Goal: Task Accomplishment & Management: Manage account settings

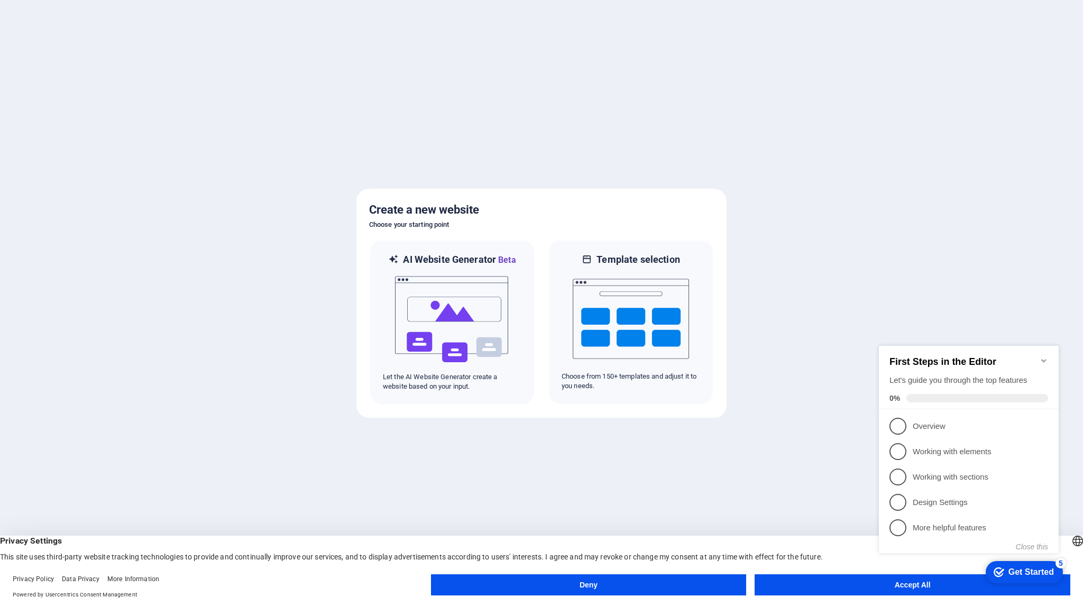
click at [571, 585] on button "Deny" at bounding box center [589, 584] width 316 height 21
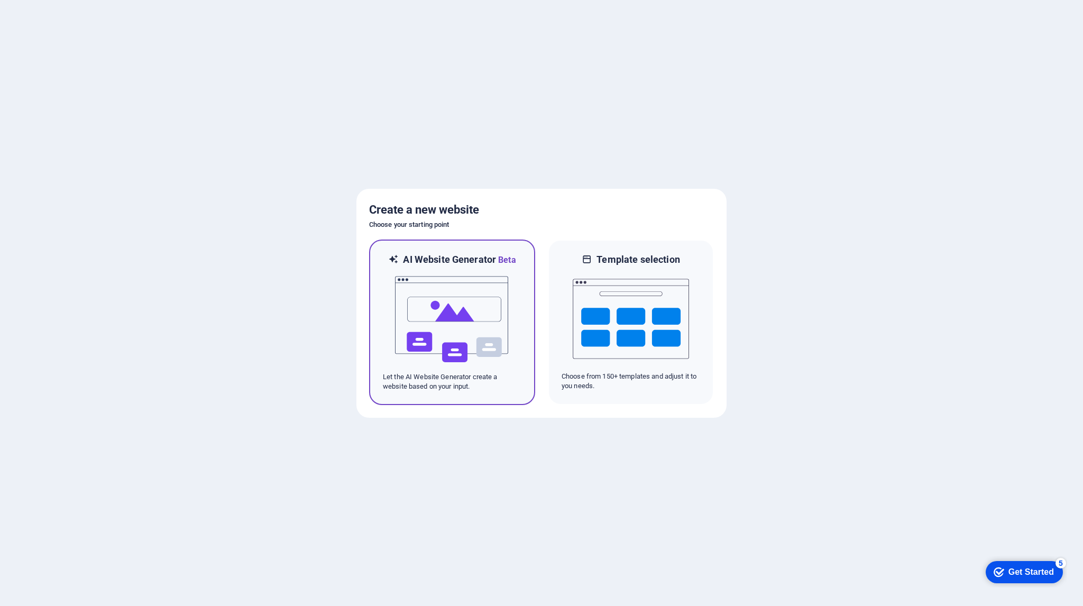
click at [431, 330] on img at bounding box center [452, 319] width 116 height 106
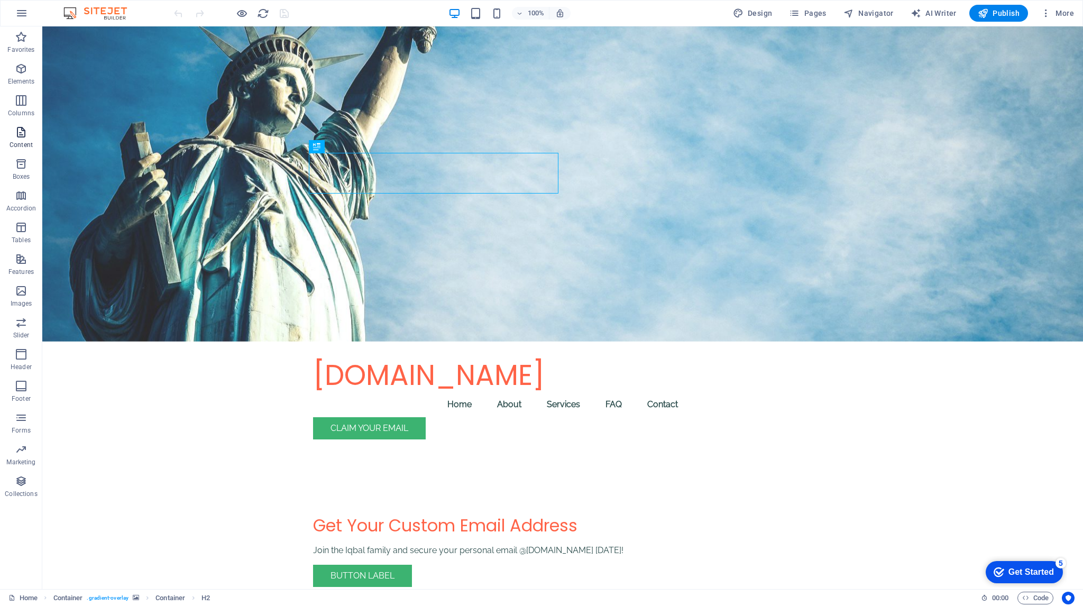
click at [24, 139] on span "Content" at bounding box center [21, 138] width 42 height 25
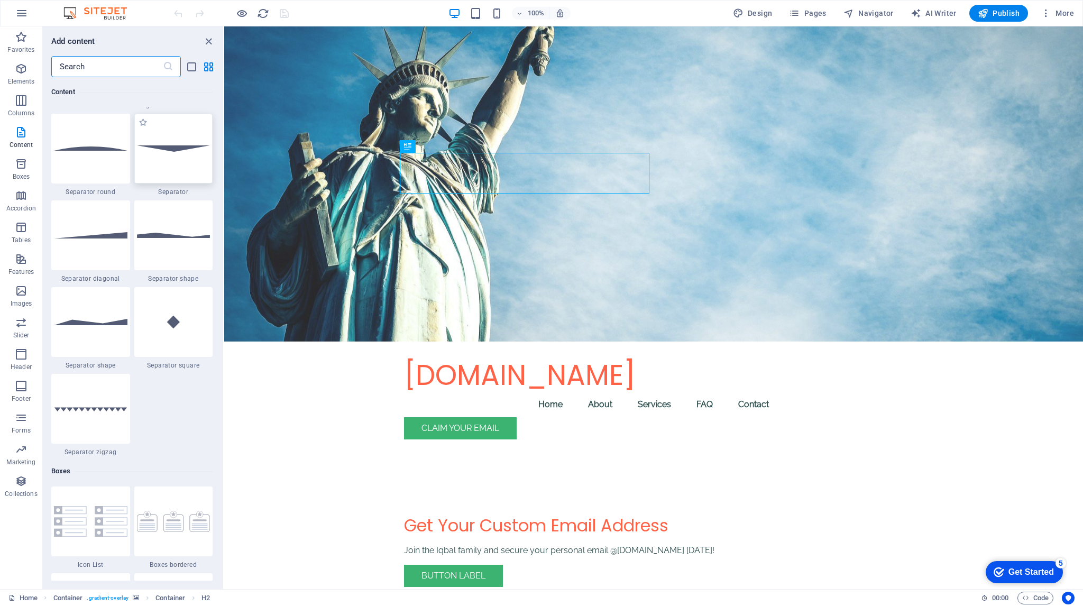
scroll to position [2854, 0]
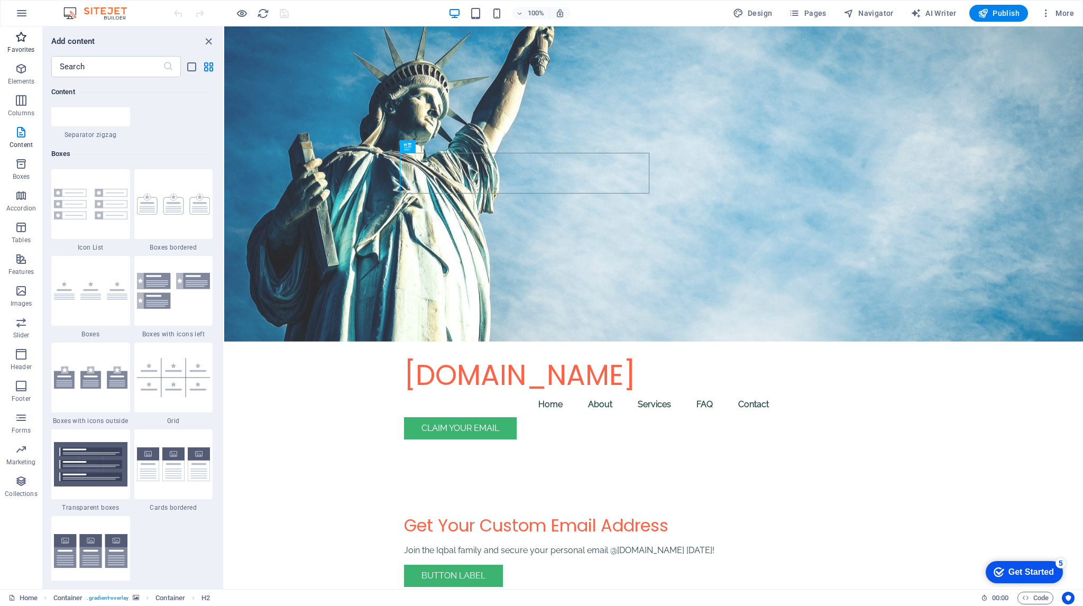
click at [20, 29] on button "Favorites" at bounding box center [21, 42] width 42 height 32
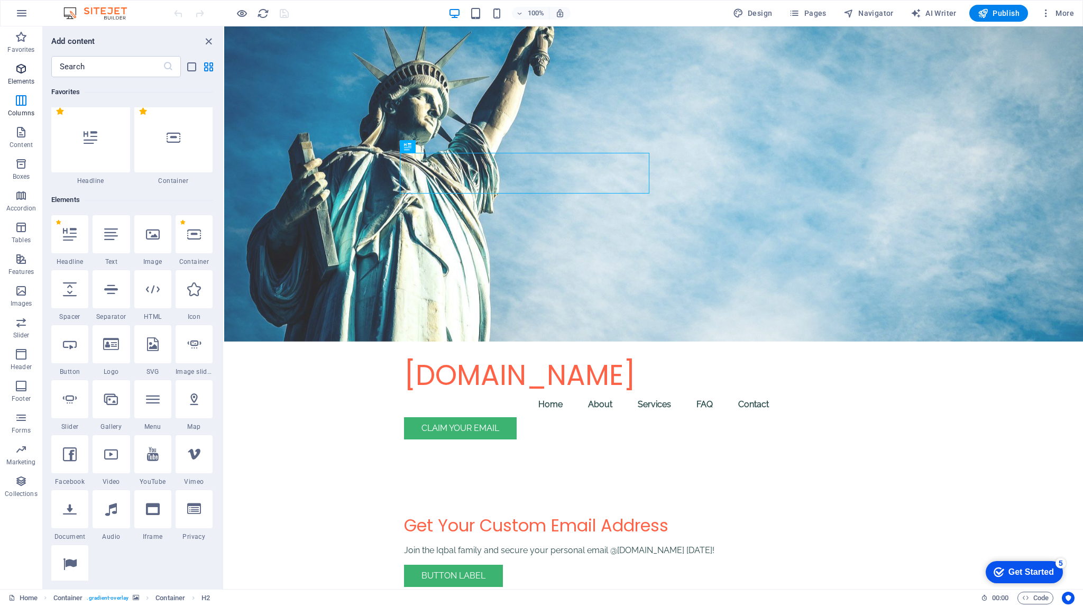
click at [17, 71] on icon "button" at bounding box center [21, 68] width 13 height 13
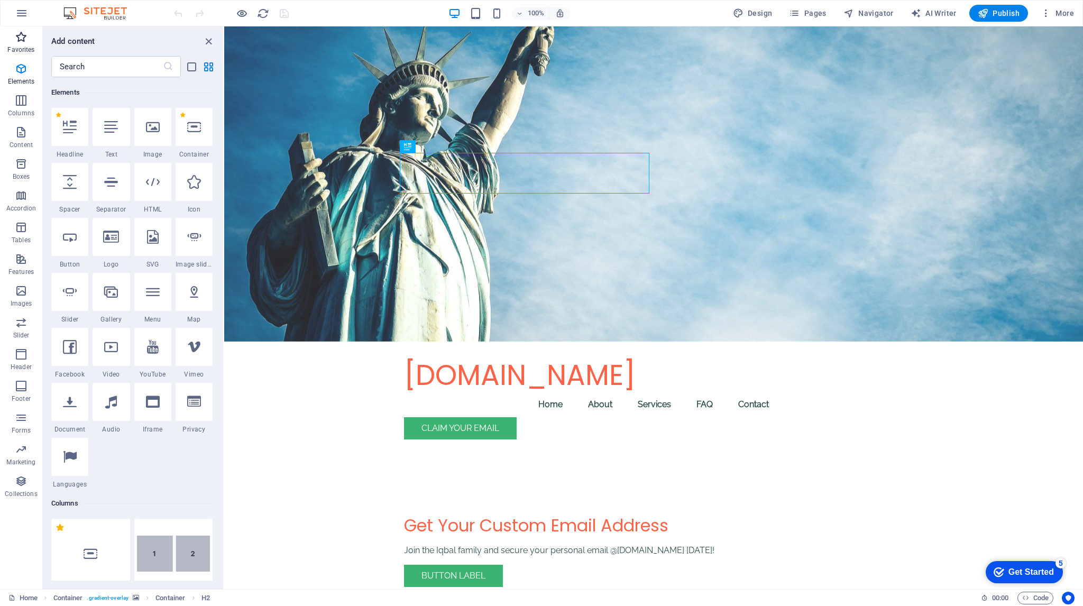
scroll to position [112, 0]
click at [19, 12] on icon "button" at bounding box center [21, 13] width 13 height 13
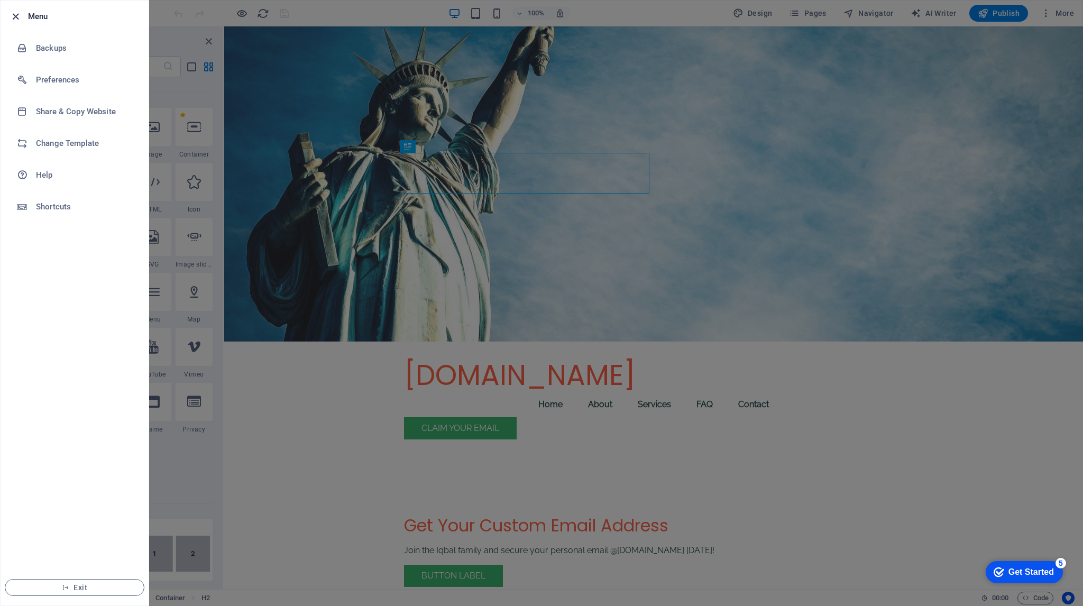
click at [14, 13] on icon "button" at bounding box center [16, 17] width 12 height 12
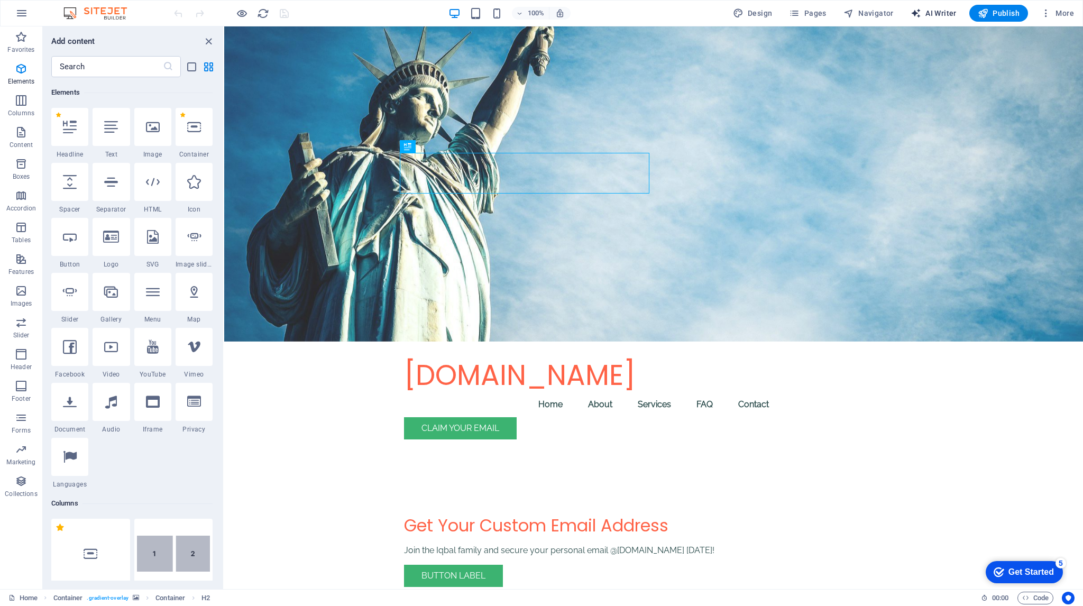
click at [926, 8] on span "AI Writer" at bounding box center [933, 13] width 46 height 11
select select "English"
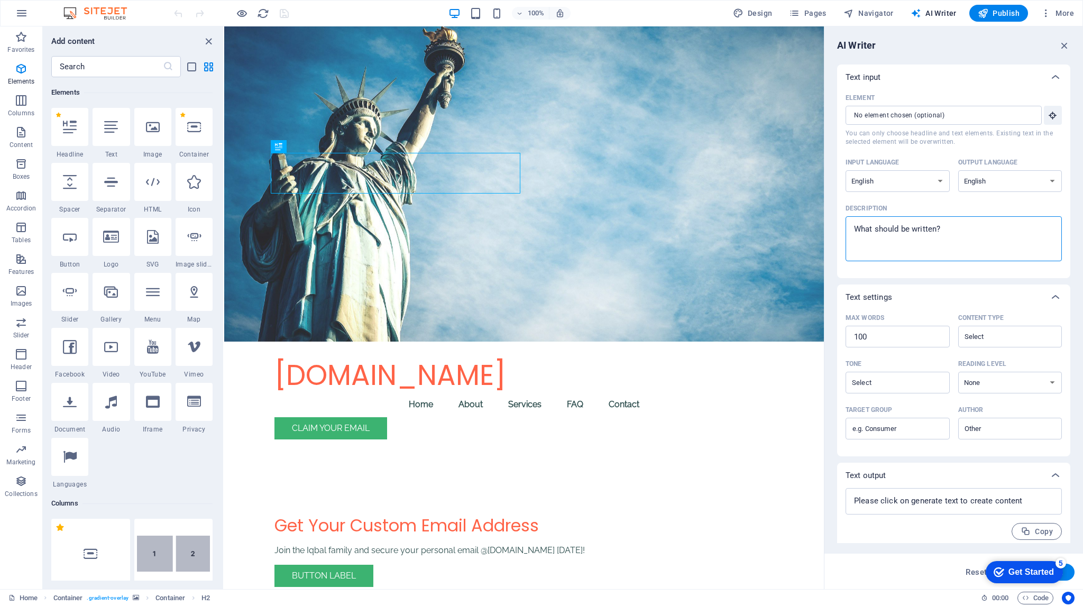
click at [956, 230] on textarea "Description x ​" at bounding box center [954, 239] width 206 height 34
type textarea "x"
click at [1064, 47] on icon "button" at bounding box center [1064, 46] width 12 height 12
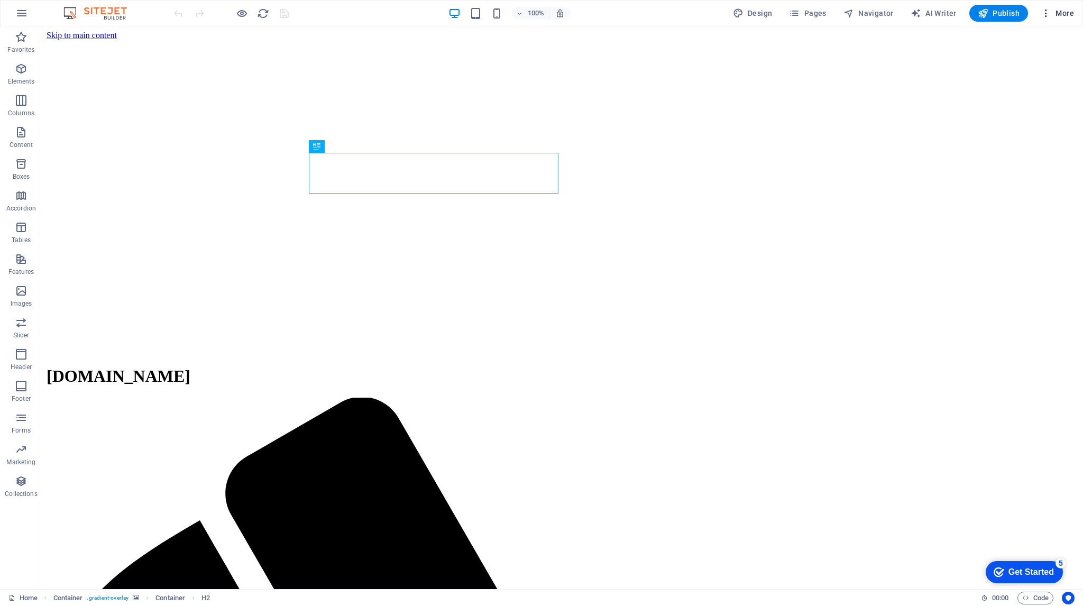
click at [1051, 7] on button "More" at bounding box center [1057, 13] width 42 height 17
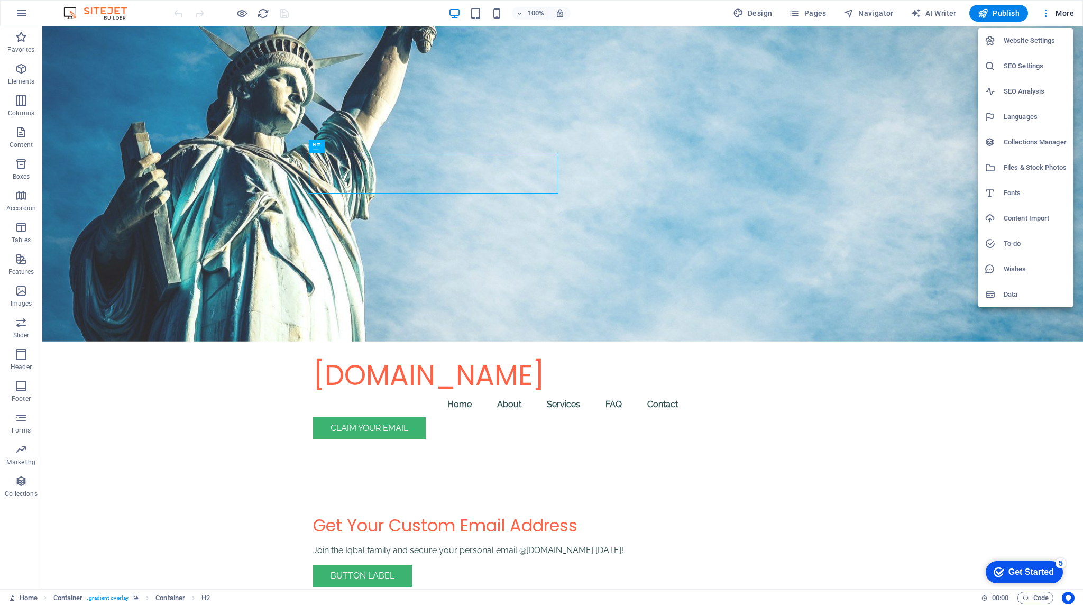
click at [1014, 41] on h6 "Website Settings" at bounding box center [1034, 40] width 63 height 13
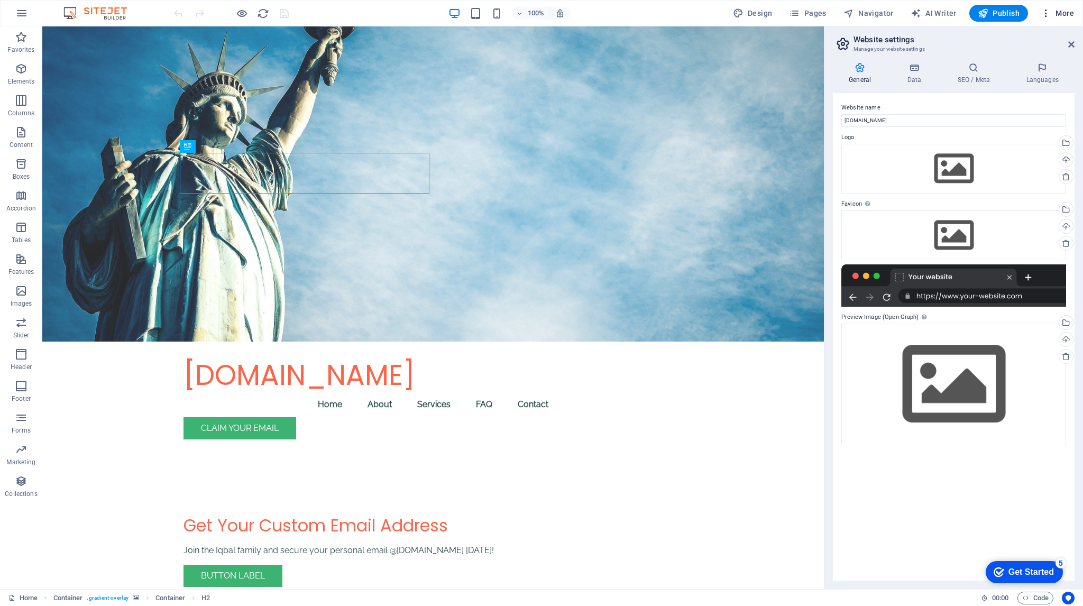
click at [1057, 10] on span "More" at bounding box center [1056, 13] width 33 height 11
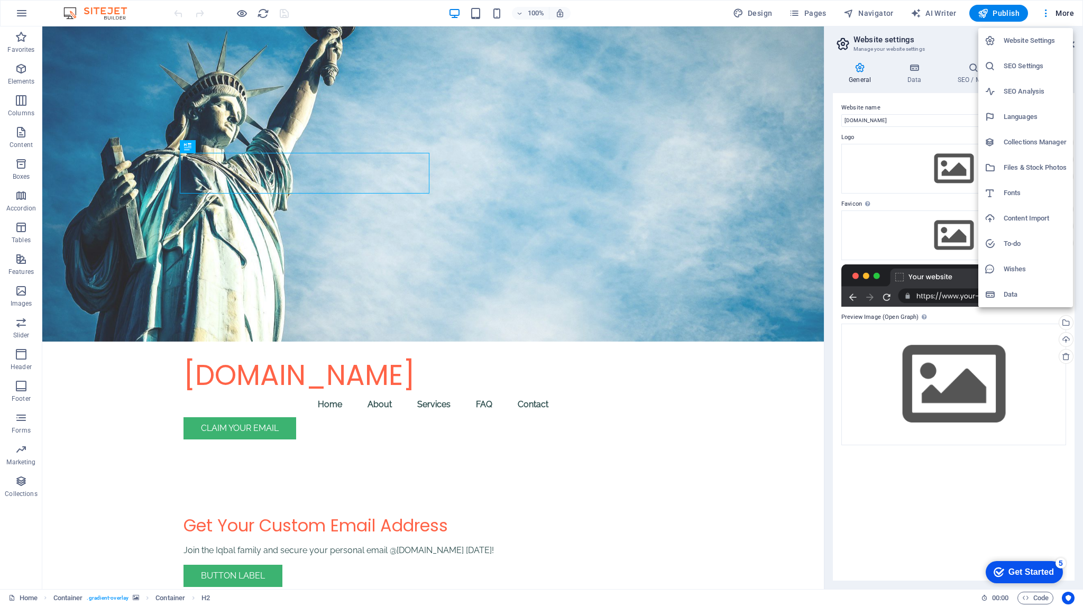
click at [19, 5] on div at bounding box center [541, 303] width 1083 height 606
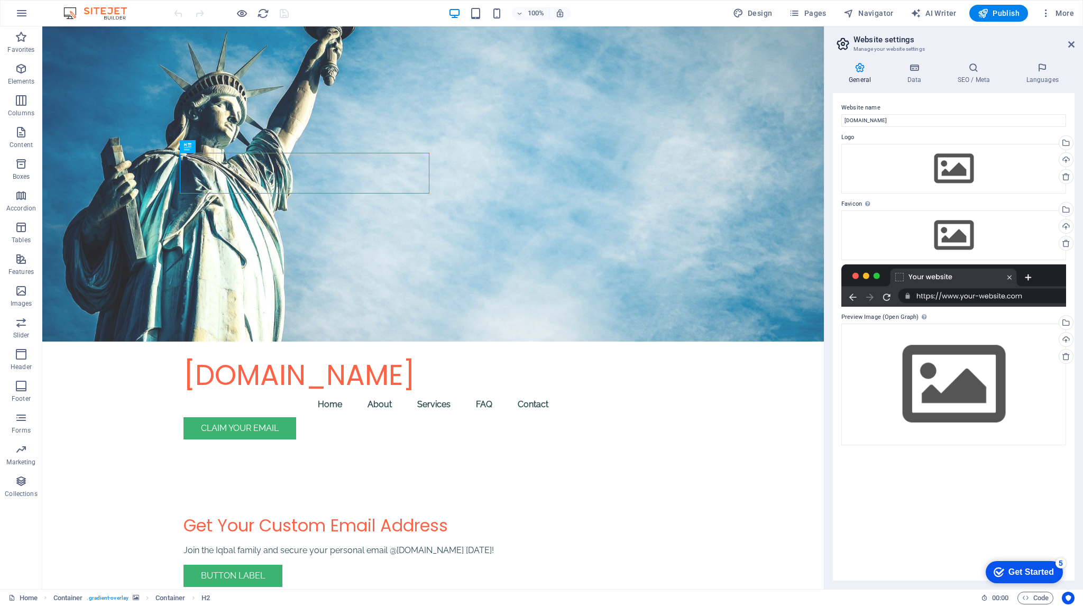
click at [19, 8] on icon "button" at bounding box center [21, 13] width 13 height 13
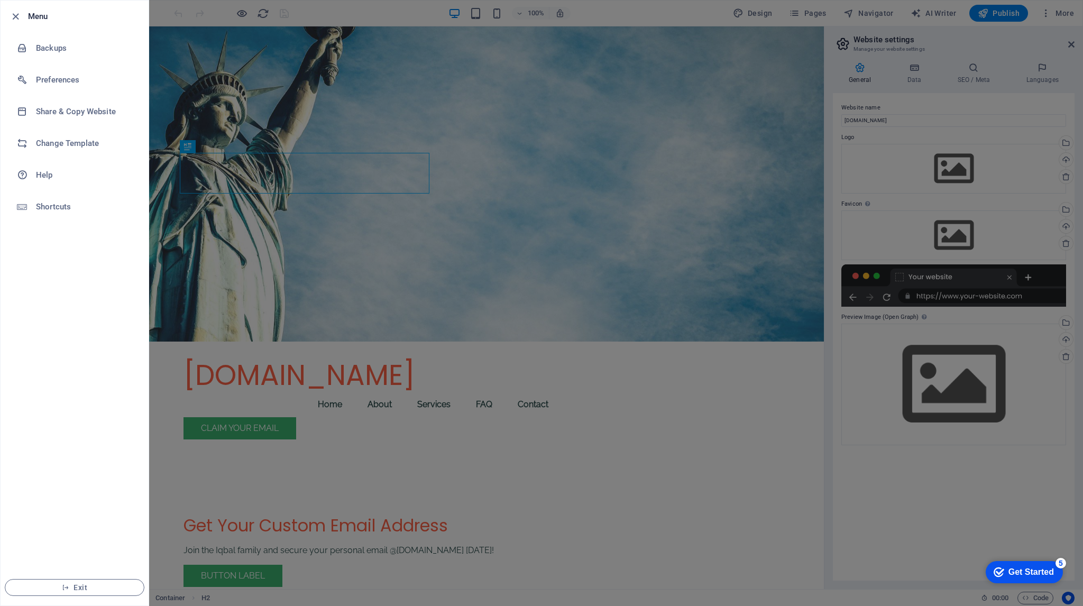
click at [1040, 105] on div at bounding box center [541, 303] width 1083 height 606
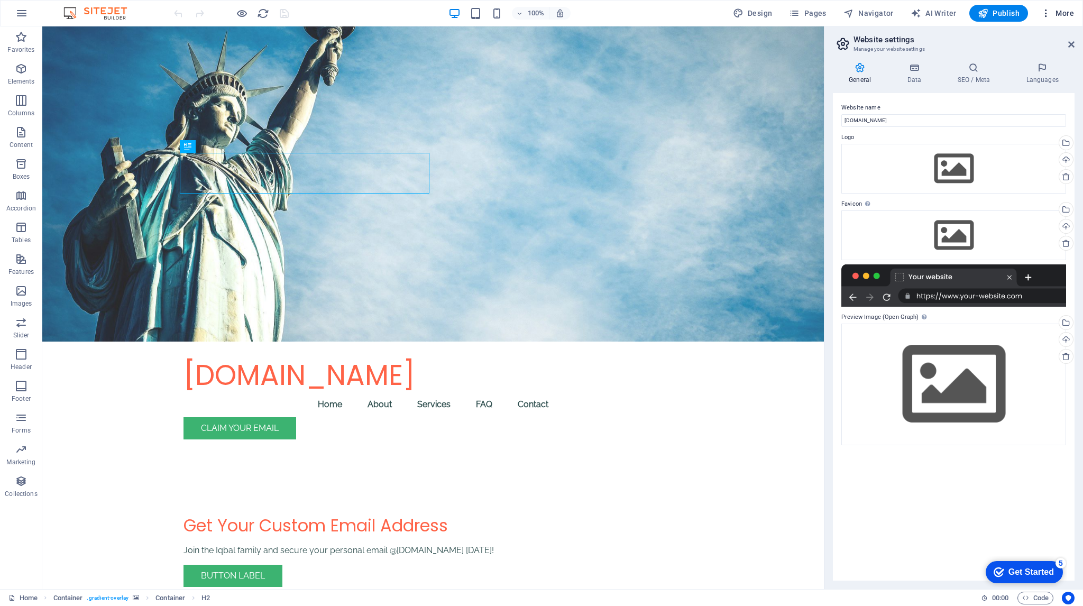
click at [1053, 16] on span "More" at bounding box center [1056, 13] width 33 height 11
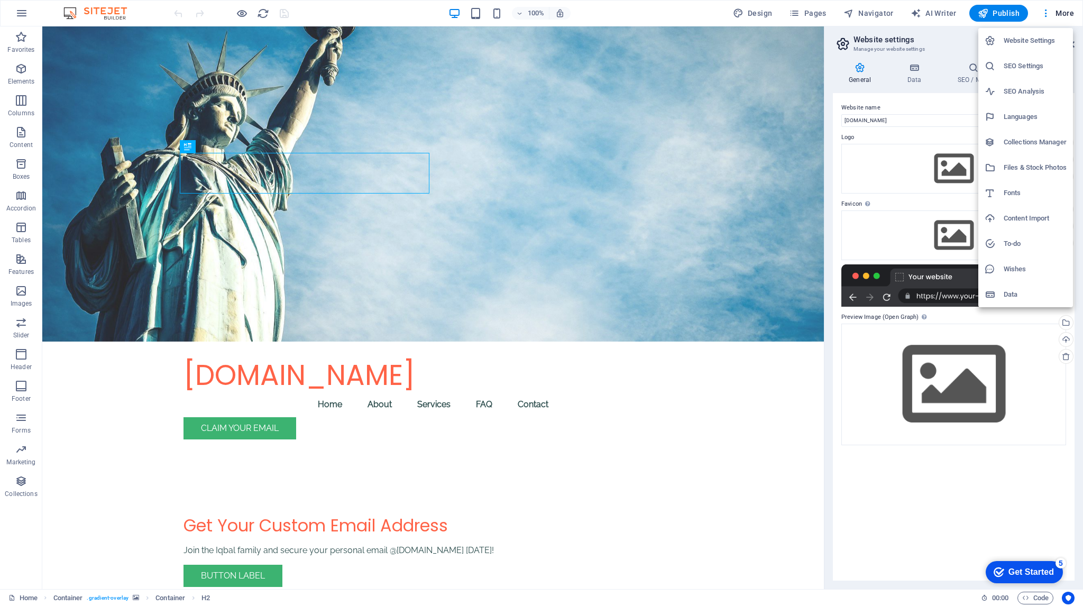
click at [1026, 288] on h6 "Data" at bounding box center [1034, 294] width 63 height 13
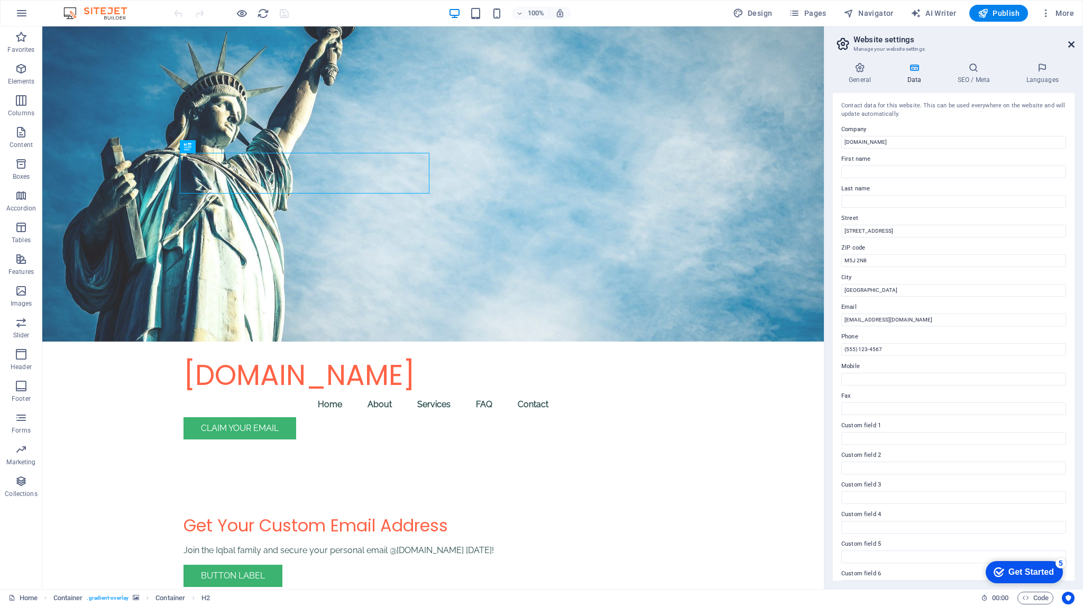
click at [1072, 43] on icon at bounding box center [1071, 44] width 6 height 8
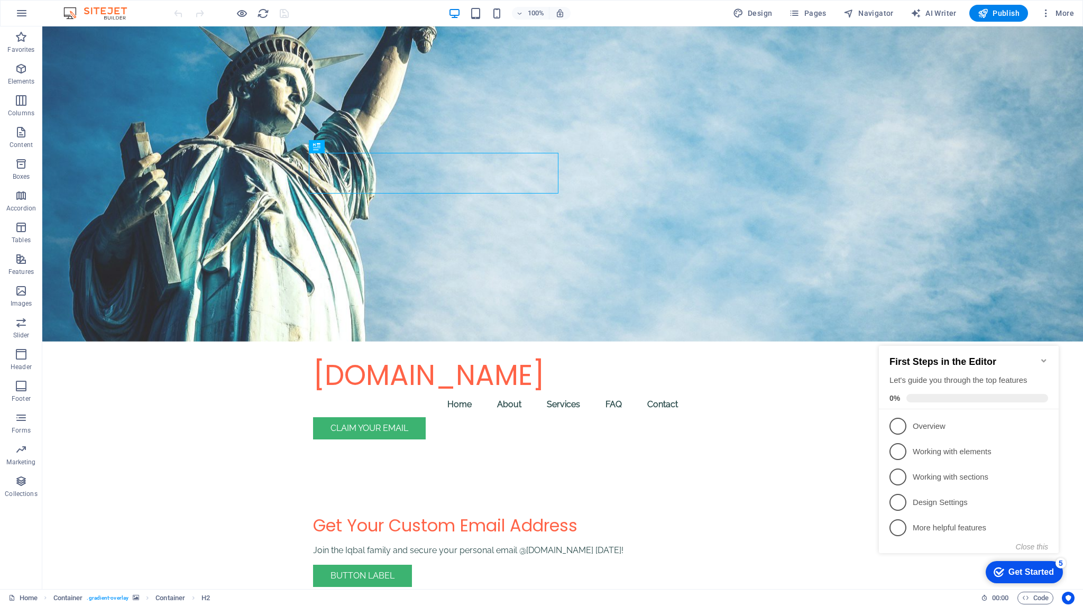
drag, startPoint x: 1040, startPoint y: 357, endPoint x: 1053, endPoint y: 345, distance: 17.6
click at [1047, 356] on icon "Minimize checklist" at bounding box center [1043, 360] width 8 height 8
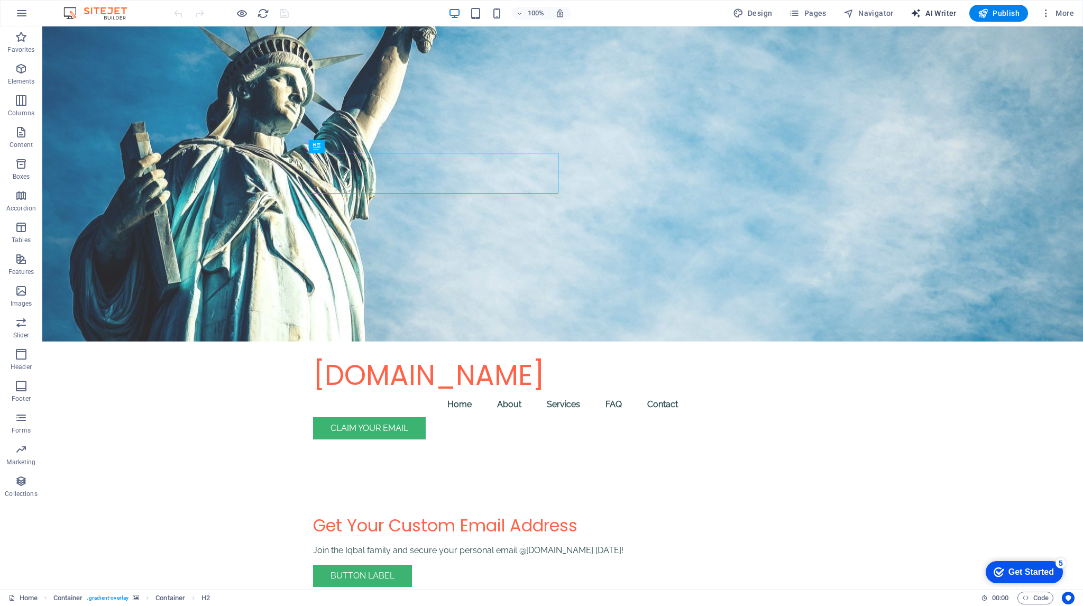
click at [936, 10] on span "AI Writer" at bounding box center [933, 13] width 46 height 11
select select "English"
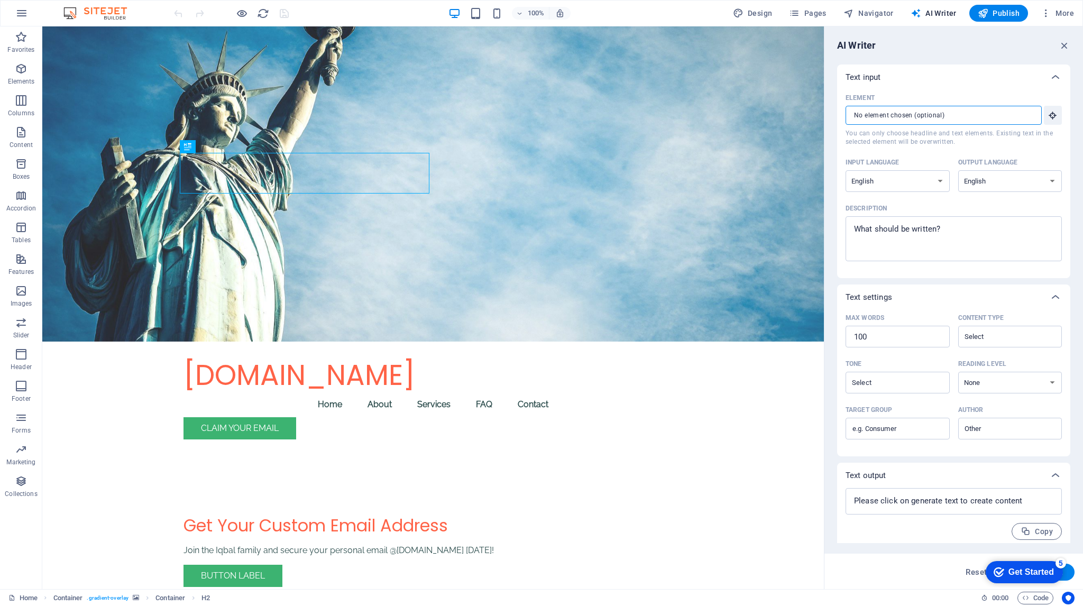
click at [980, 112] on input "Element ​ You can only choose headline and text elements. Existing text in the …" at bounding box center [939, 115] width 189 height 19
click at [1054, 114] on icon "button" at bounding box center [1053, 115] width 10 height 10
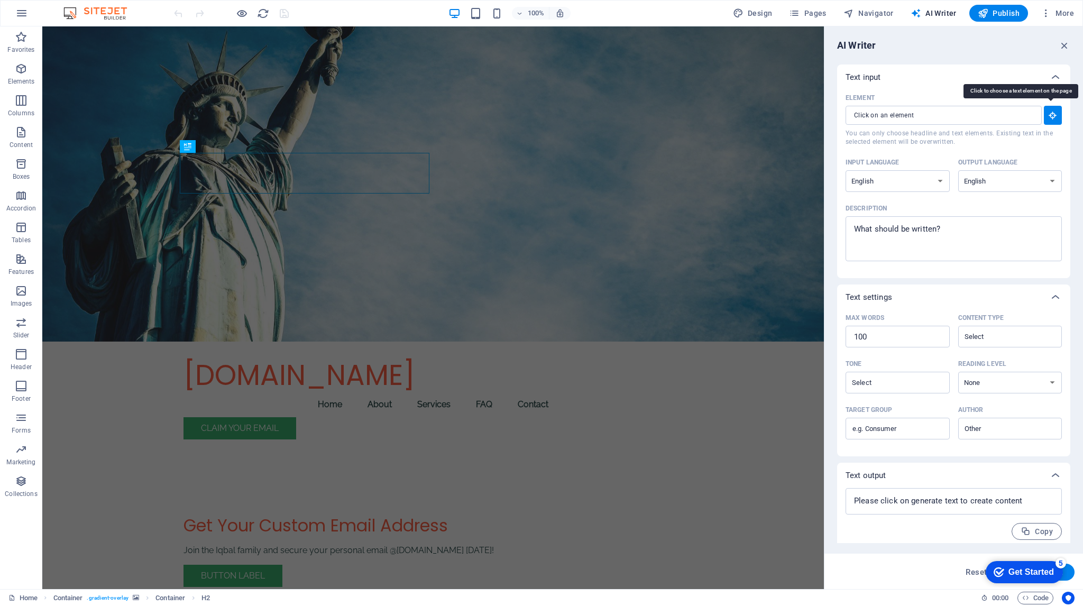
click at [1054, 113] on icon "button" at bounding box center [1053, 115] width 10 height 10
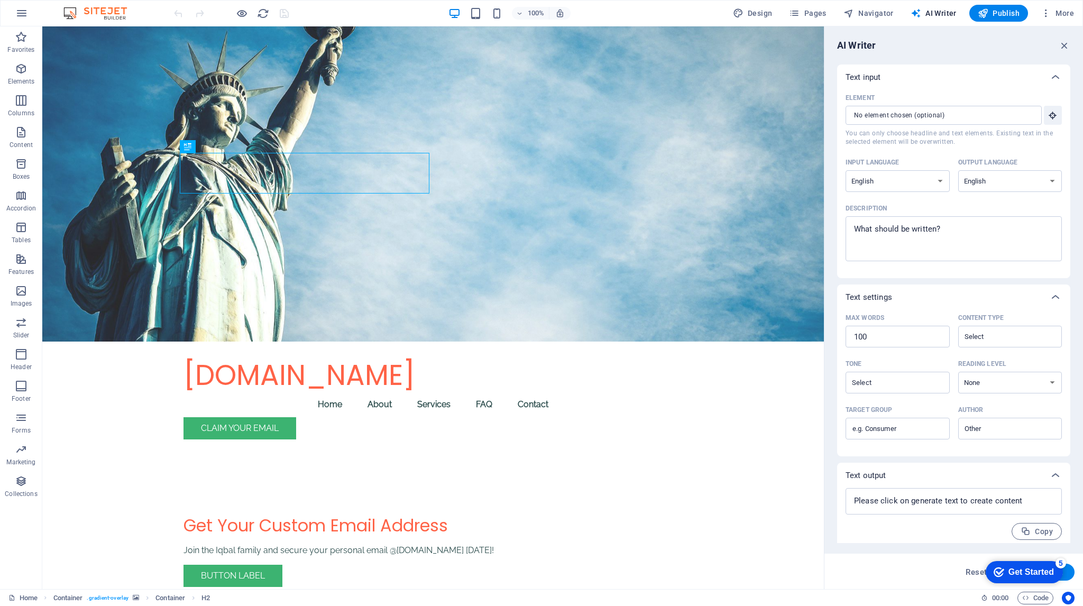
click at [1056, 45] on div "AI Writer" at bounding box center [953, 45] width 233 height 13
click at [1065, 45] on icon "button" at bounding box center [1064, 46] width 12 height 12
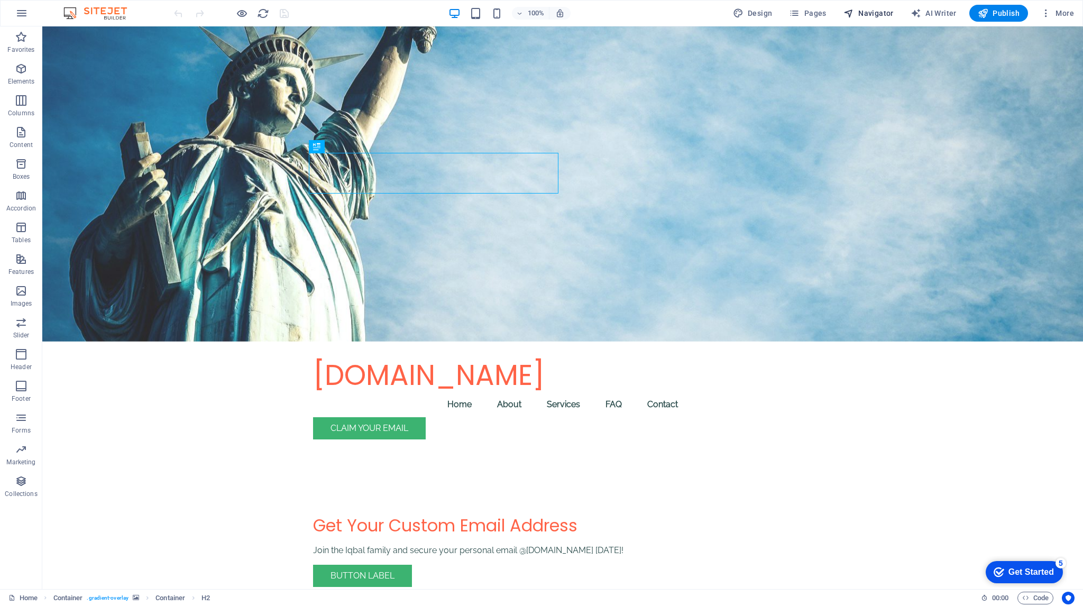
click at [861, 18] on span "Navigator" at bounding box center [868, 13] width 50 height 11
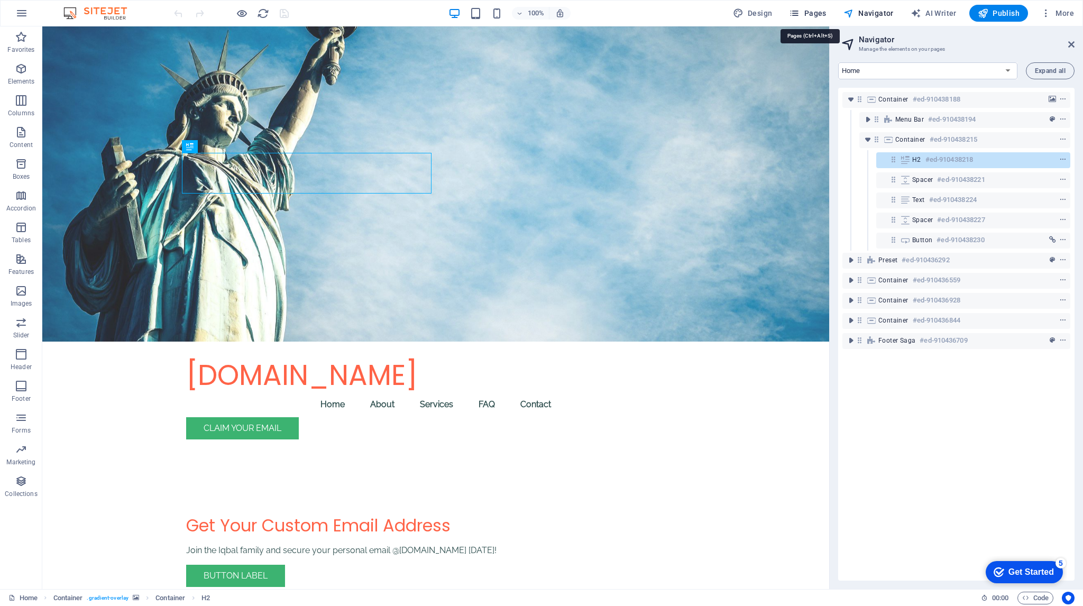
click at [815, 14] on span "Pages" at bounding box center [807, 13] width 37 height 11
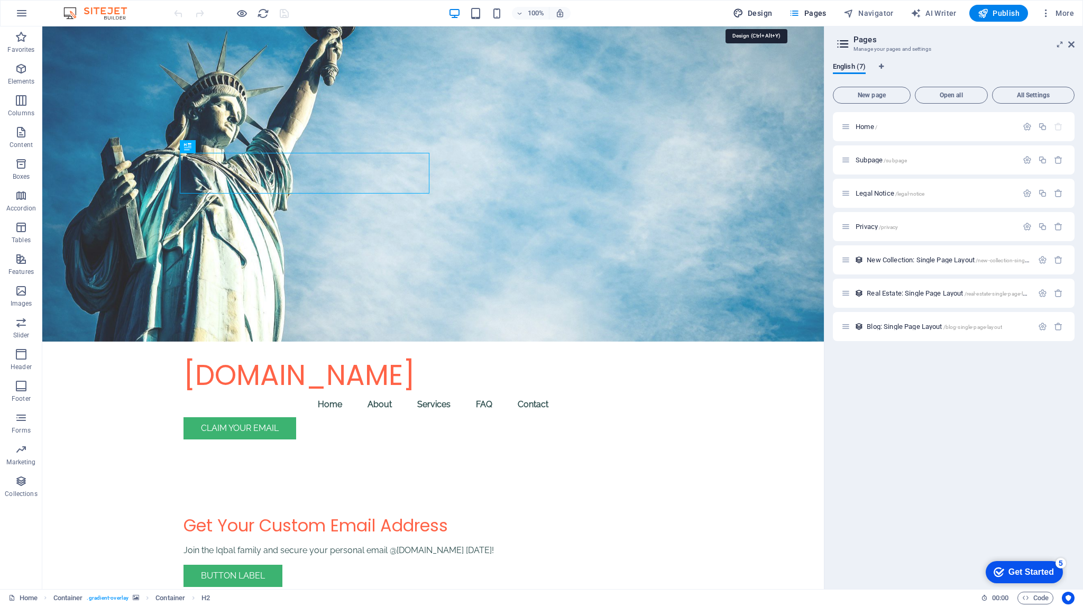
click at [764, 13] on span "Design" at bounding box center [753, 13] width 40 height 11
select select "px"
select select "200"
select select "px"
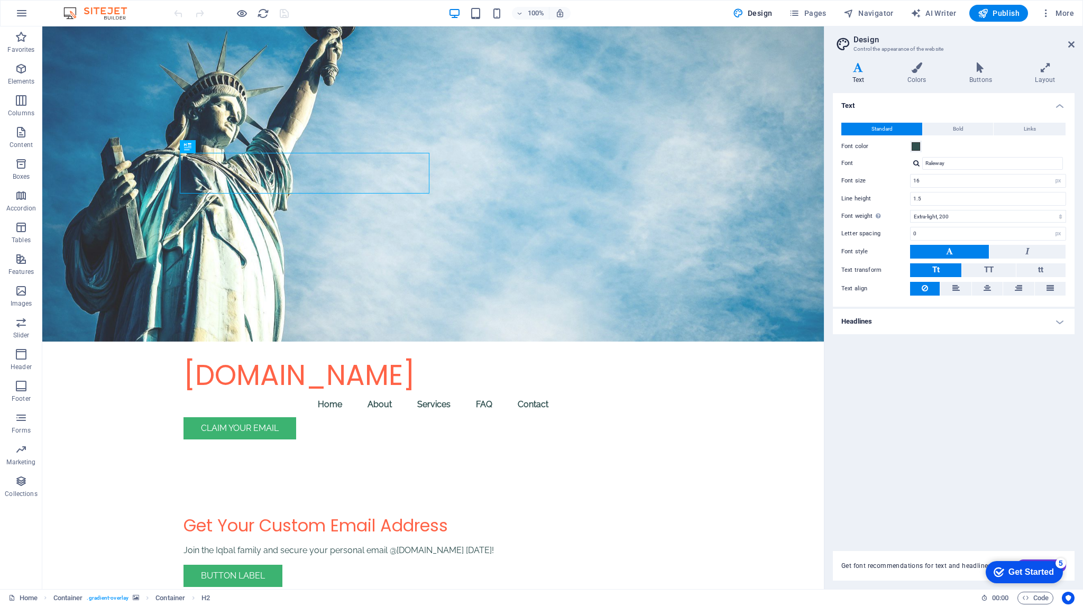
click at [97, 13] on img at bounding box center [100, 13] width 79 height 13
click at [22, 12] on icon "button" at bounding box center [21, 13] width 13 height 13
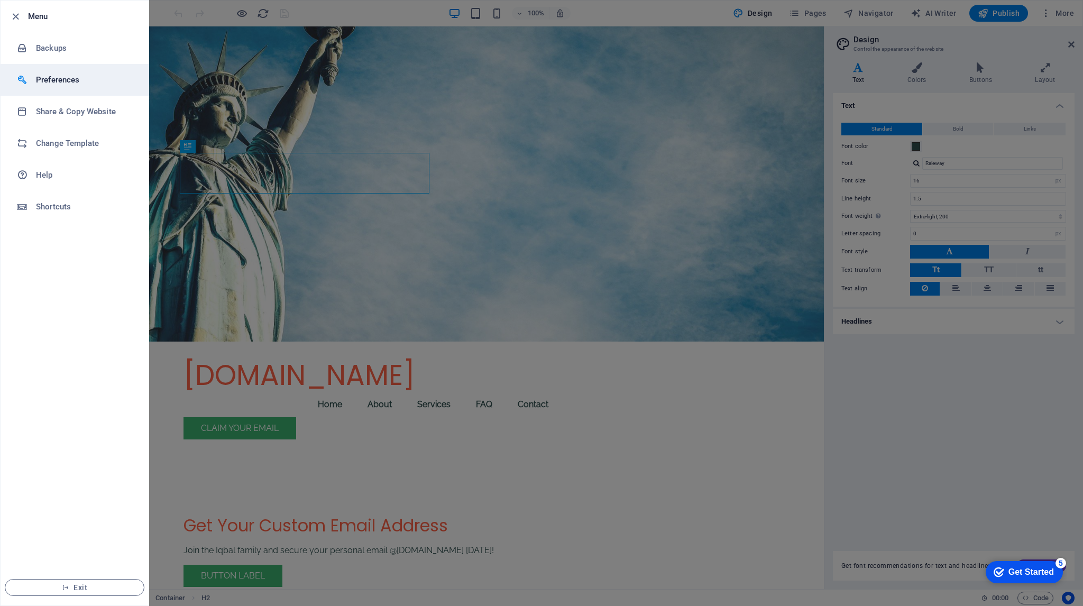
click at [44, 70] on li "Preferences" at bounding box center [75, 80] width 148 height 32
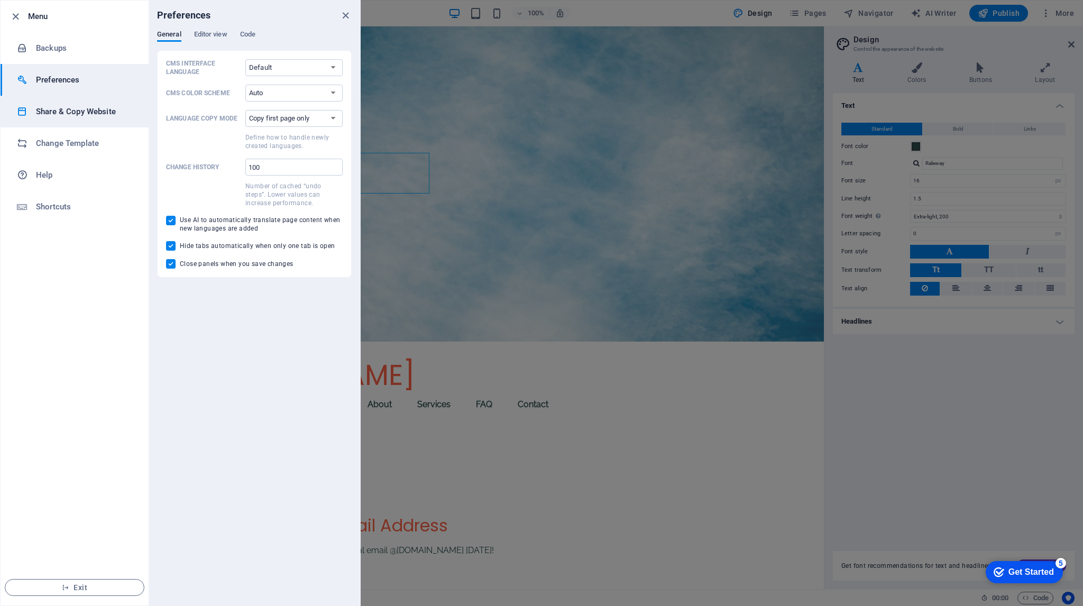
click at [90, 112] on h6 "Share & Copy Website" at bounding box center [85, 111] width 98 height 13
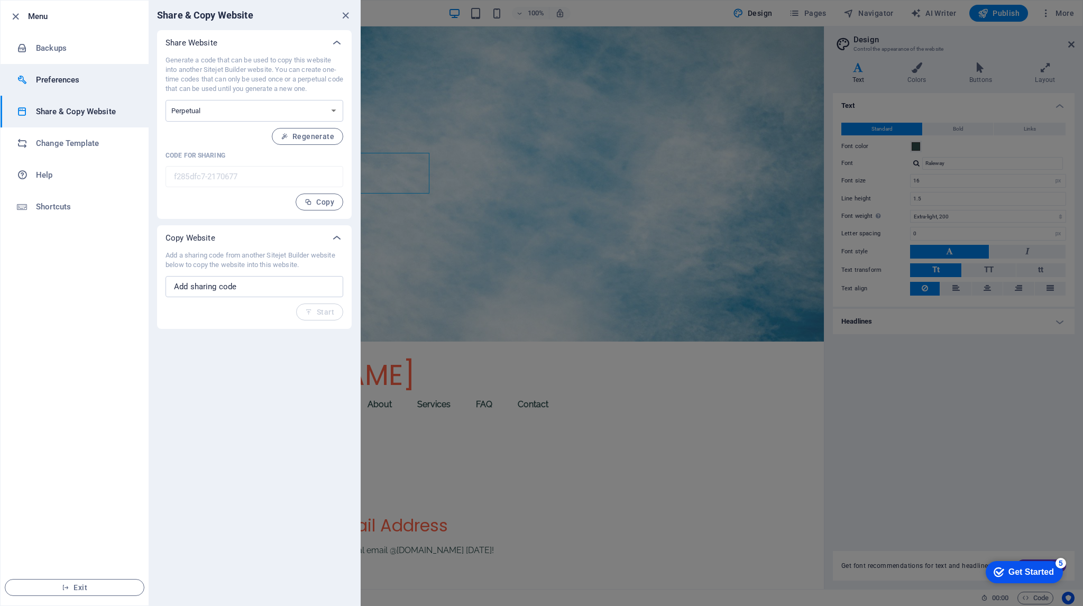
click at [44, 67] on li "Preferences" at bounding box center [75, 80] width 148 height 32
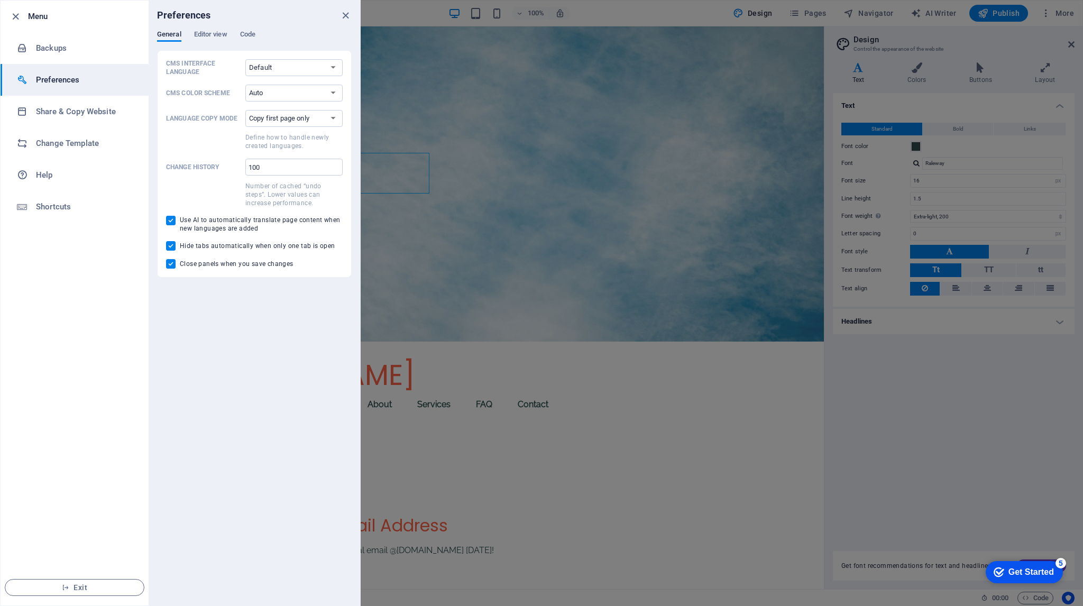
click at [215, 28] on div "Preferences" at bounding box center [254, 16] width 211 height 30
click at [195, 35] on span "Editor view" at bounding box center [210, 35] width 33 height 15
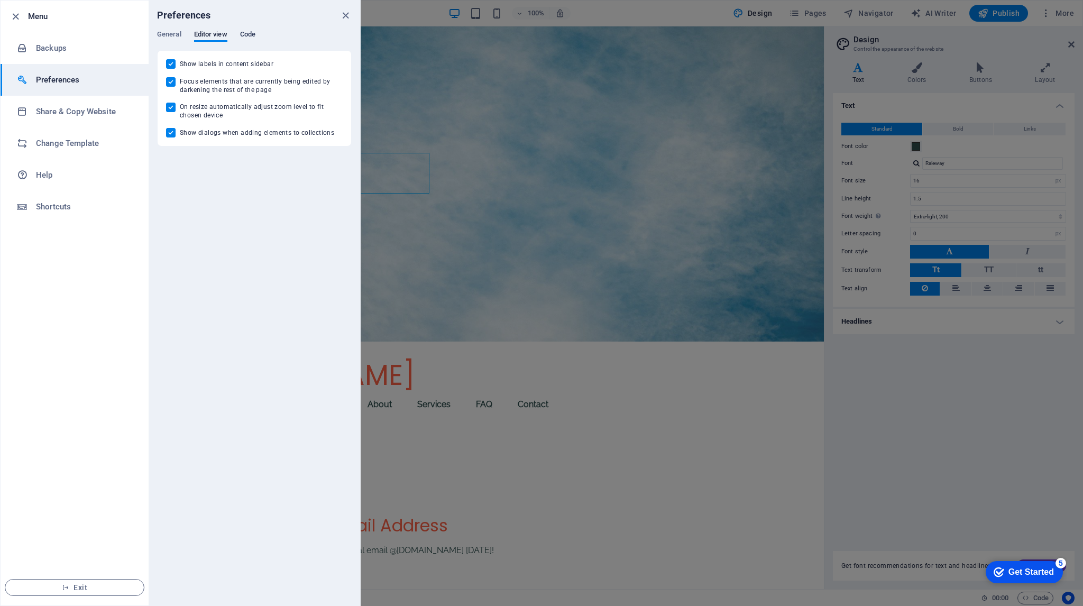
click at [255, 35] on span "Code" at bounding box center [247, 35] width 15 height 15
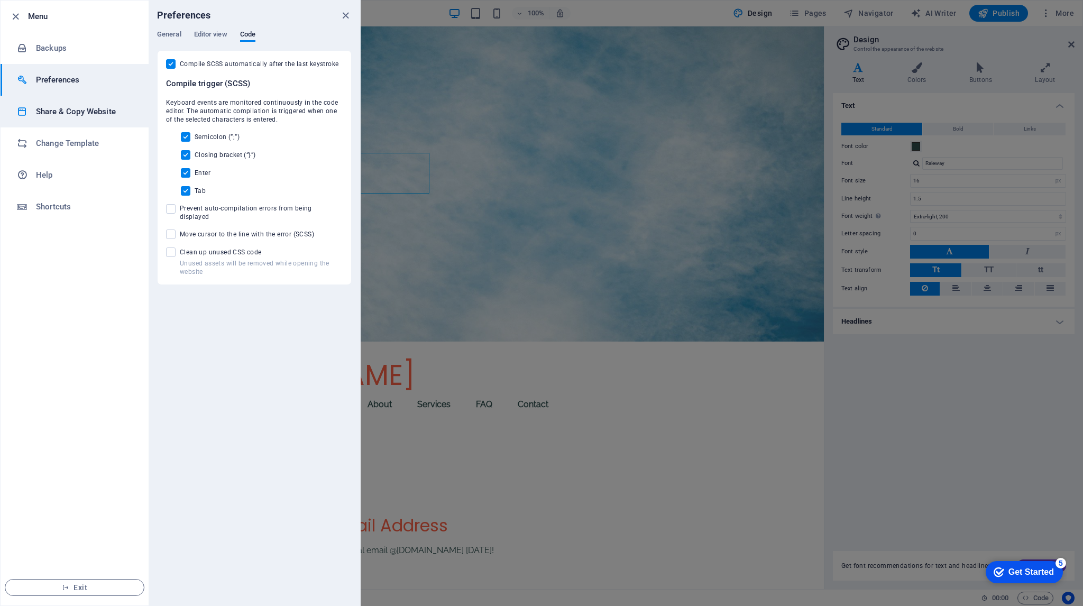
click at [61, 109] on h6 "Share & Copy Website" at bounding box center [85, 111] width 98 height 13
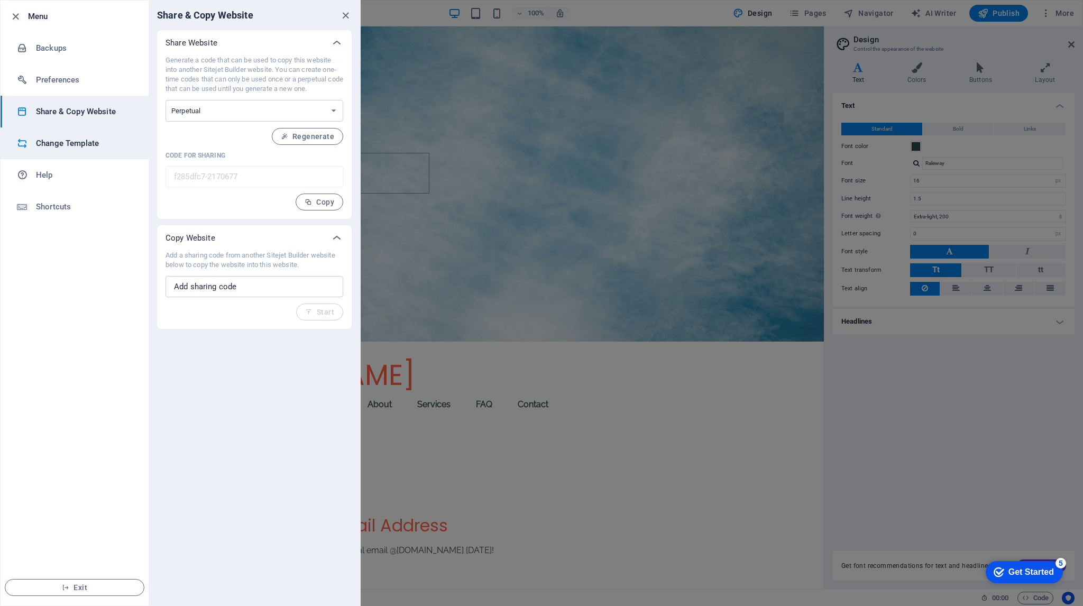
click at [57, 135] on li "Change Template" at bounding box center [75, 143] width 148 height 32
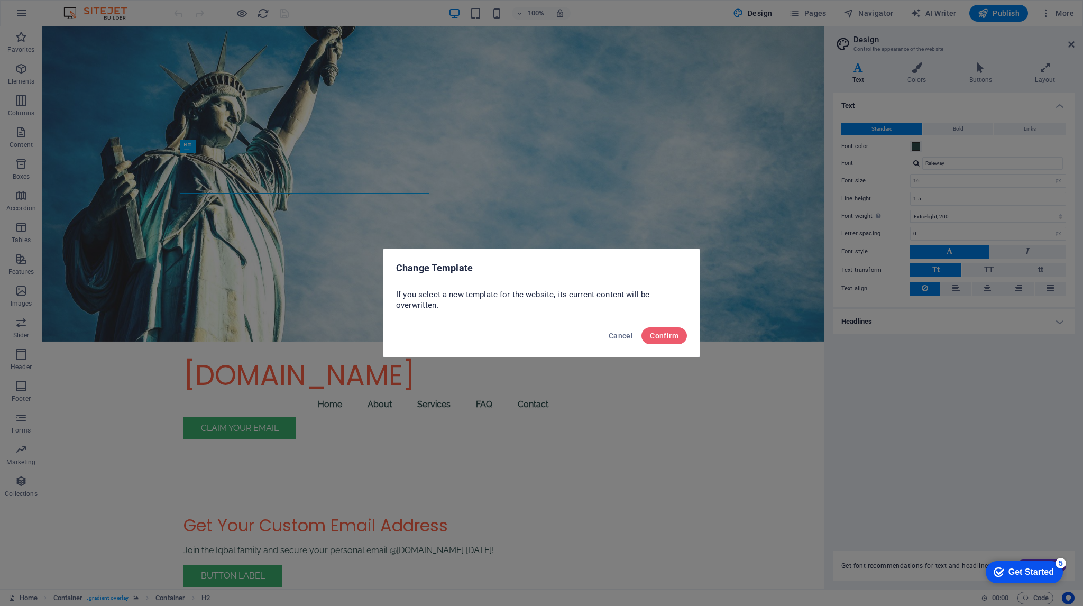
click at [643, 328] on div "Cancel Confirm" at bounding box center [541, 339] width 316 height 36
click at [679, 340] on button "Confirm" at bounding box center [663, 335] width 45 height 17
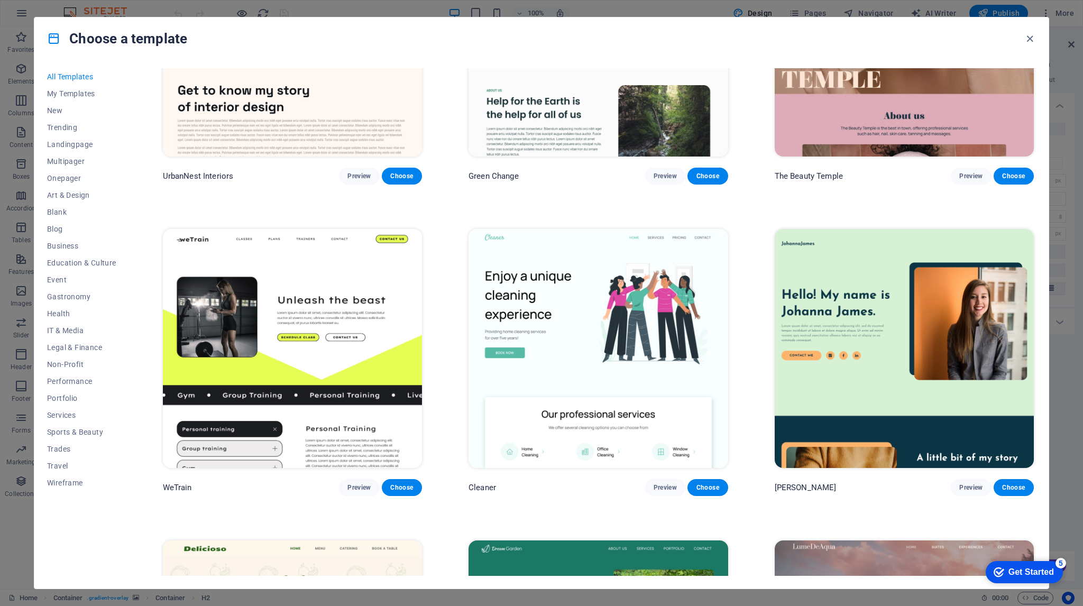
scroll to position [1797, 0]
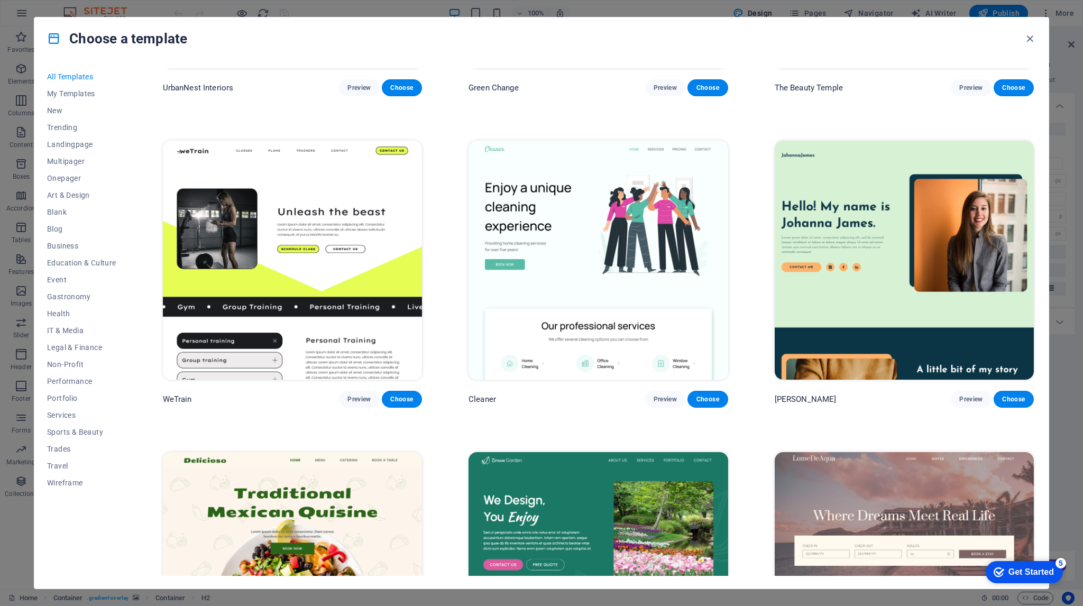
click at [254, 254] on img at bounding box center [292, 260] width 259 height 239
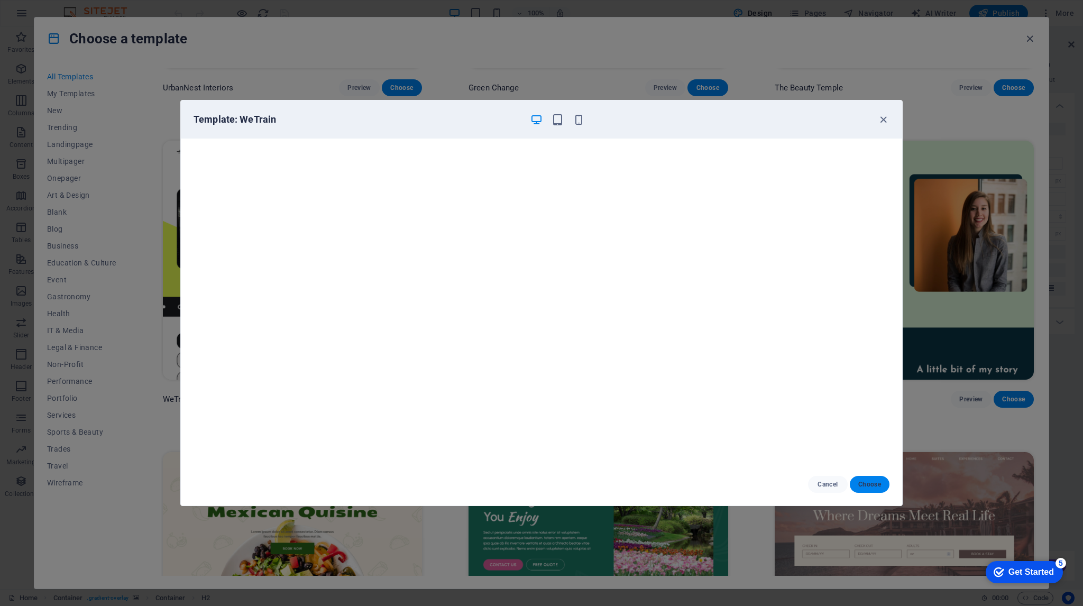
click at [880, 490] on button "Choose" at bounding box center [870, 484] width 40 height 17
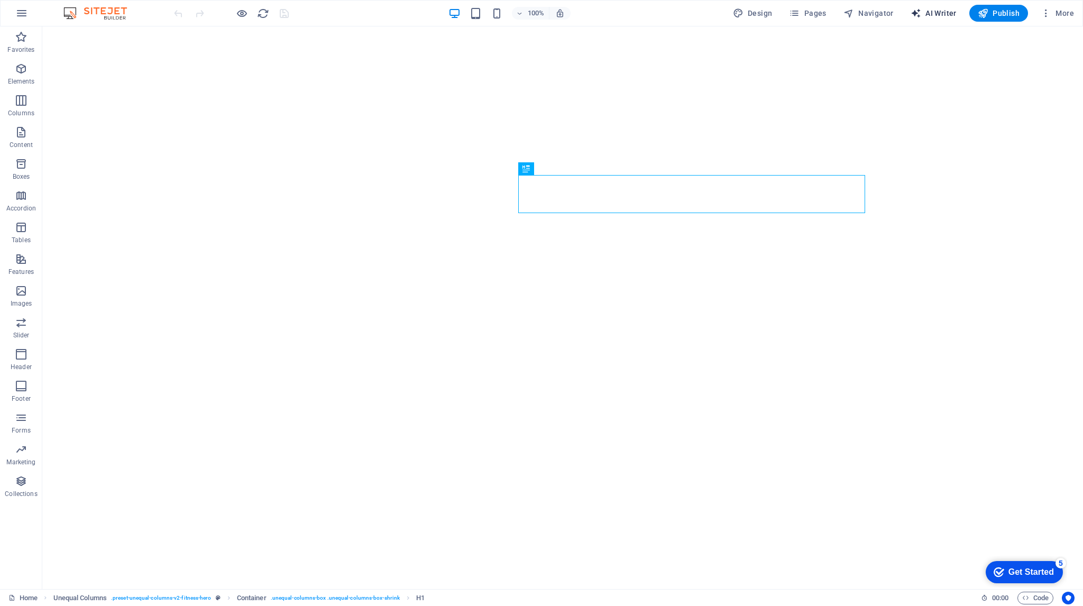
click at [941, 13] on span "AI Writer" at bounding box center [933, 13] width 46 height 11
select select "English"
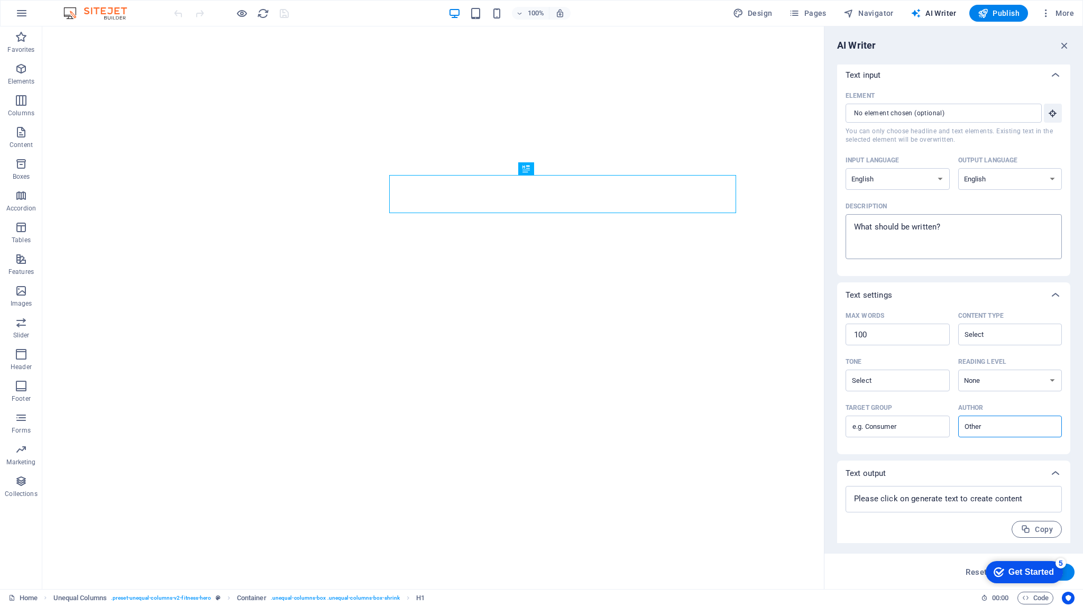
scroll to position [5, 0]
click at [945, 497] on textarea at bounding box center [954, 496] width 206 height 16
click at [1030, 493] on textarea at bounding box center [954, 496] width 206 height 16
drag, startPoint x: 1032, startPoint y: 493, endPoint x: 1025, endPoint y: 484, distance: 12.0
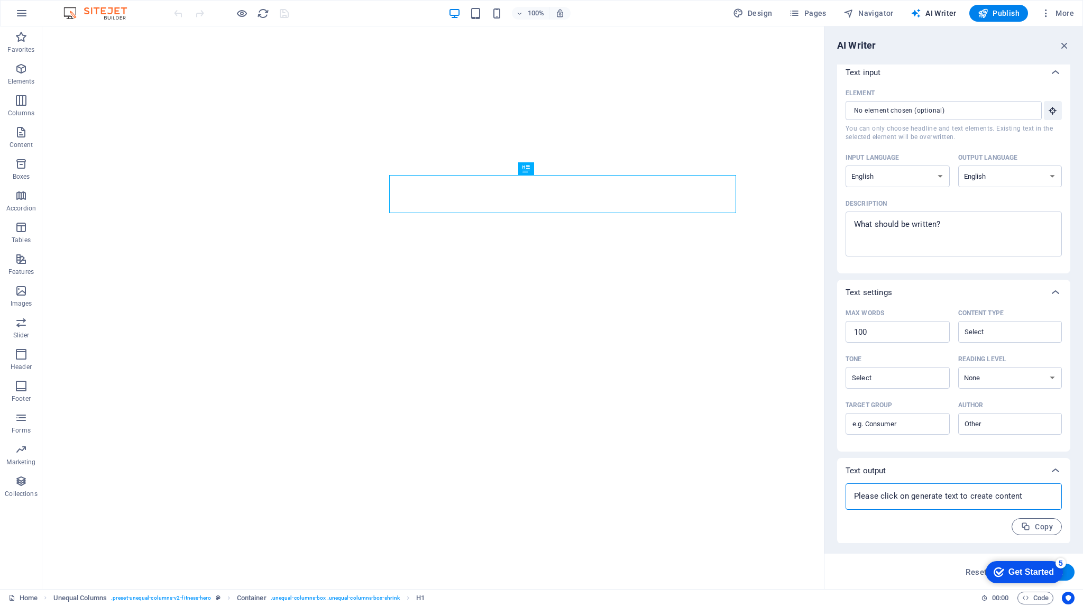
click at [1032, 493] on textarea at bounding box center [954, 496] width 206 height 16
type textarea "x"
click at [20, 12] on icon "button" at bounding box center [21, 13] width 13 height 13
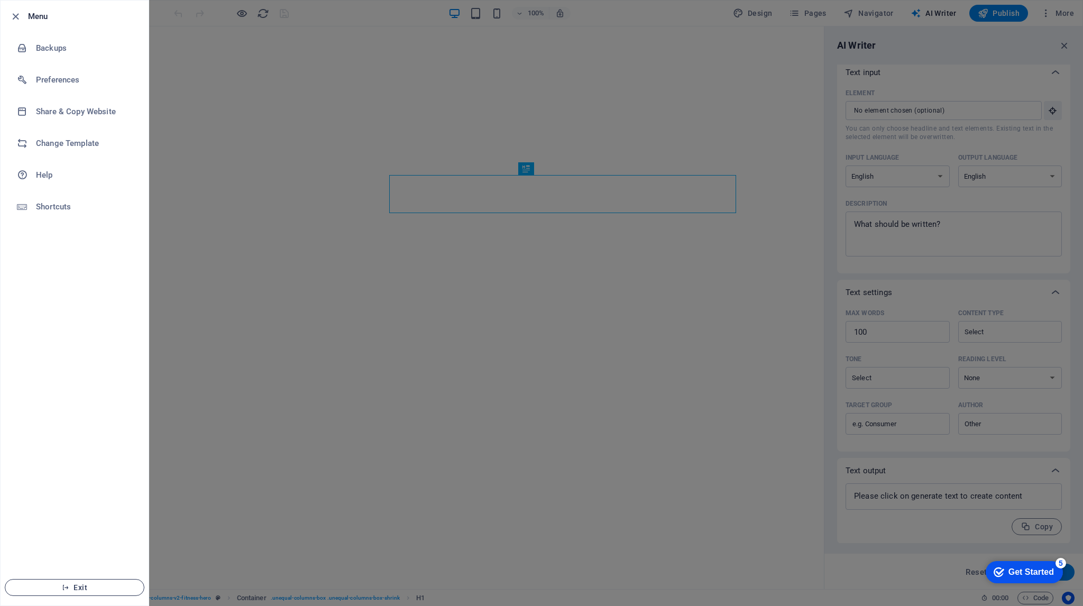
click at [87, 580] on button "Exit" at bounding box center [75, 587] width 140 height 17
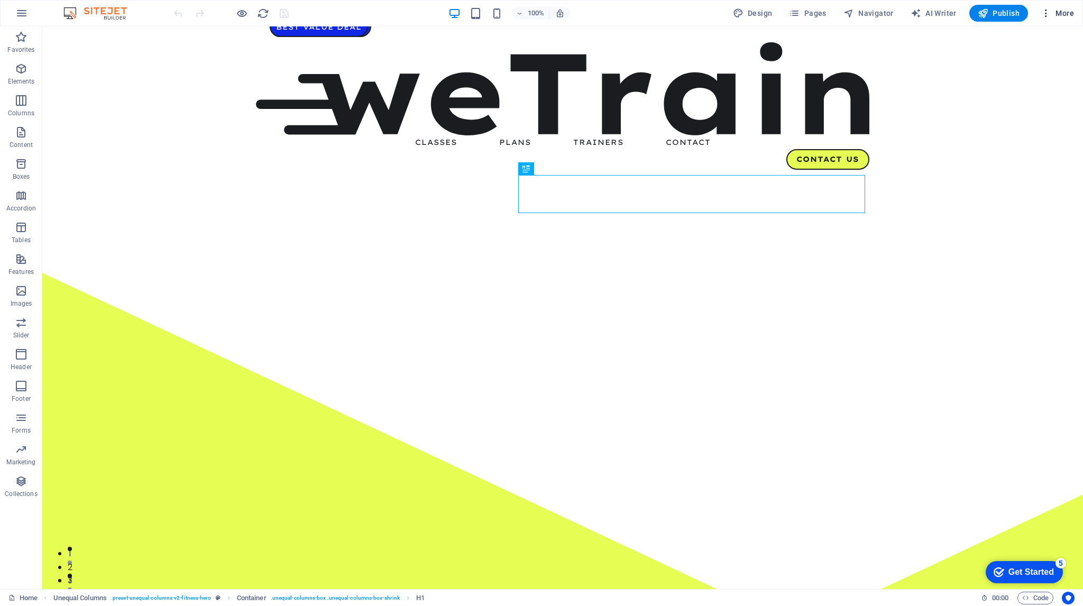
click at [1044, 15] on icon "button" at bounding box center [1045, 13] width 11 height 11
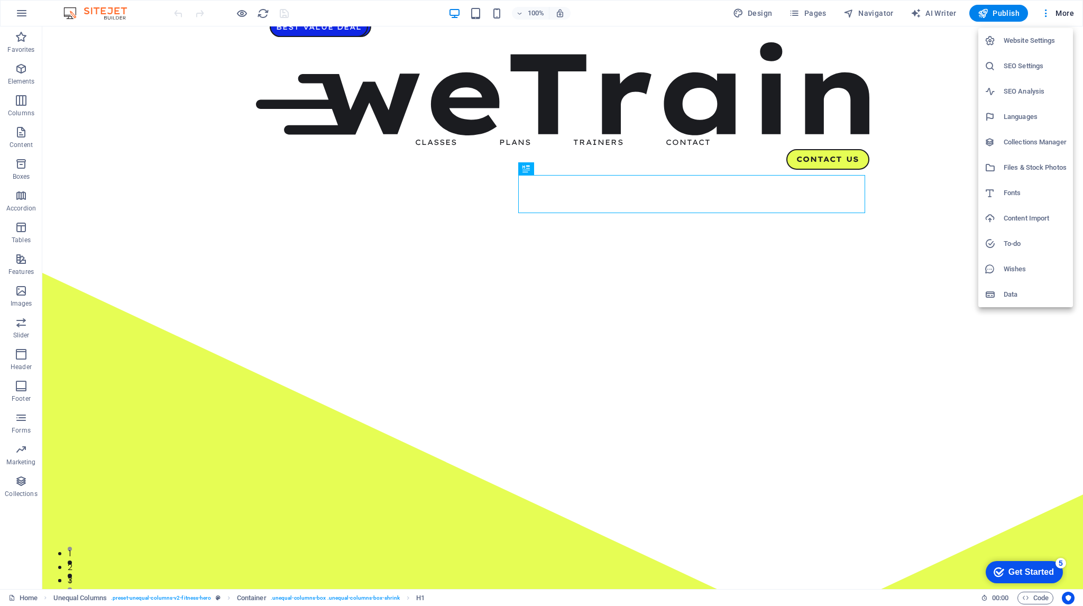
click at [1051, 42] on h6 "Website Settings" at bounding box center [1034, 40] width 63 height 13
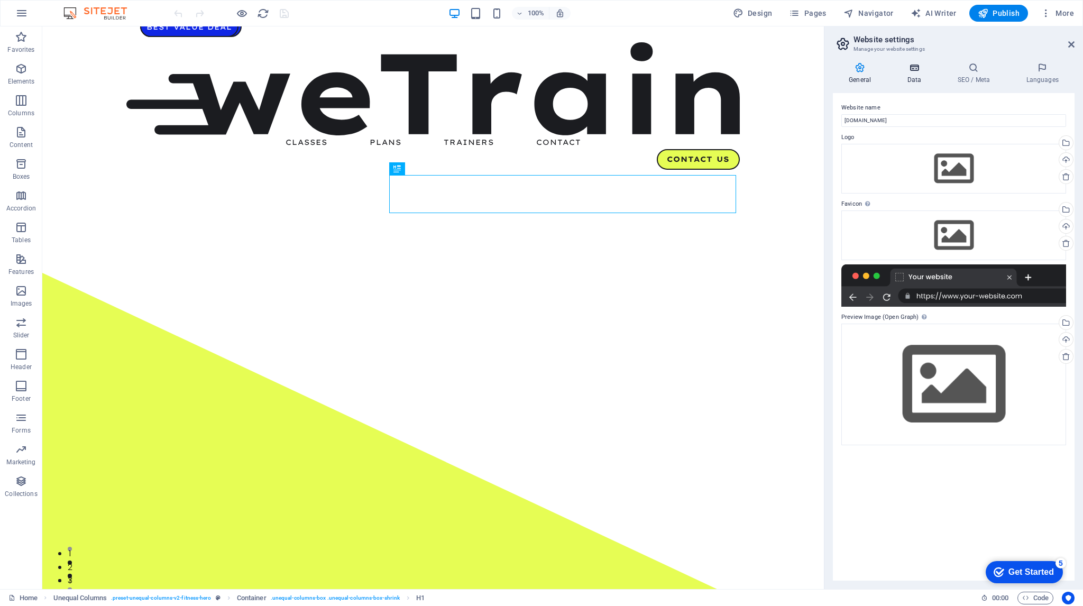
click at [911, 75] on h4 "Data" at bounding box center [916, 73] width 50 height 22
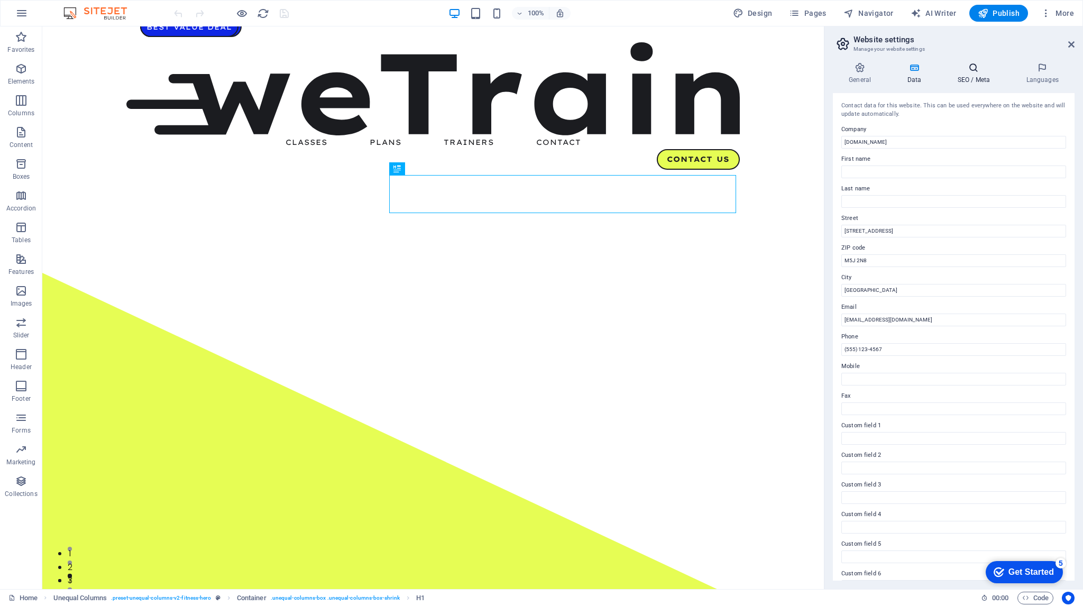
click at [983, 75] on h4 "SEO / Meta" at bounding box center [975, 73] width 69 height 22
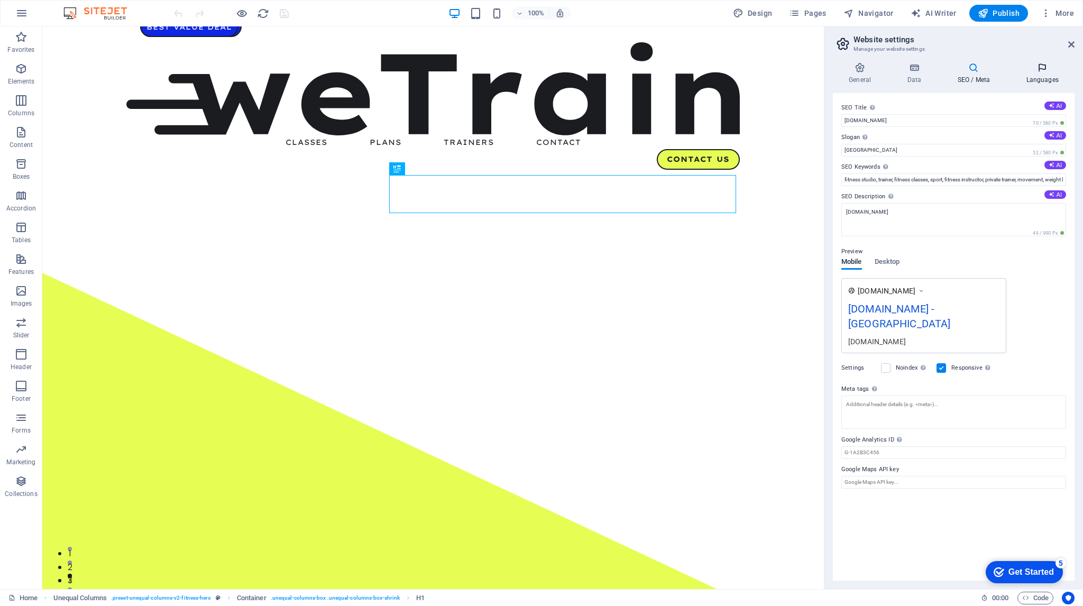
click at [1040, 75] on h4 "Languages" at bounding box center [1042, 73] width 64 height 22
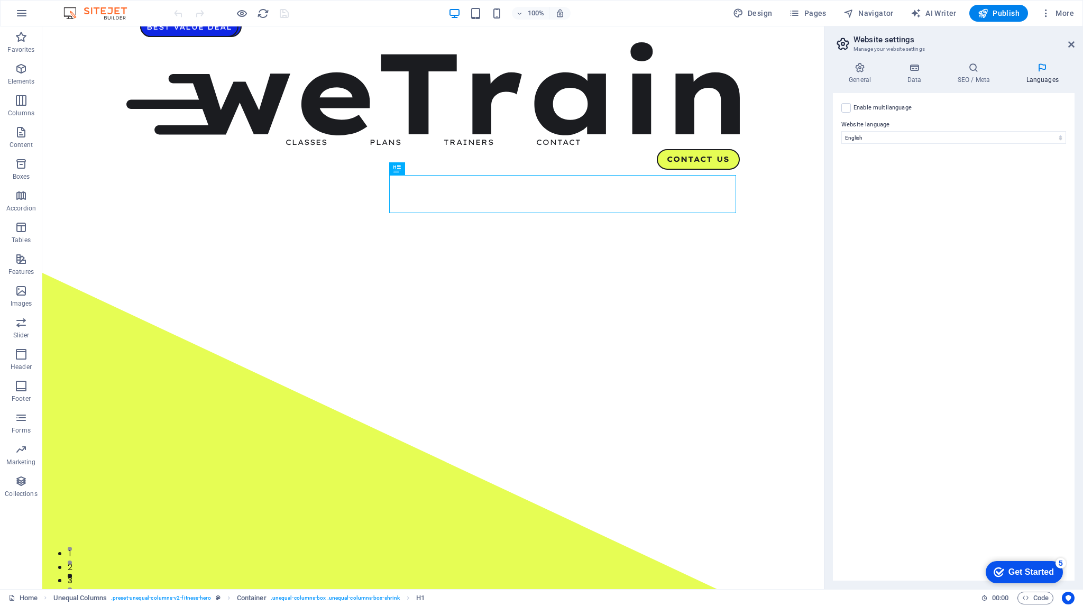
click at [1075, 49] on aside "Website settings Manage your website settings General Data SEO / Meta Languages…" at bounding box center [953, 307] width 259 height 562
click at [1067, 44] on h2 "Website settings" at bounding box center [963, 40] width 221 height 10
click at [1069, 44] on icon at bounding box center [1071, 44] width 6 height 8
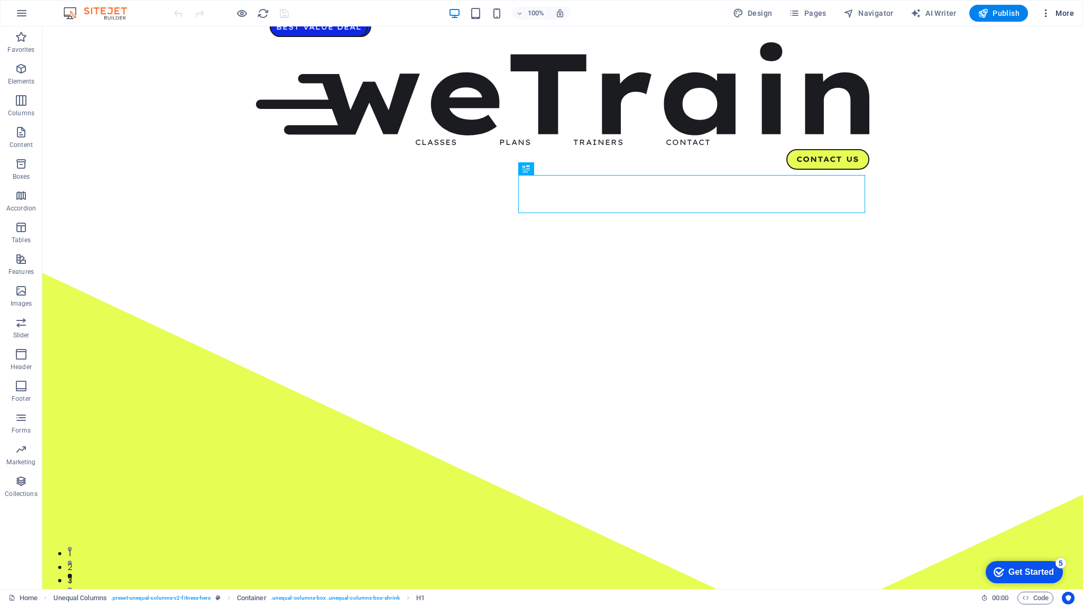
click at [1047, 11] on icon "button" at bounding box center [1045, 13] width 11 height 11
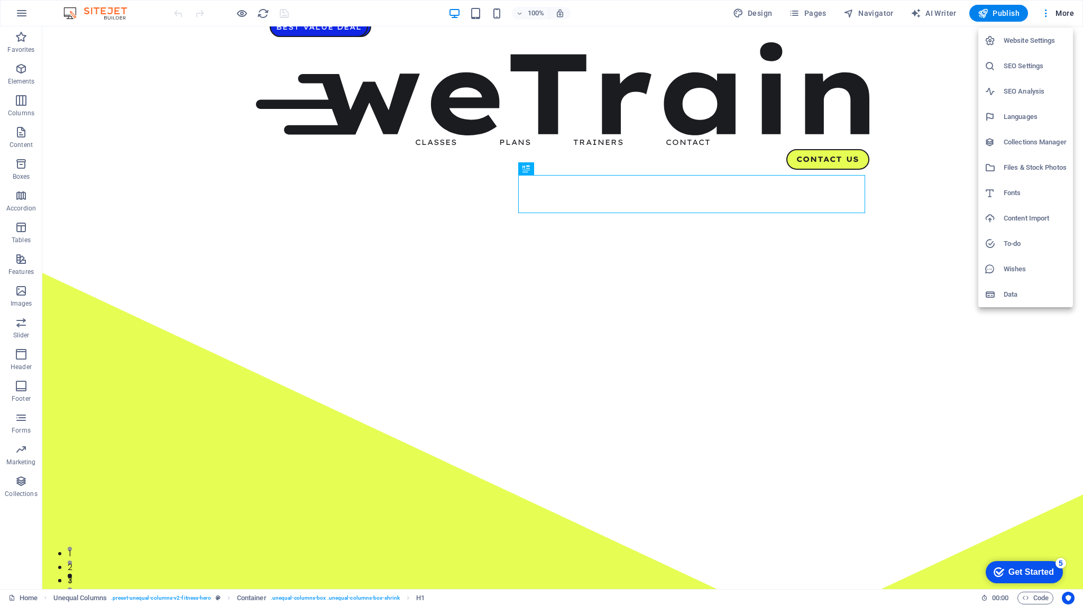
click at [17, 595] on div at bounding box center [541, 303] width 1083 height 606
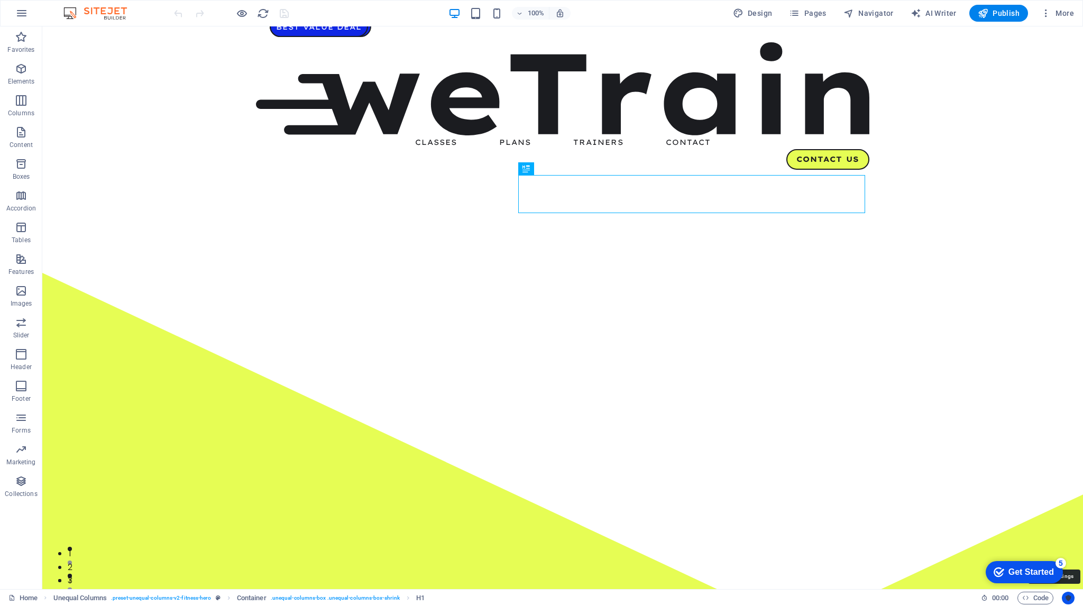
click at [1069, 594] on icon "Usercentrics" at bounding box center [1067, 597] width 7 height 7
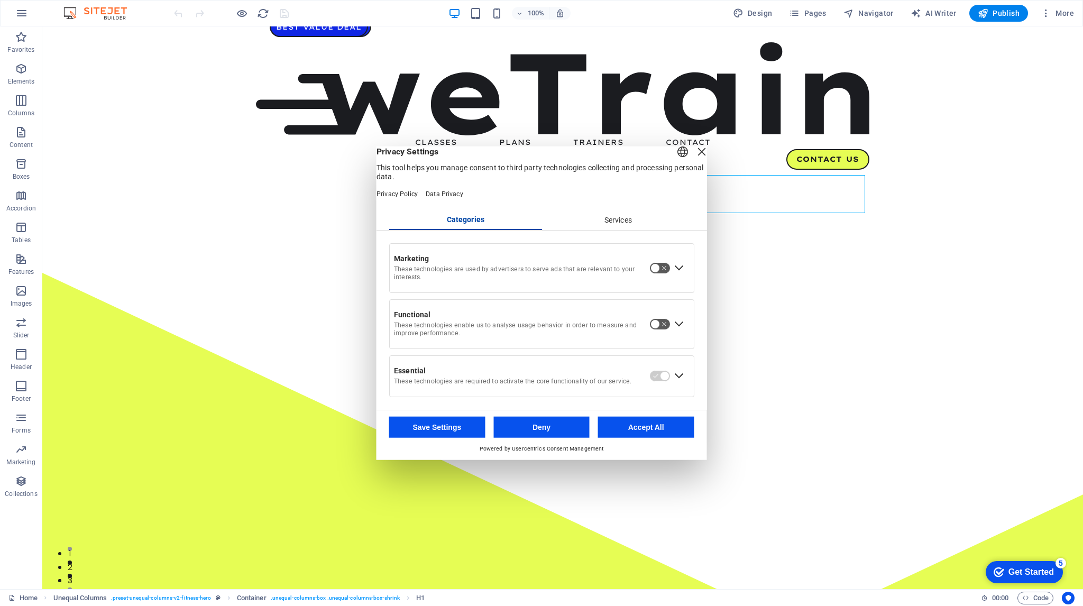
click at [624, 227] on div "Services" at bounding box center [617, 220] width 153 height 18
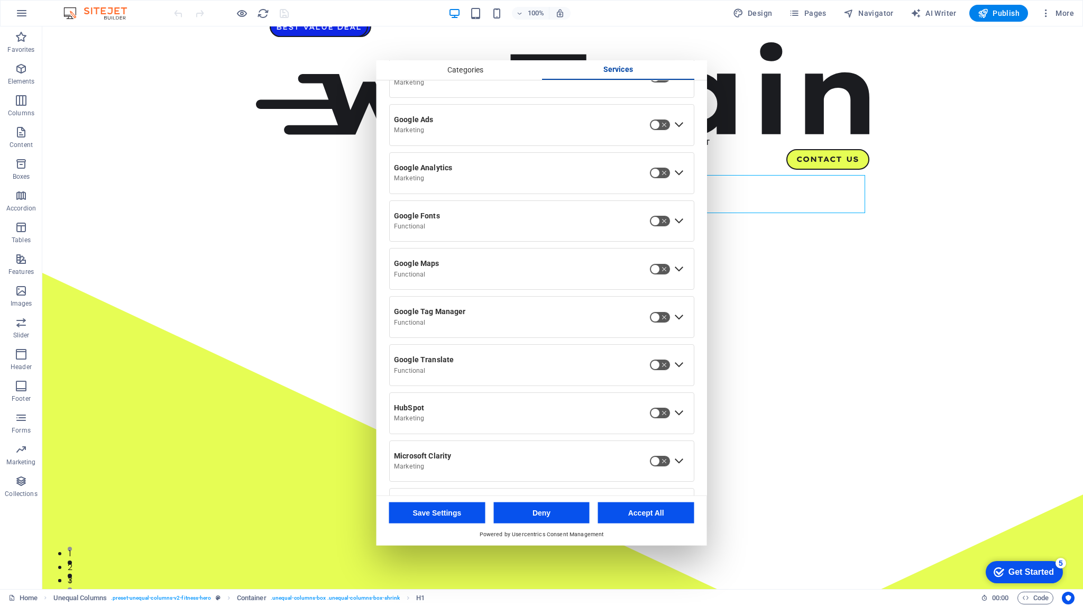
scroll to position [340, 0]
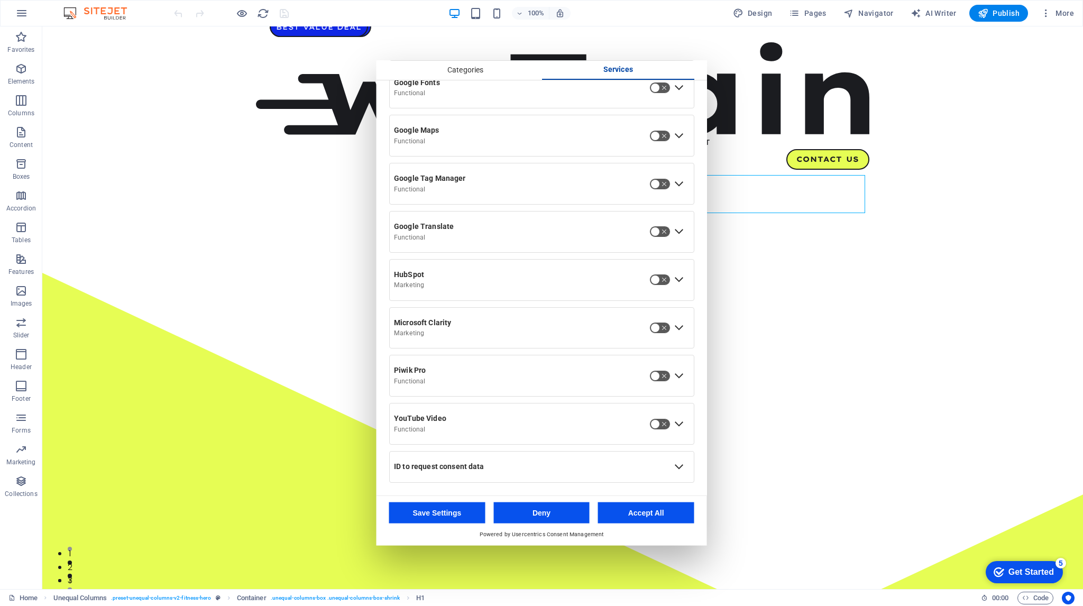
click at [558, 514] on button "Deny" at bounding box center [541, 512] width 96 height 21
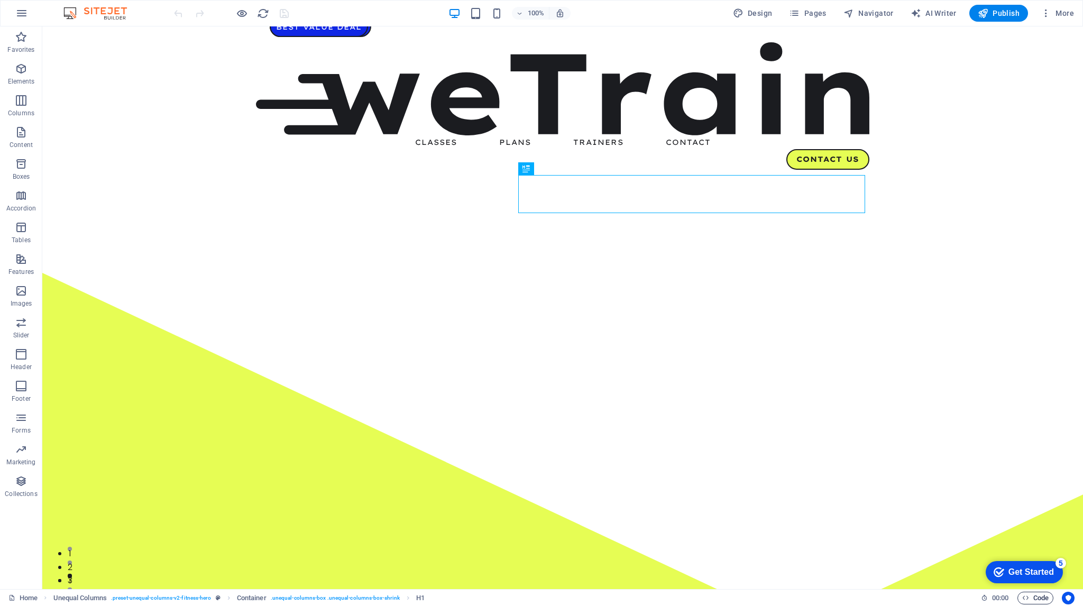
click at [1032, 599] on span "Code" at bounding box center [1035, 598] width 26 height 13
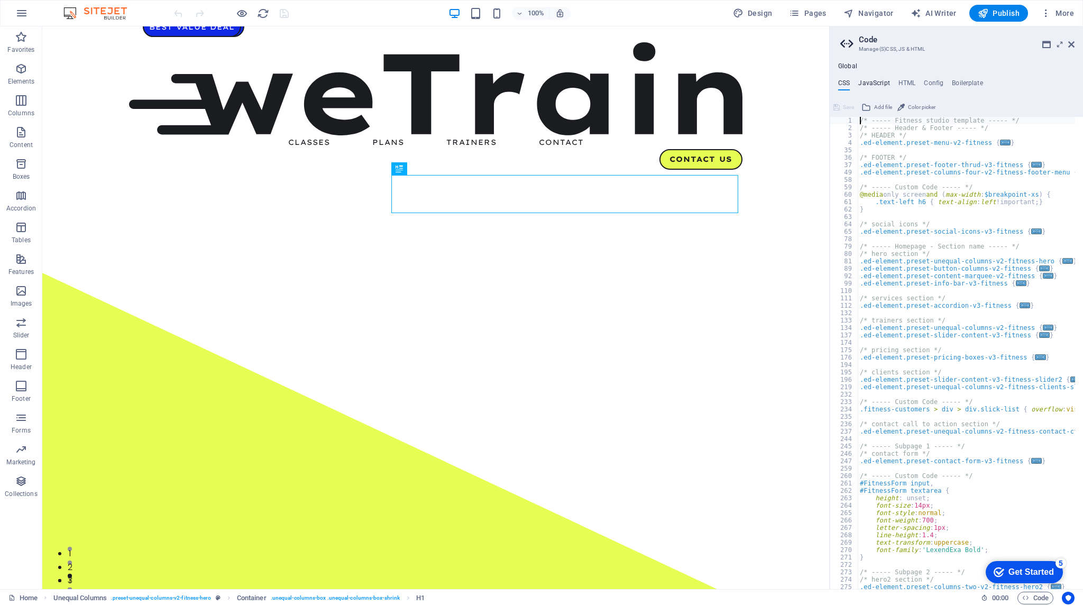
click at [872, 81] on h4 "JavaScript" at bounding box center [873, 85] width 31 height 12
type textarea "/* JS for preset "Menu V2" */"
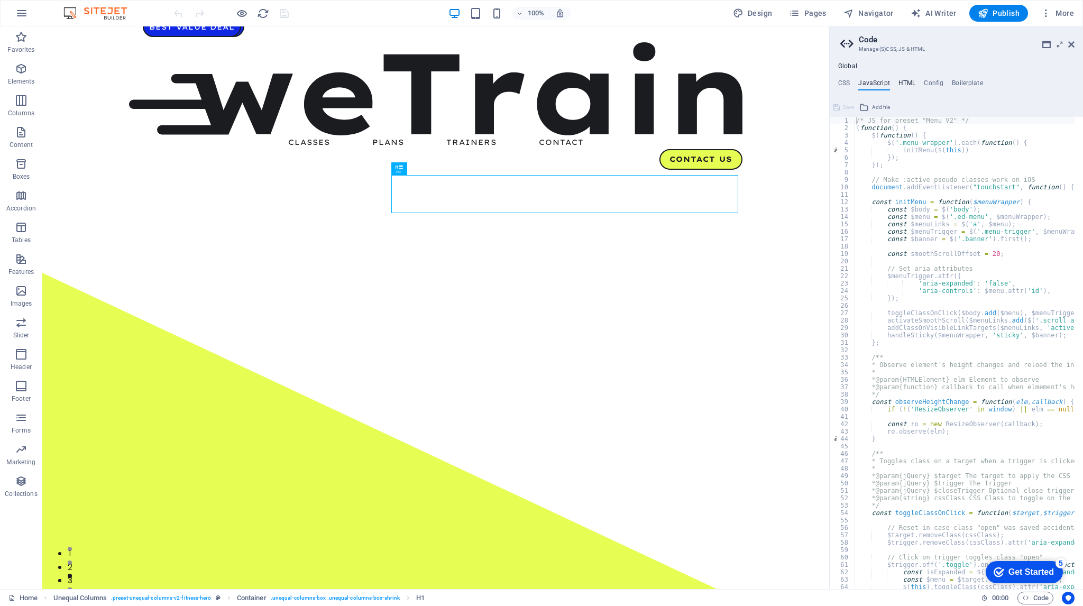
click at [907, 82] on h4 "HTML" at bounding box center [906, 85] width 17 height 12
type textarea "<a href="#main-content" class="wv-link-content button">Skip to main content</a>"
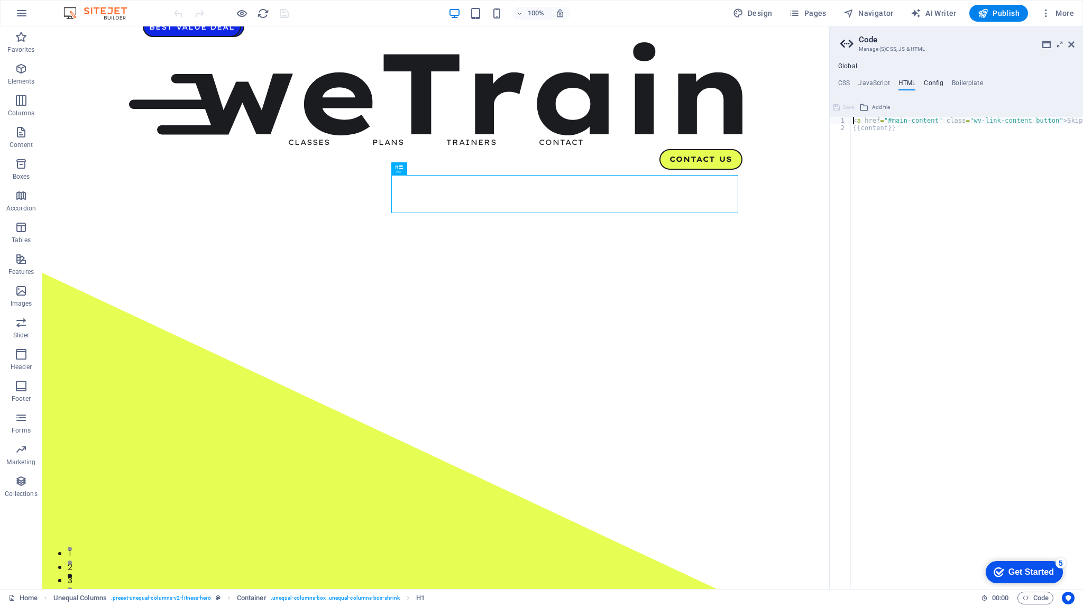
click at [935, 84] on h4 "Config" at bounding box center [934, 85] width 20 height 12
type textarea "$link-hover-color: #1027e4;"
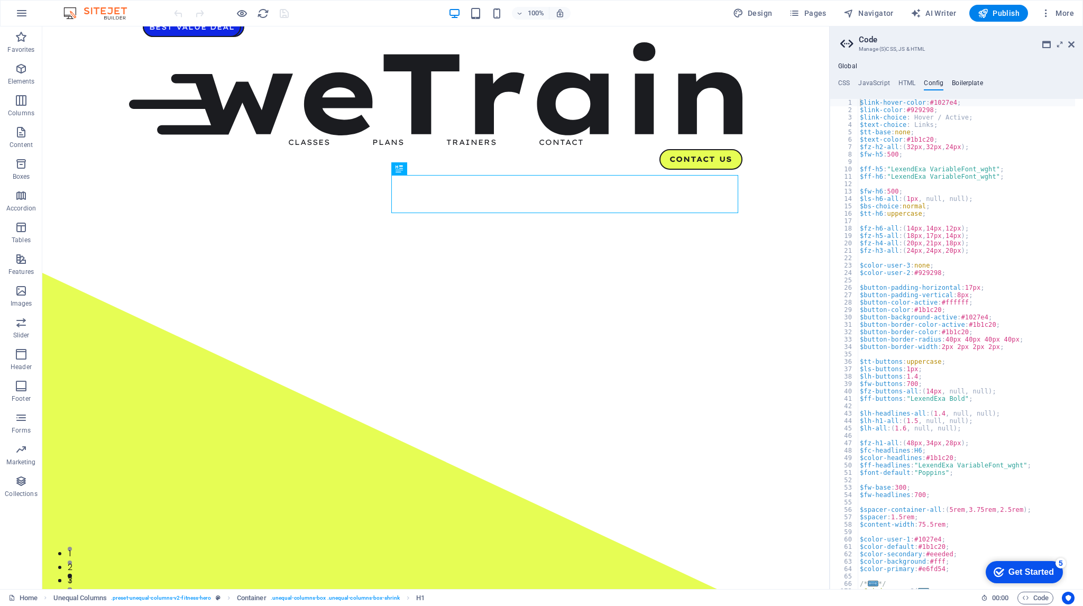
click at [966, 83] on h4 "Boilerplate" at bounding box center [967, 85] width 31 height 12
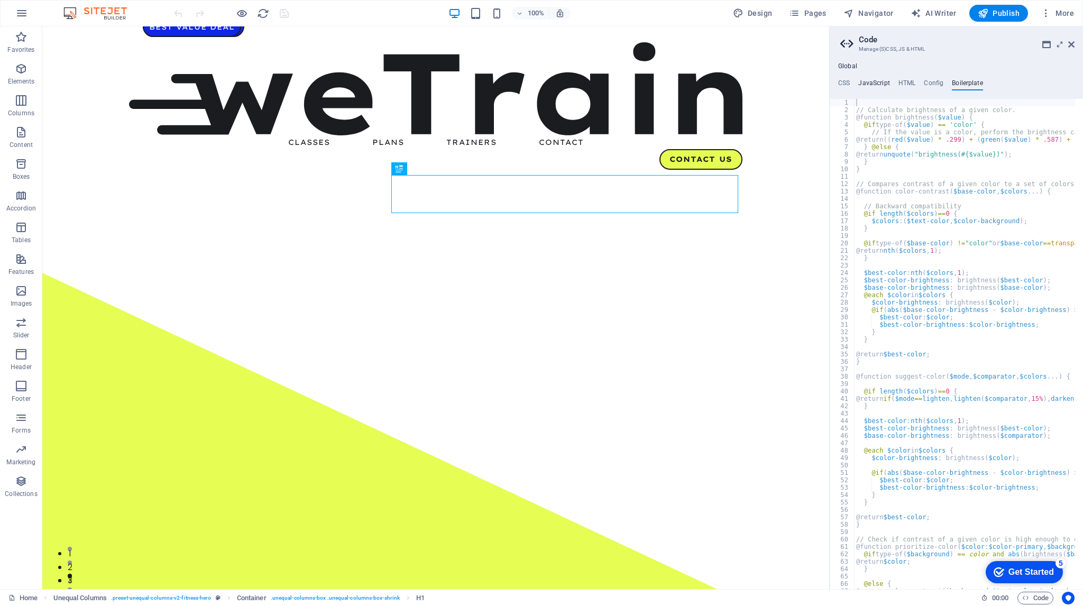
click at [875, 82] on h4 "JavaScript" at bounding box center [873, 85] width 31 height 12
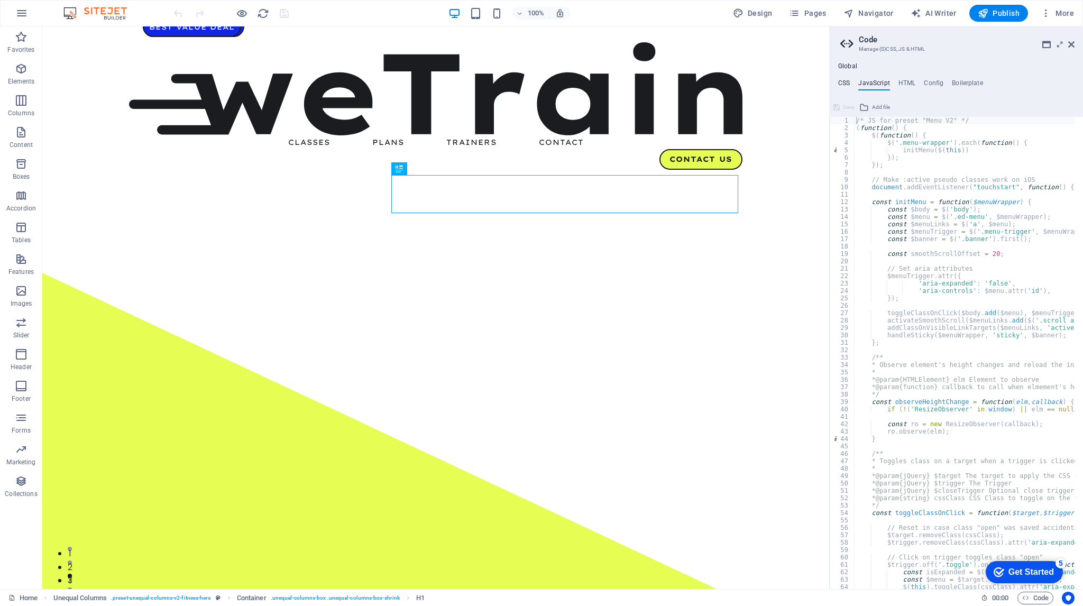
click at [845, 83] on h4 "CSS" at bounding box center [844, 85] width 12 height 12
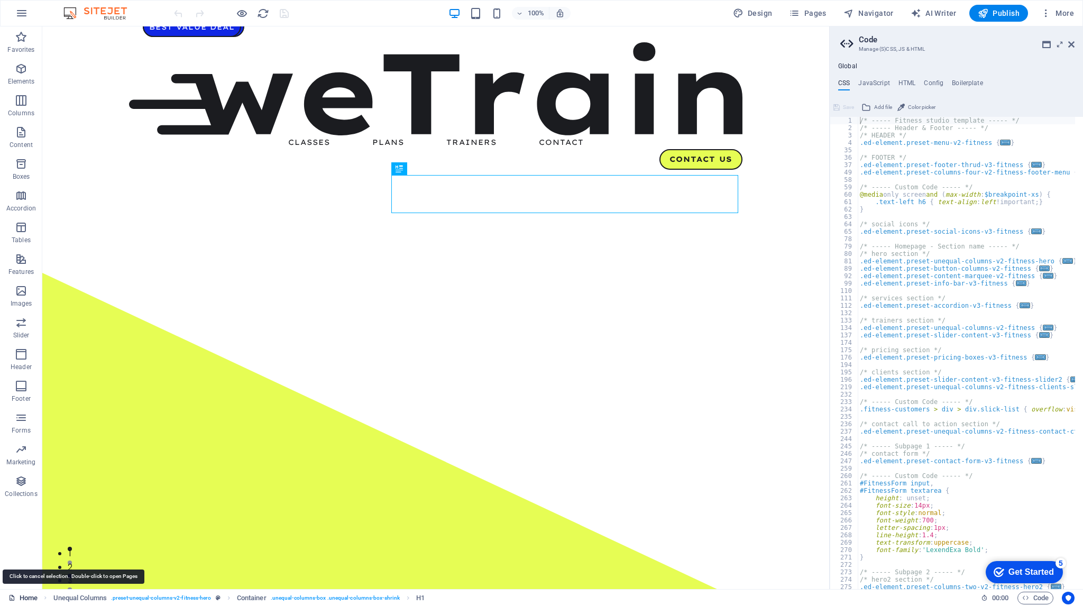
click at [15, 598] on icon at bounding box center [11, 597] width 7 height 7
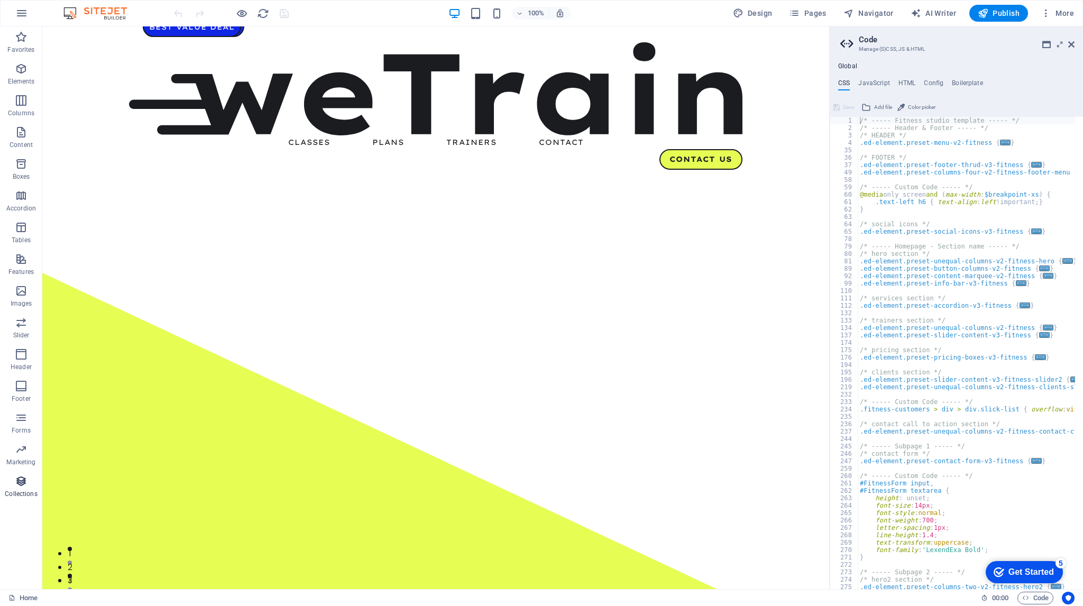
click at [18, 490] on p "Collections" at bounding box center [21, 494] width 32 height 8
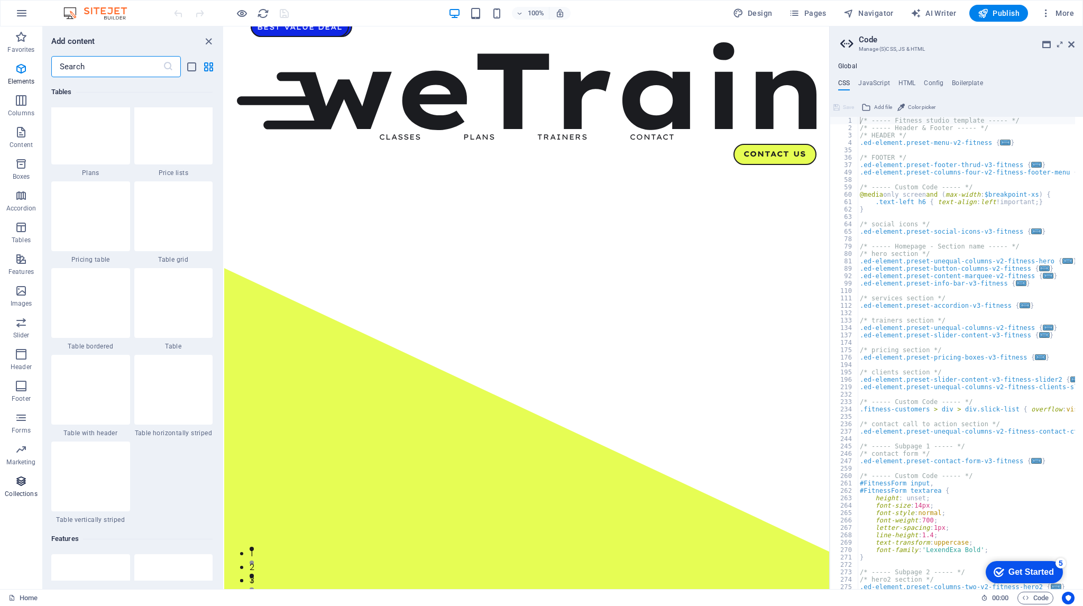
scroll to position [9677, 0]
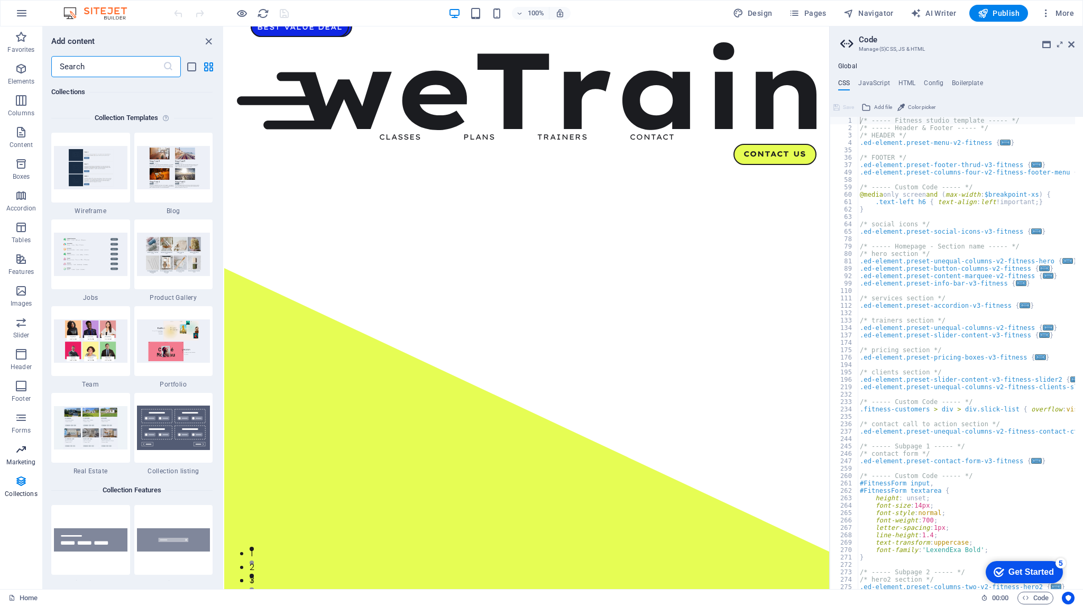
click at [20, 451] on icon "button" at bounding box center [21, 449] width 13 height 13
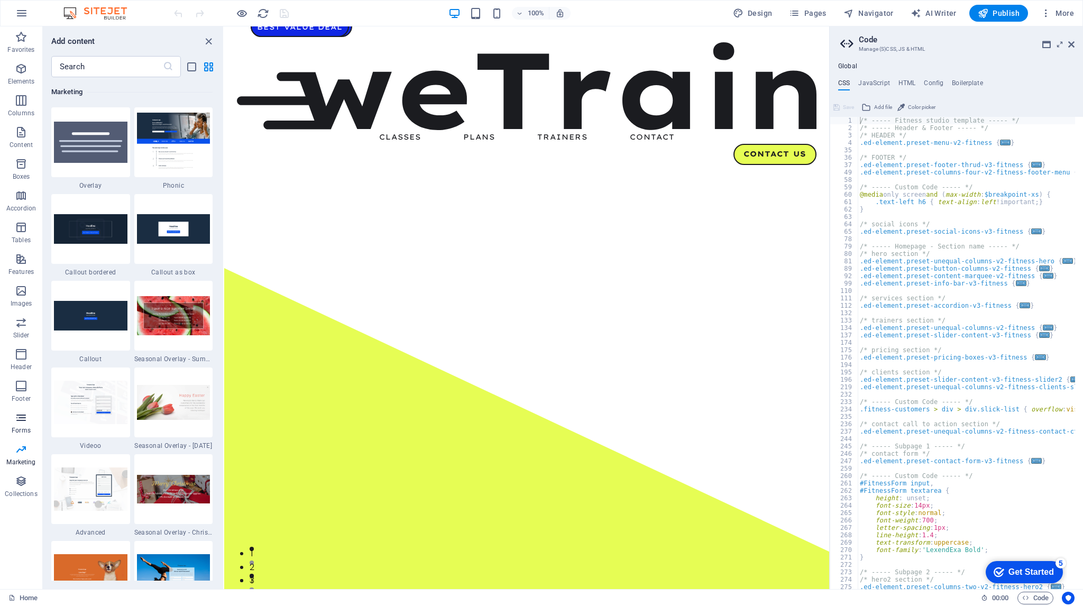
click at [18, 416] on icon "button" at bounding box center [21, 417] width 13 height 13
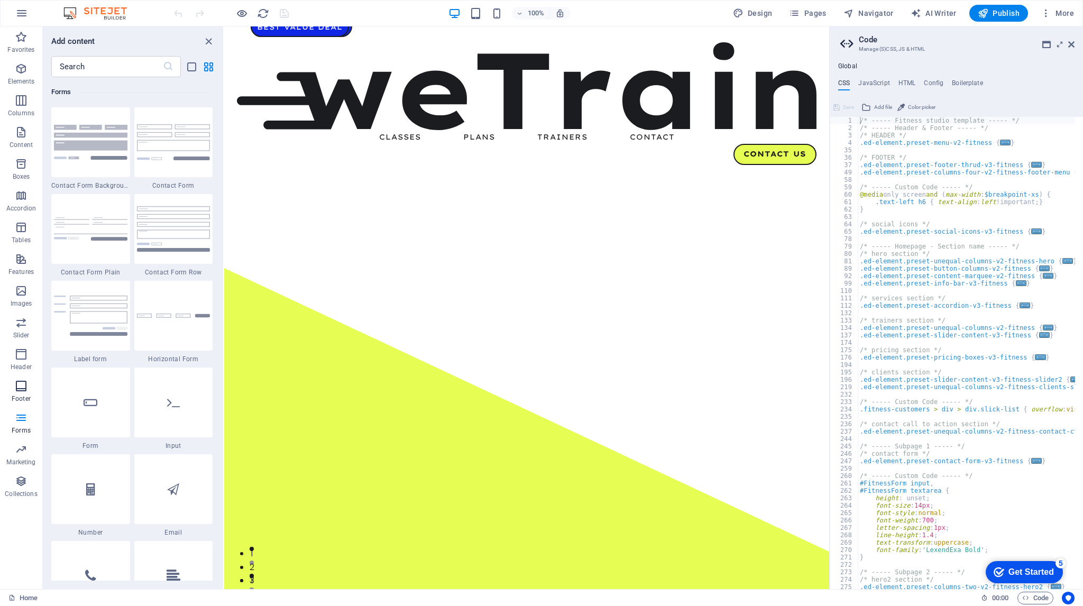
click at [17, 378] on button "Footer" at bounding box center [21, 391] width 42 height 32
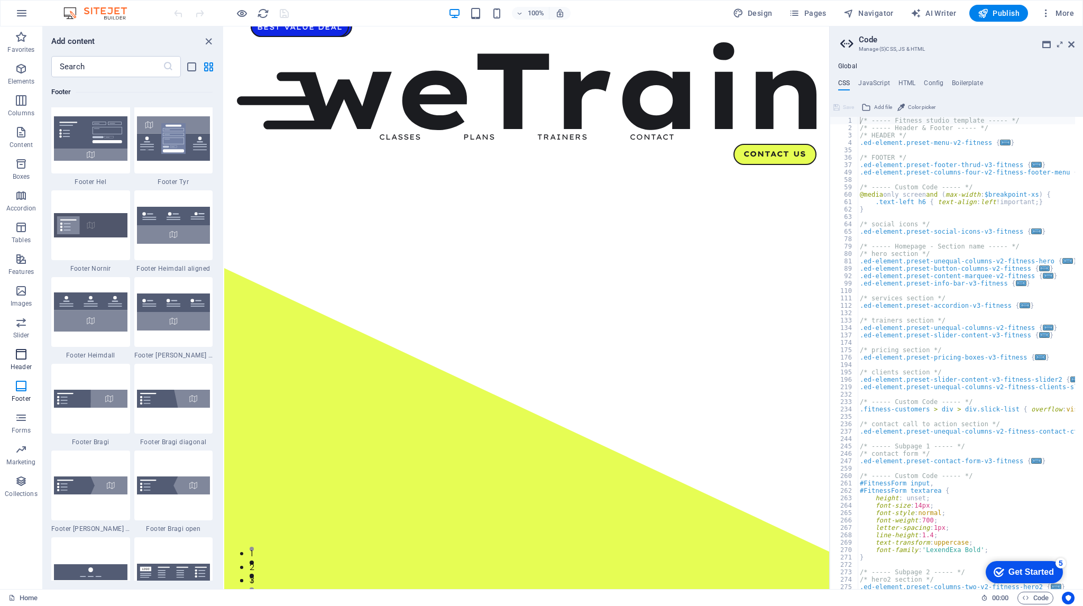
click at [17, 357] on icon "button" at bounding box center [21, 354] width 13 height 13
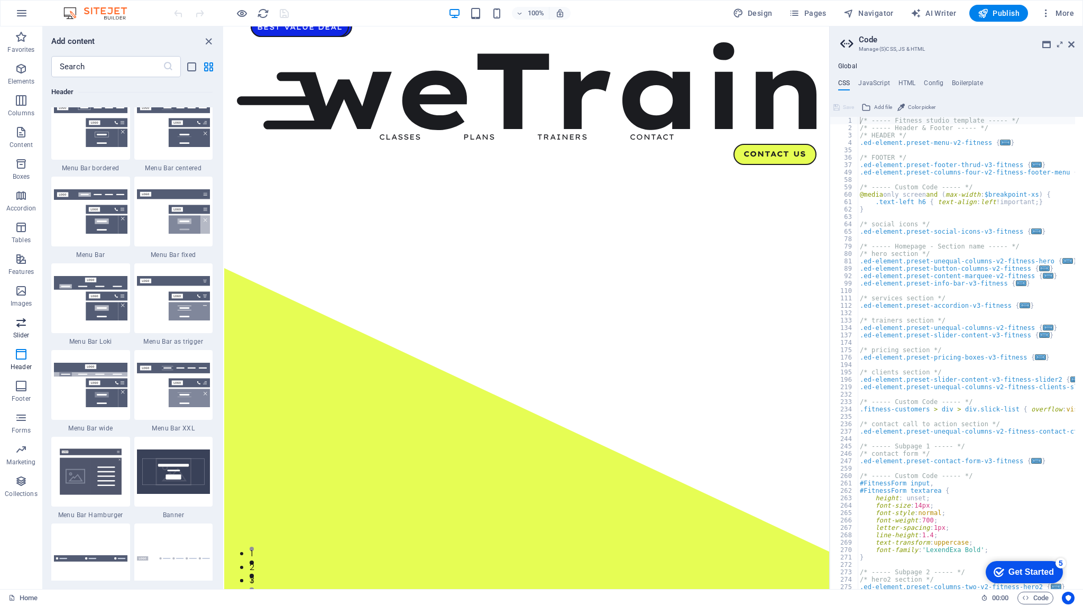
click at [16, 323] on icon "button" at bounding box center [21, 322] width 13 height 13
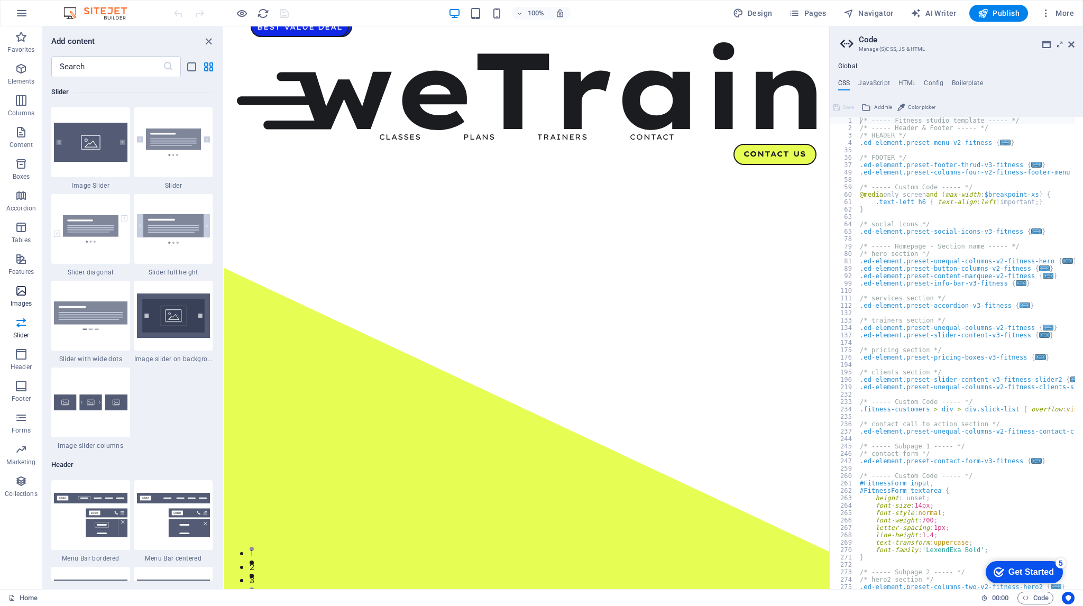
click at [19, 282] on button "Images" at bounding box center [21, 296] width 42 height 32
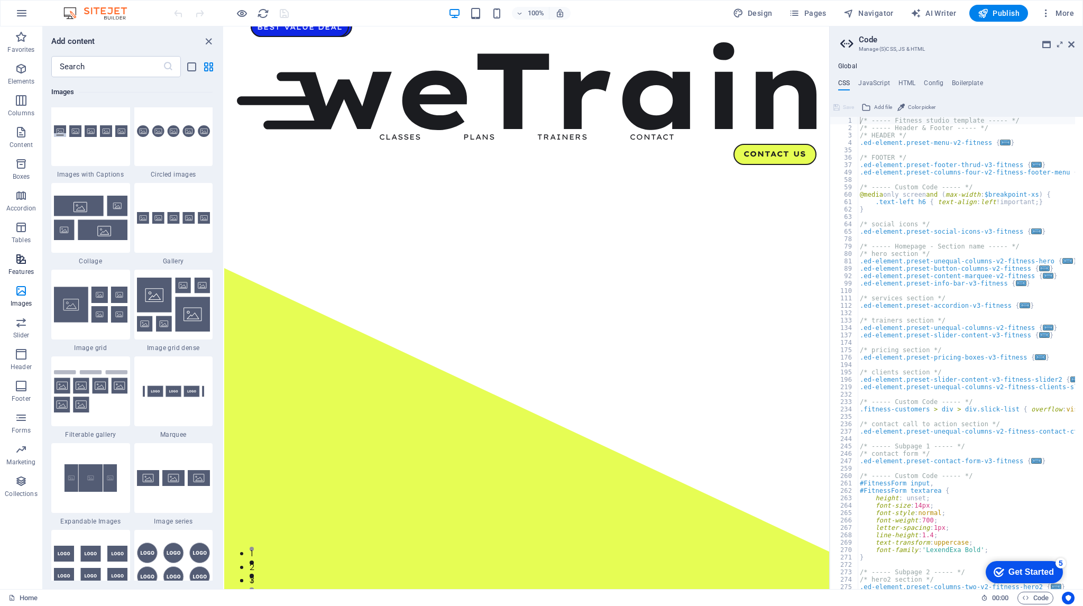
click at [20, 262] on icon "button" at bounding box center [21, 259] width 13 height 13
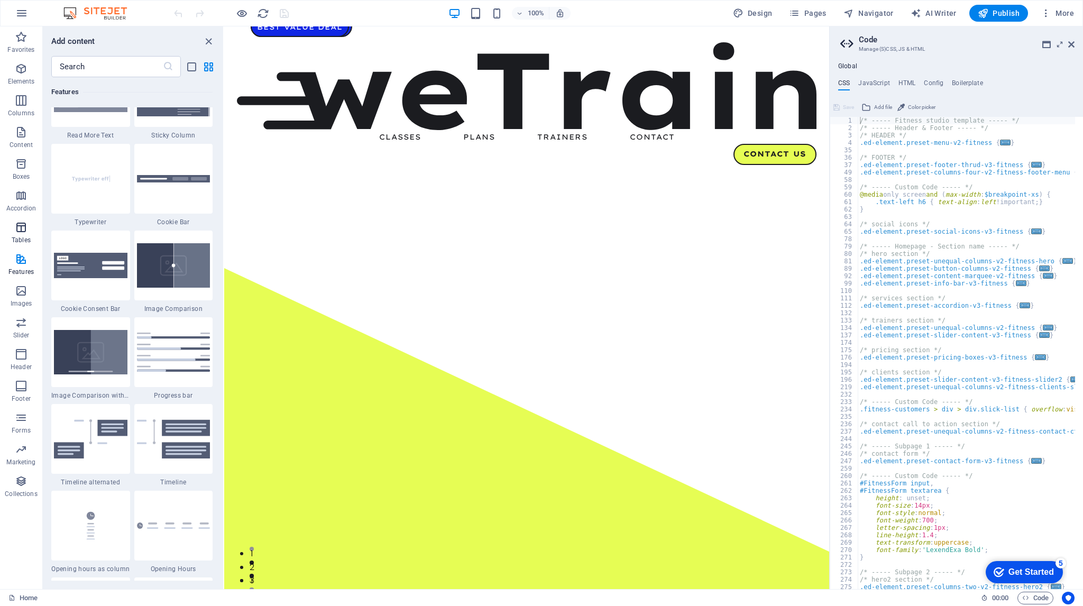
click at [22, 229] on icon "button" at bounding box center [21, 227] width 13 height 13
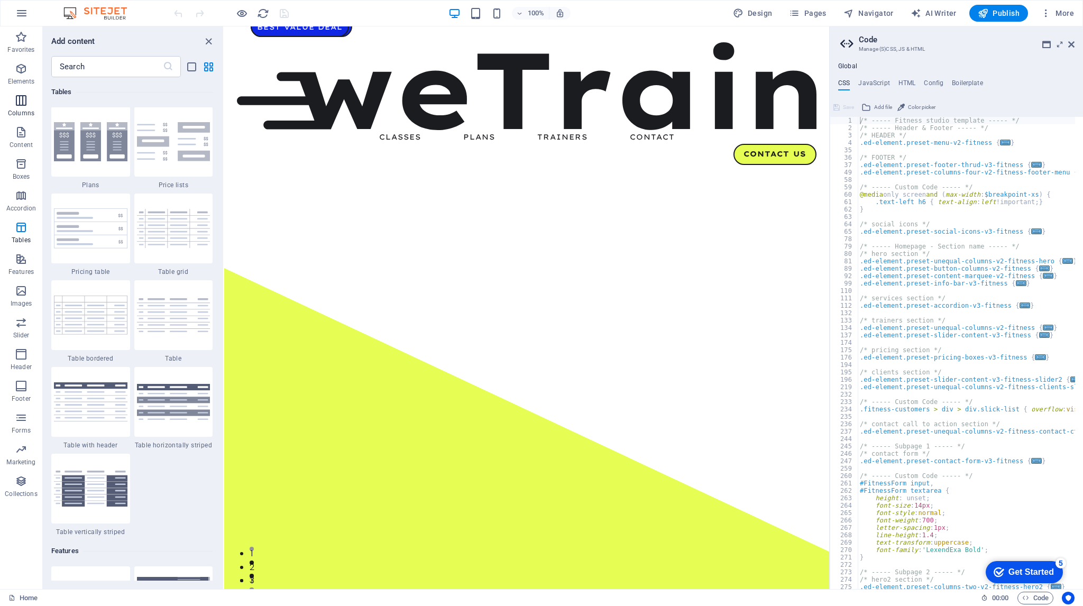
scroll to position [3661, 0]
click at [19, 80] on p "Elements" at bounding box center [21, 81] width 27 height 8
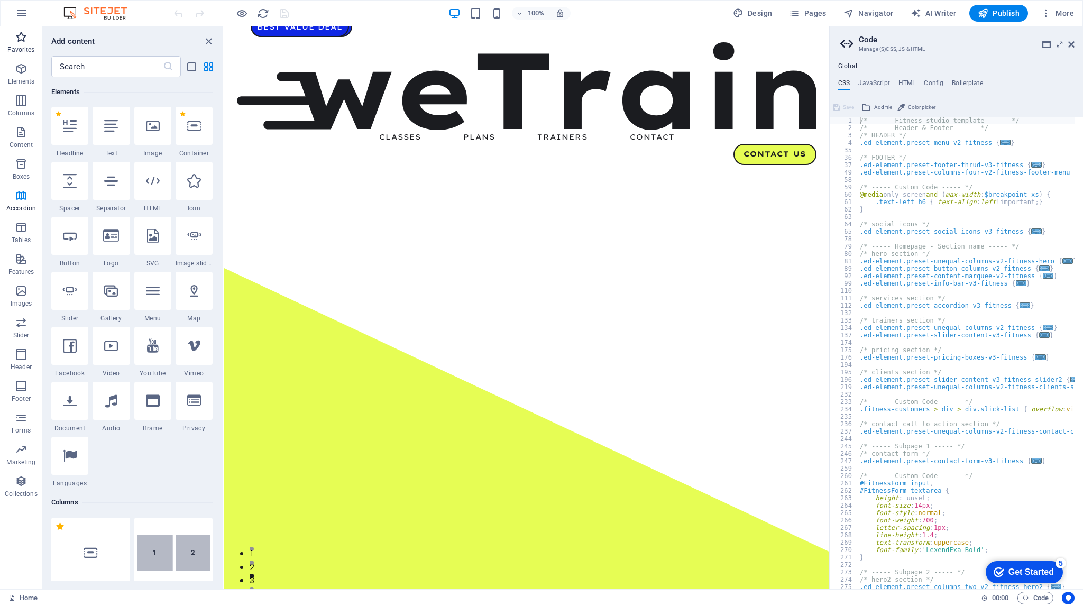
scroll to position [113, 0]
click at [23, 41] on icon "button" at bounding box center [21, 37] width 13 height 13
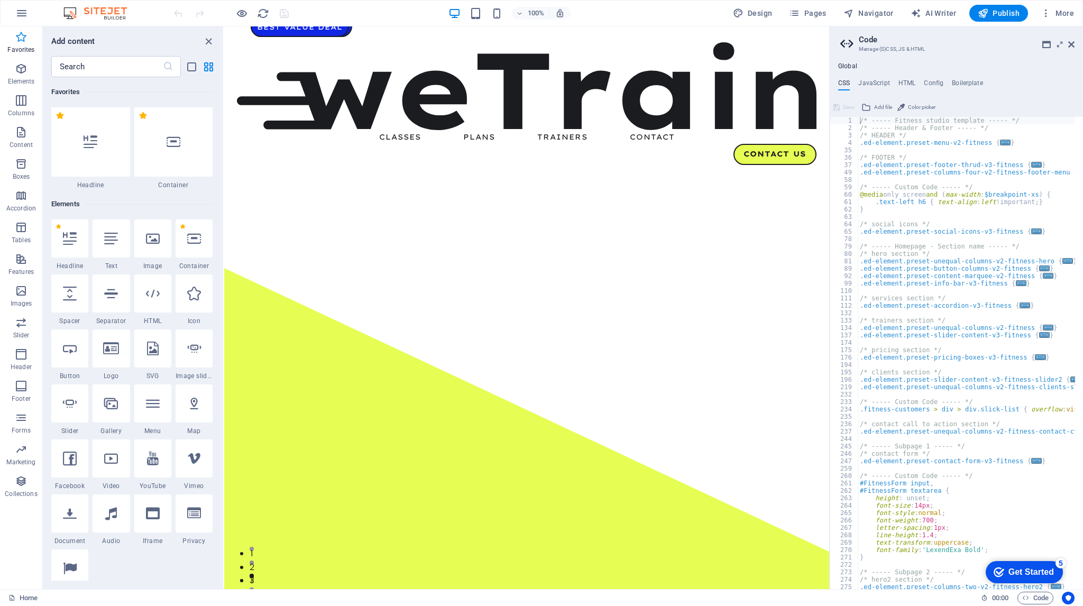
scroll to position [0, 0]
click at [23, 6] on button "button" at bounding box center [21, 13] width 25 height 25
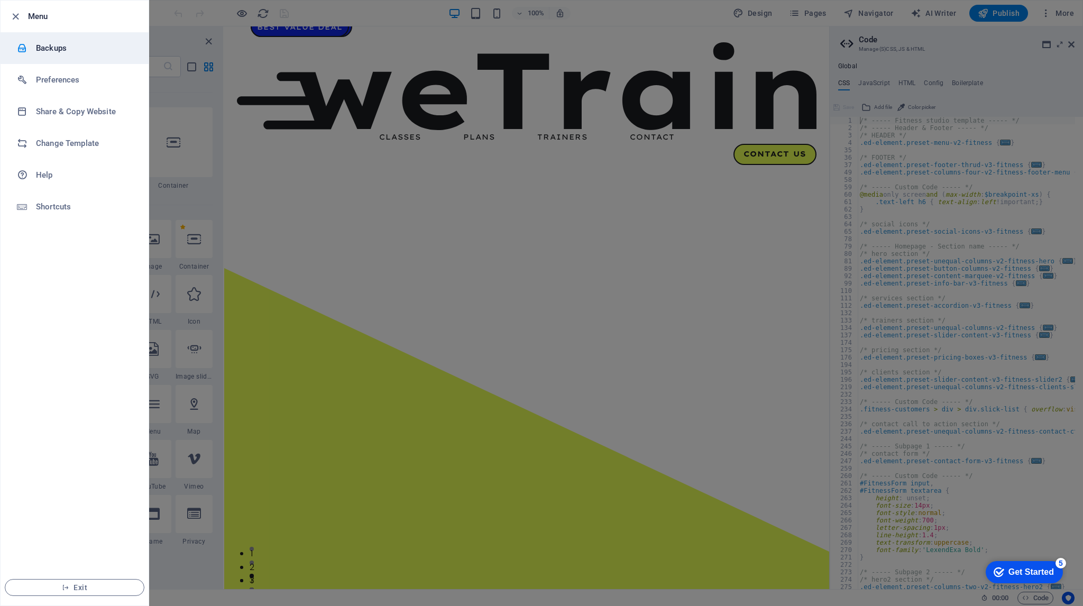
click at [94, 53] on h6 "Backups" at bounding box center [85, 48] width 98 height 13
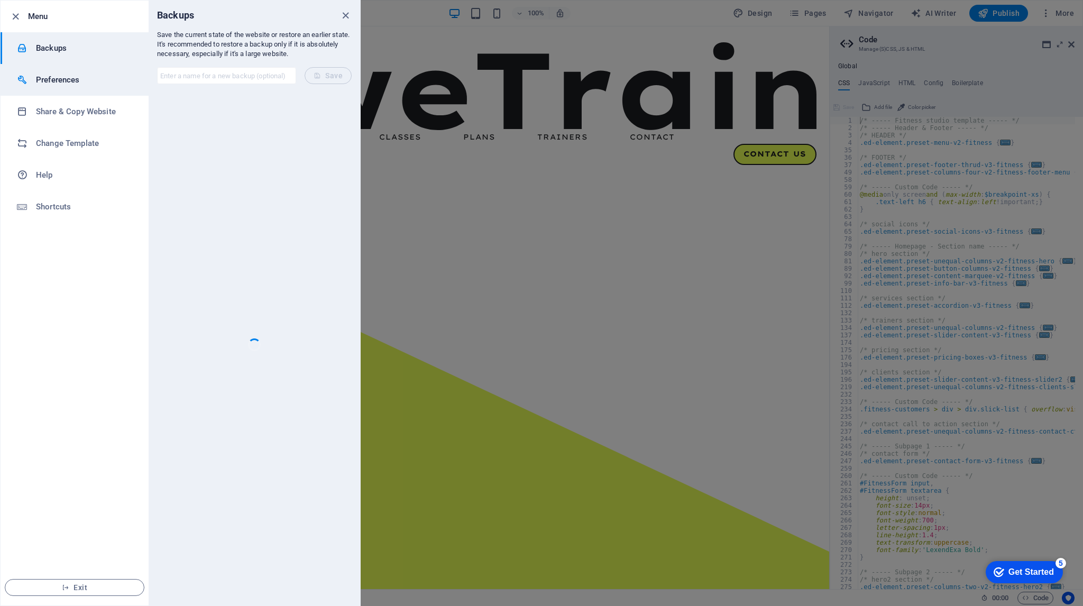
click at [53, 75] on h6 "Preferences" at bounding box center [85, 79] width 98 height 13
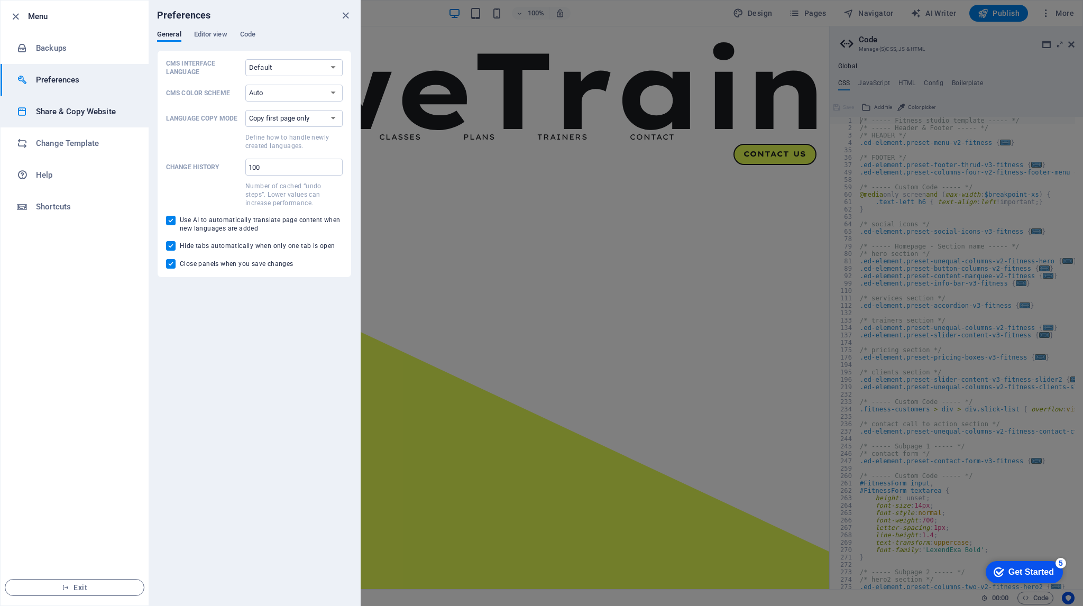
click at [49, 108] on h6 "Share & Copy Website" at bounding box center [85, 111] width 98 height 13
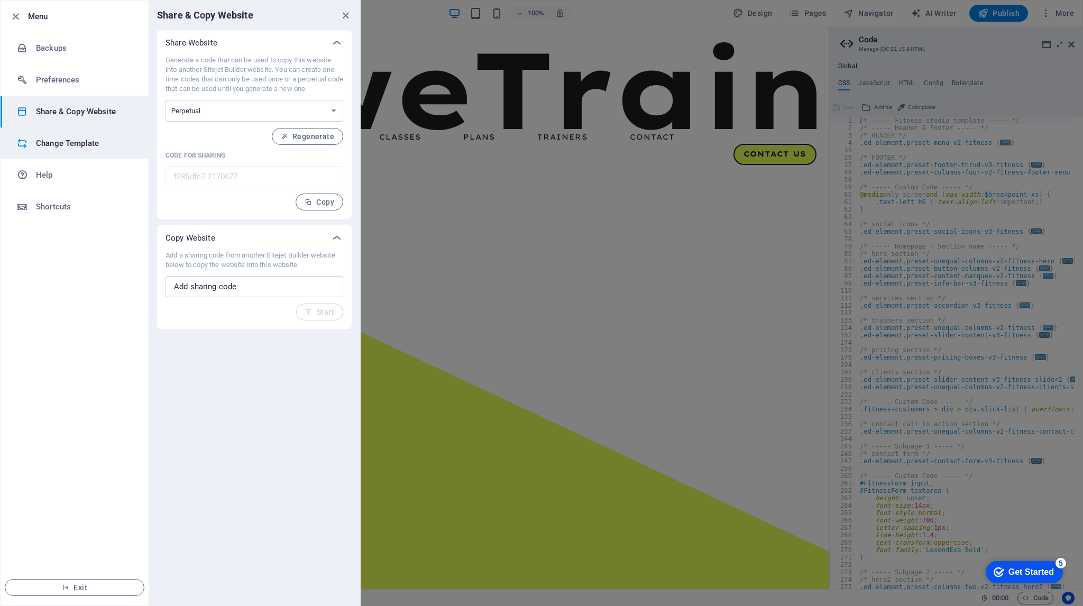
click at [51, 141] on h6 "Change Template" at bounding box center [85, 143] width 98 height 13
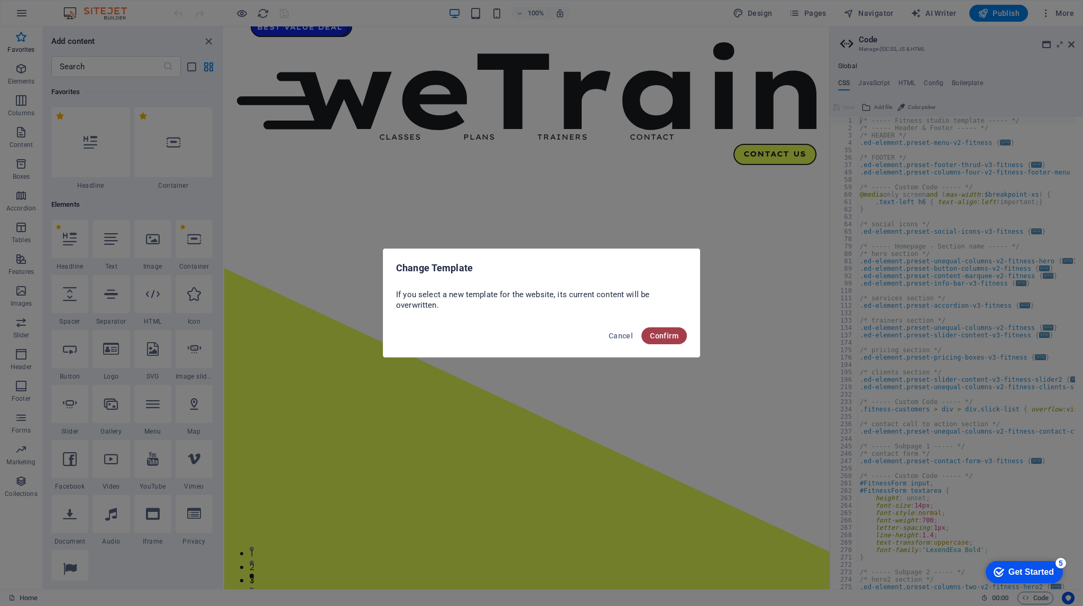
click at [676, 340] on button "Confirm" at bounding box center [663, 335] width 45 height 17
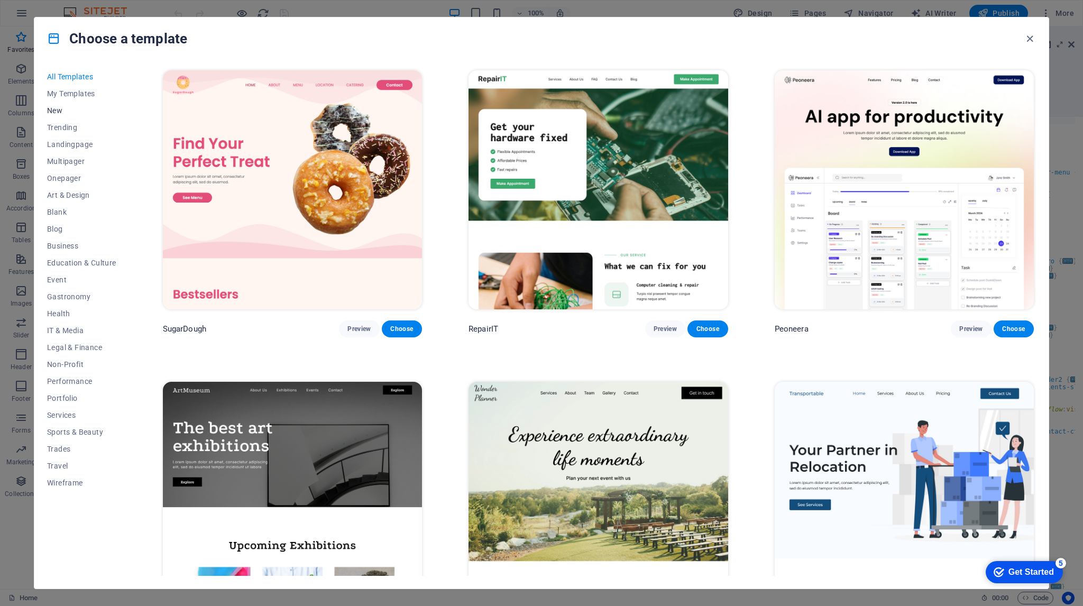
click at [74, 106] on span "New" at bounding box center [81, 110] width 69 height 8
click at [64, 104] on button "New" at bounding box center [81, 110] width 69 height 17
click at [61, 113] on span "New" at bounding box center [81, 110] width 69 height 8
click at [1032, 39] on icon "button" at bounding box center [1029, 39] width 12 height 12
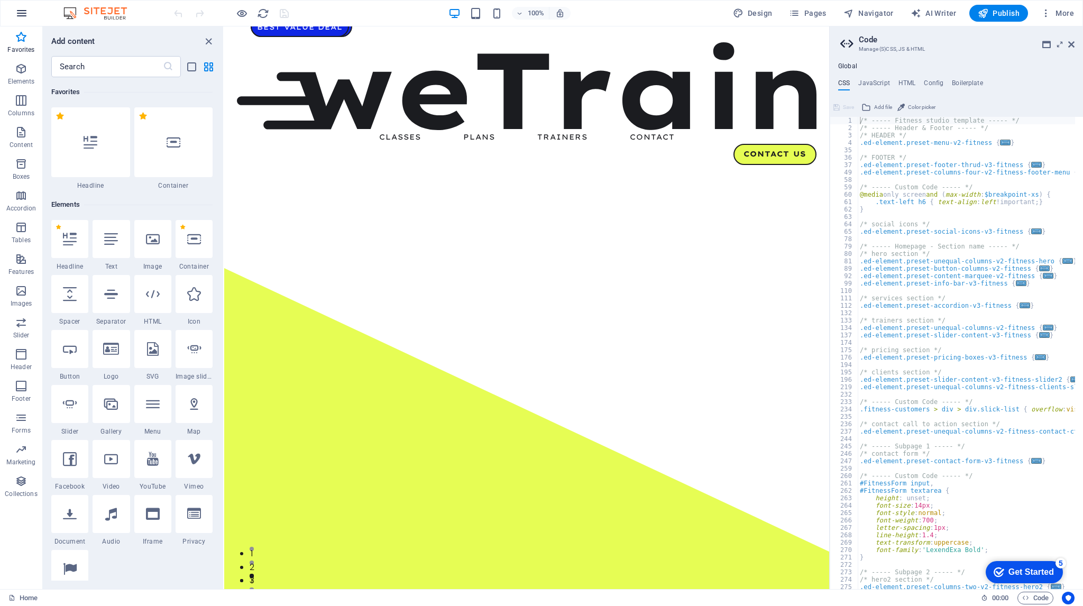
click at [14, 12] on button "button" at bounding box center [21, 13] width 25 height 25
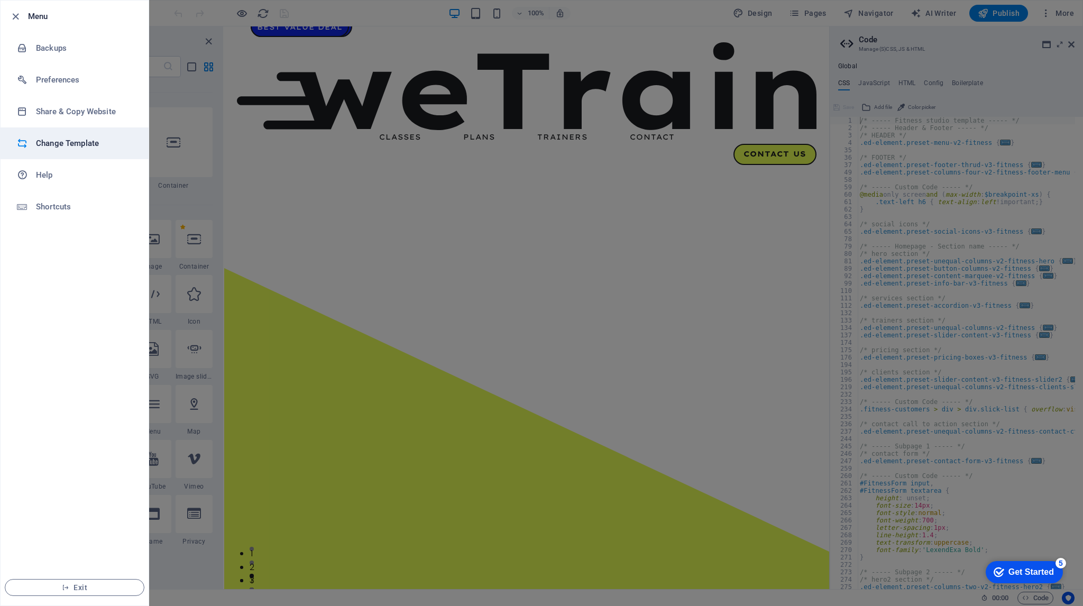
click at [110, 149] on h6 "Change Template" at bounding box center [85, 143] width 98 height 13
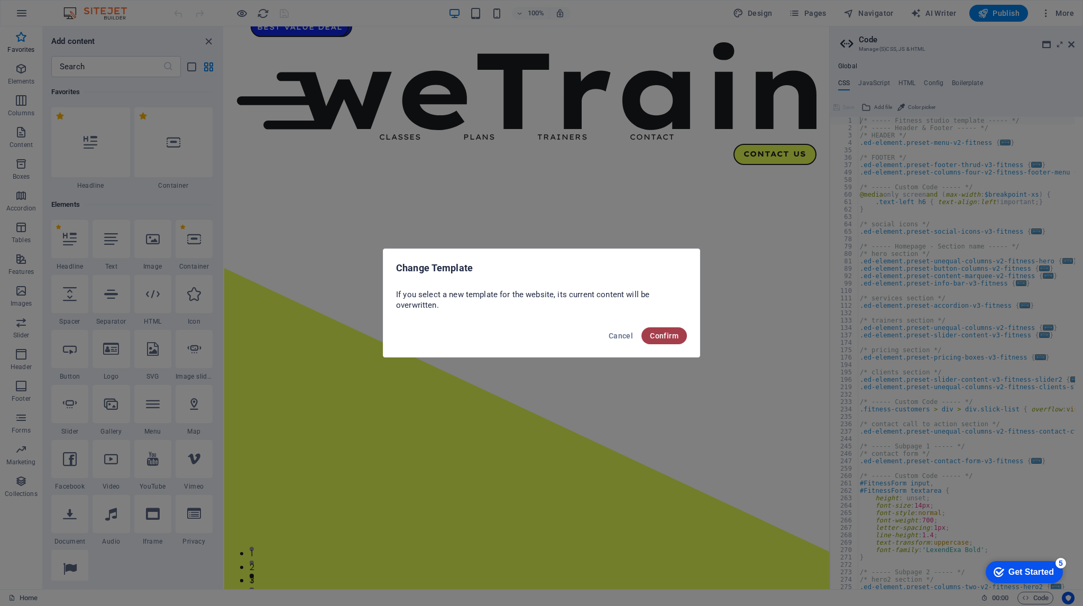
click at [645, 337] on button "Confirm" at bounding box center [663, 335] width 45 height 17
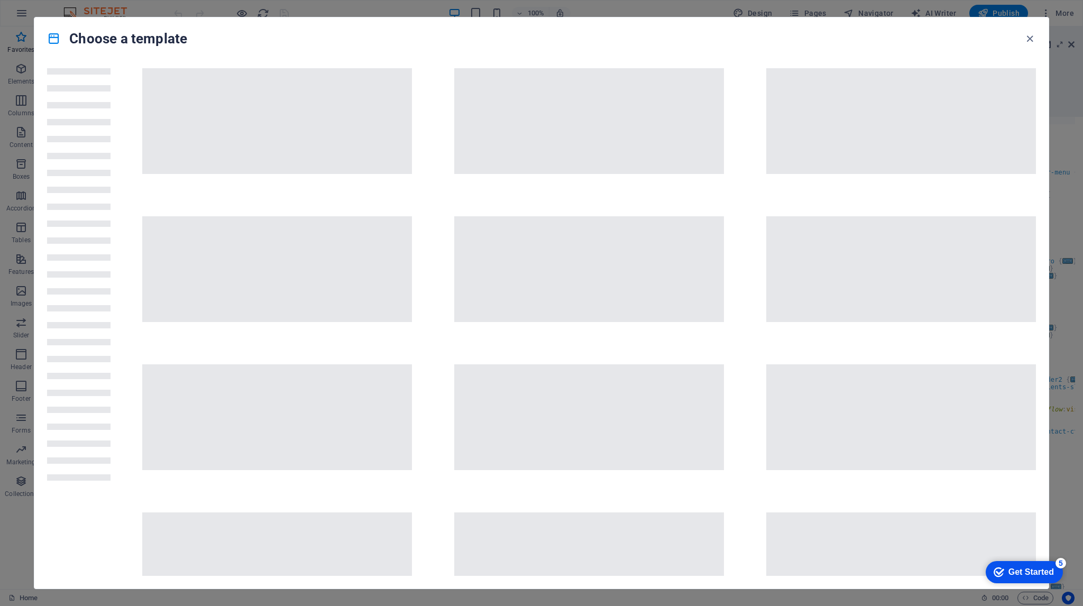
click at [21, 4] on div "Choose a template" at bounding box center [541, 303] width 1083 height 606
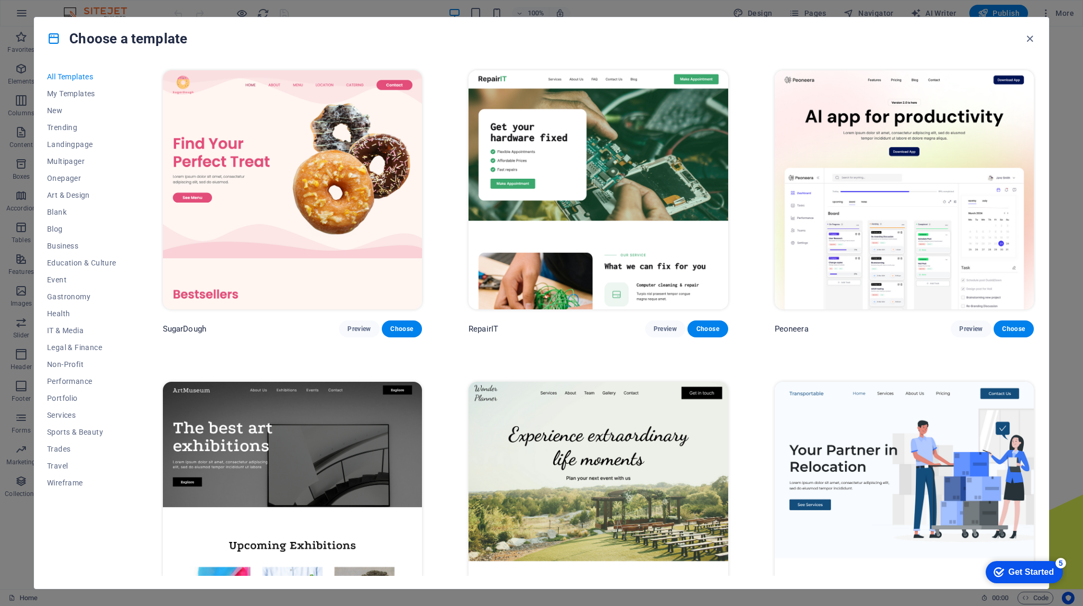
click at [21, 42] on div "Choose a template All Templates My Templates New Trending Landingpage Multipage…" at bounding box center [541, 303] width 1083 height 606
click at [1030, 48] on div "Choose a template" at bounding box center [541, 38] width 1014 height 42
drag, startPoint x: 1029, startPoint y: 39, endPoint x: 935, endPoint y: 17, distance: 97.0
click at [1029, 39] on icon "button" at bounding box center [1029, 39] width 12 height 12
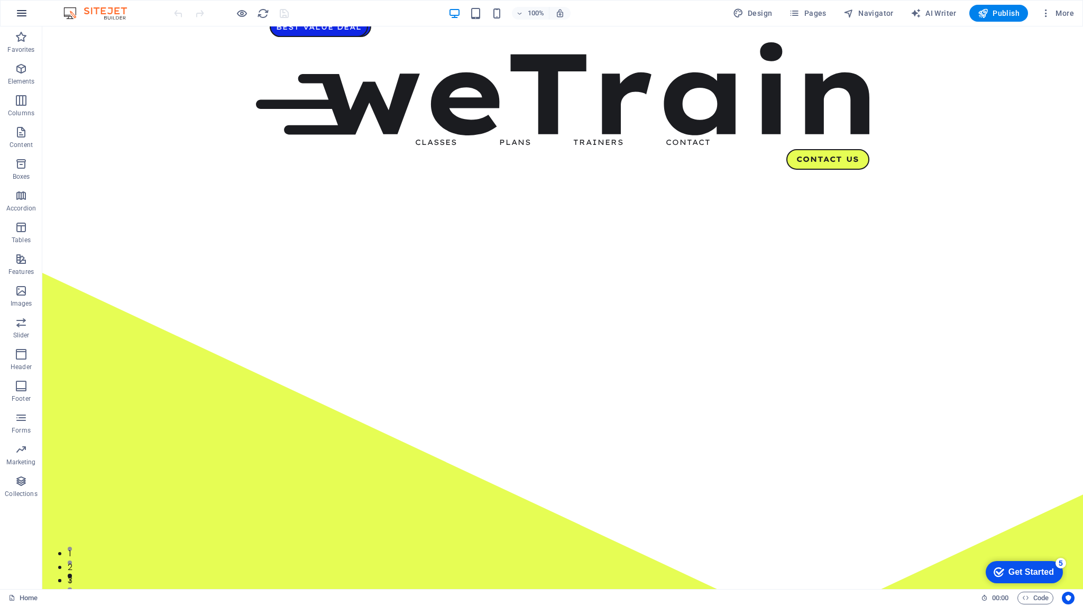
click at [27, 15] on button "button" at bounding box center [21, 13] width 25 height 25
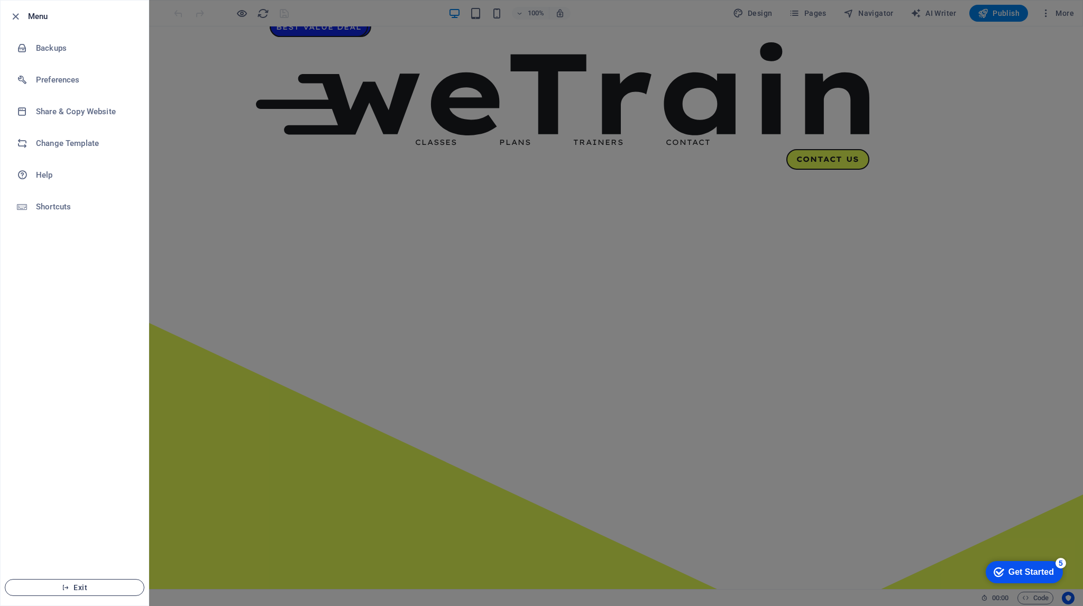
click at [93, 584] on span "Exit" at bounding box center [75, 587] width 122 height 8
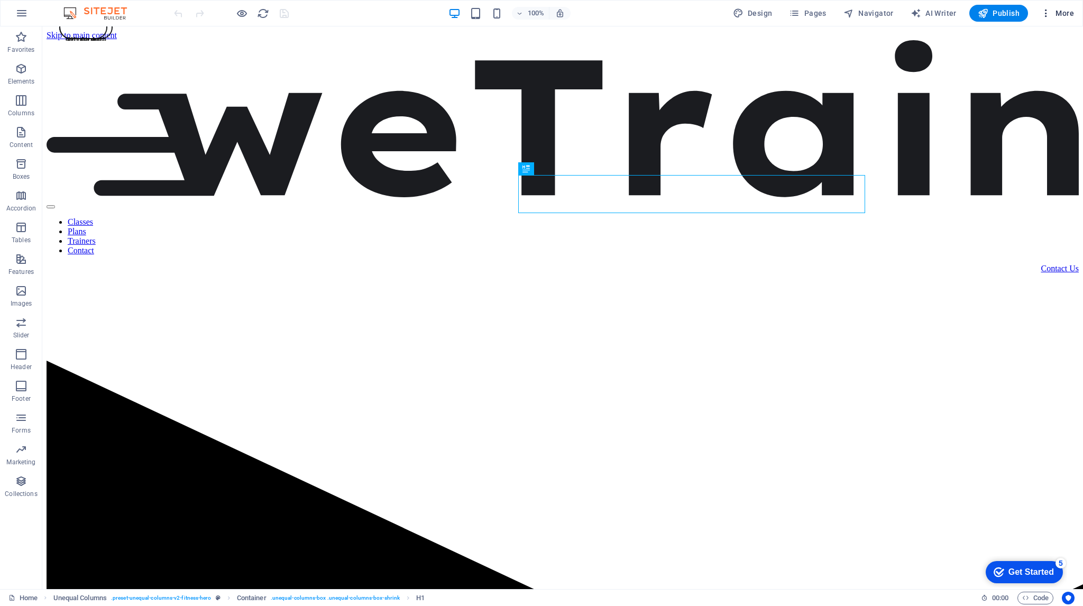
click at [1052, 15] on span "More" at bounding box center [1056, 13] width 33 height 11
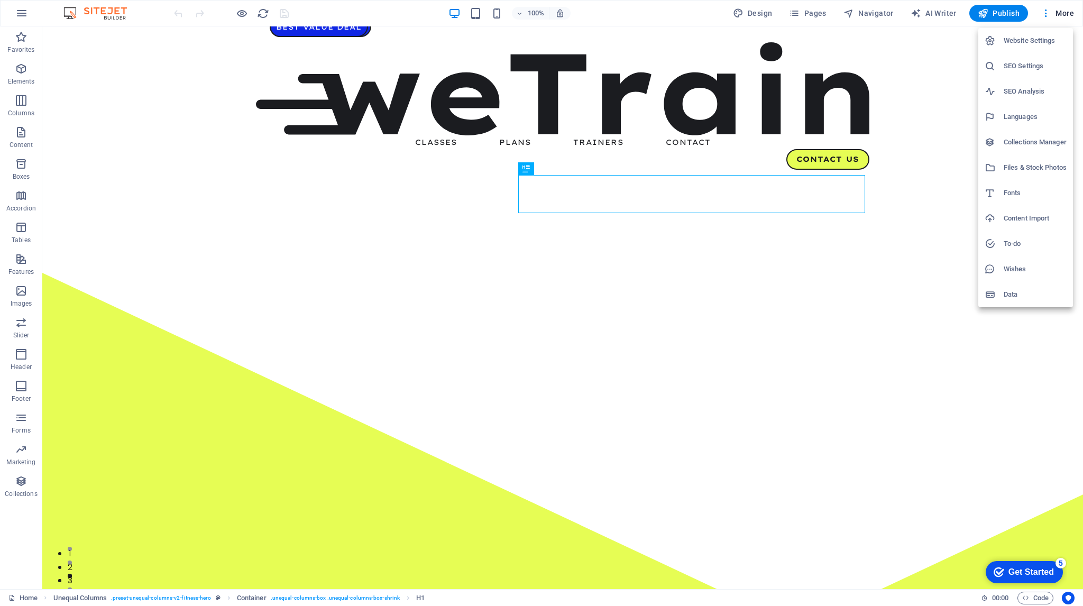
click at [1045, 40] on h6 "Website Settings" at bounding box center [1034, 40] width 63 height 13
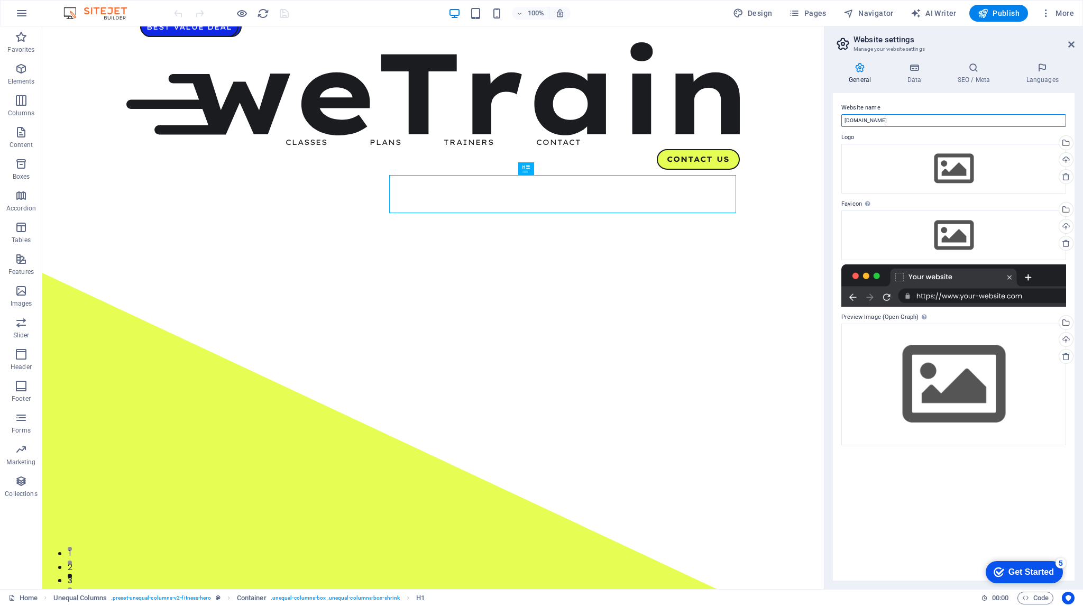
click at [885, 123] on input "[DOMAIN_NAME]" at bounding box center [953, 120] width 225 height 13
click at [890, 155] on div "Drag files here, click to choose files or select files from Files or our free s…" at bounding box center [953, 169] width 225 height 50
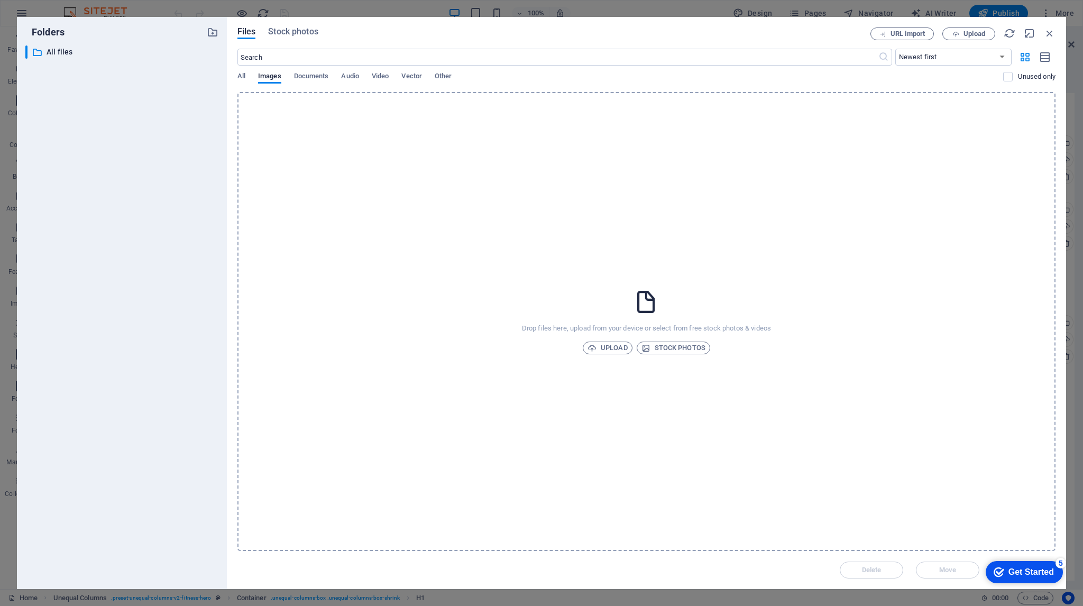
click at [996, 27] on div "URL import Upload" at bounding box center [962, 33] width 185 height 13
click at [1016, 30] on div "URL import Upload" at bounding box center [962, 33] width 185 height 13
click at [1009, 30] on icon "button" at bounding box center [1009, 33] width 12 height 12
click at [1048, 32] on icon "button" at bounding box center [1050, 33] width 12 height 12
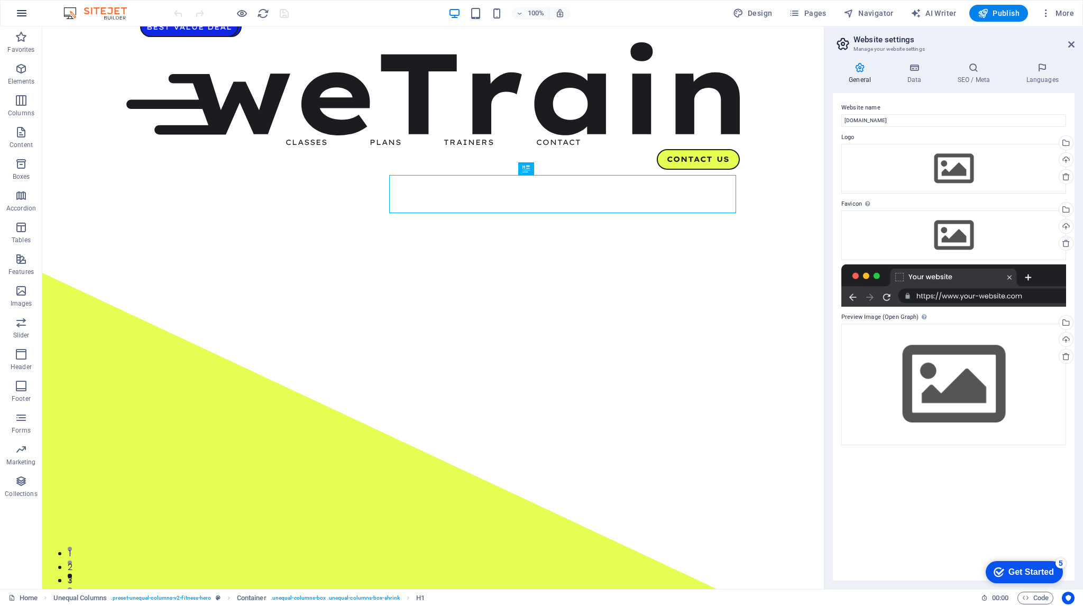
click at [23, 13] on icon "button" at bounding box center [21, 13] width 13 height 13
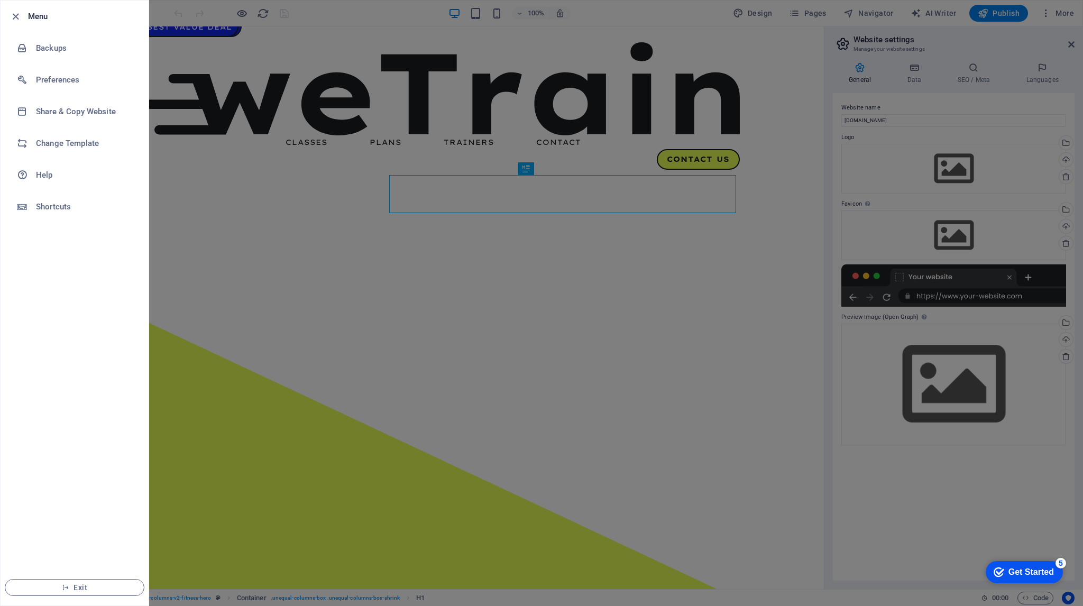
click at [4, 11] on li "Menu" at bounding box center [75, 17] width 148 height 32
click at [10, 12] on icon "button" at bounding box center [16, 17] width 12 height 12
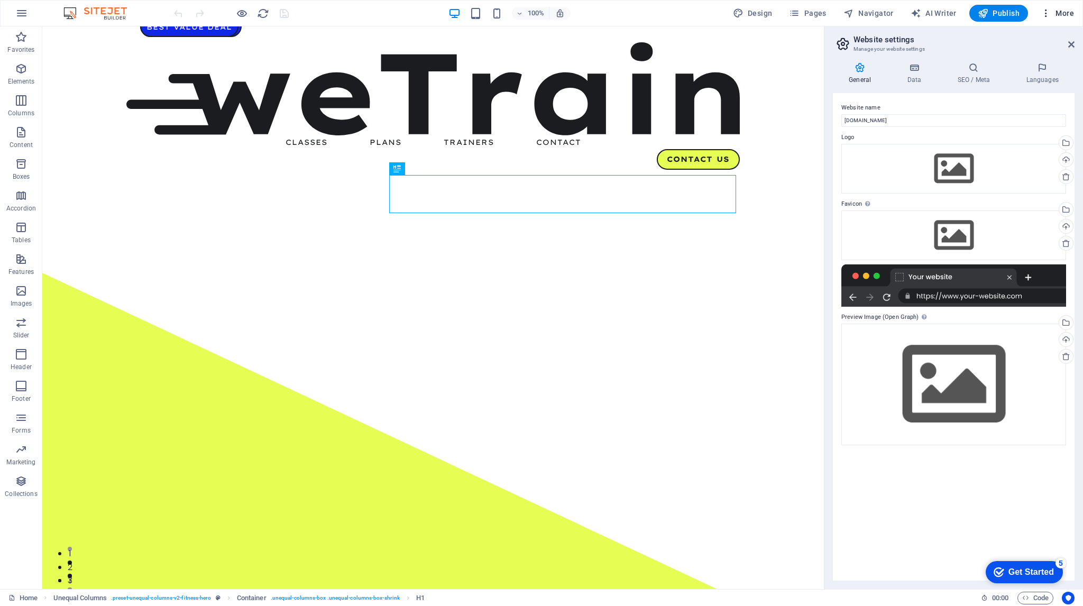
click at [1062, 19] on button "More" at bounding box center [1057, 13] width 42 height 17
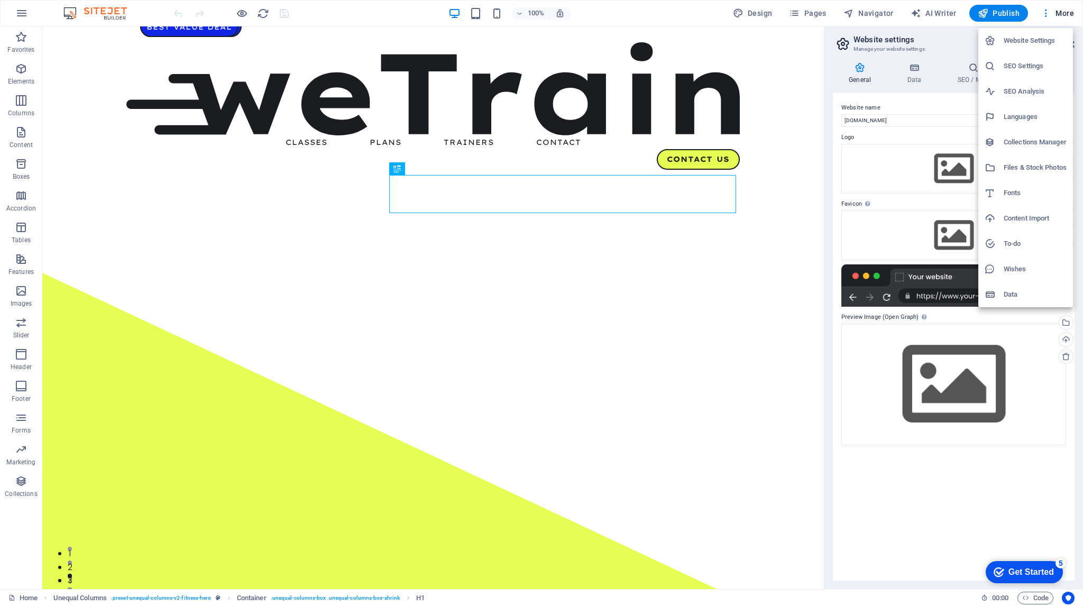
click at [870, 9] on div at bounding box center [541, 303] width 1083 height 606
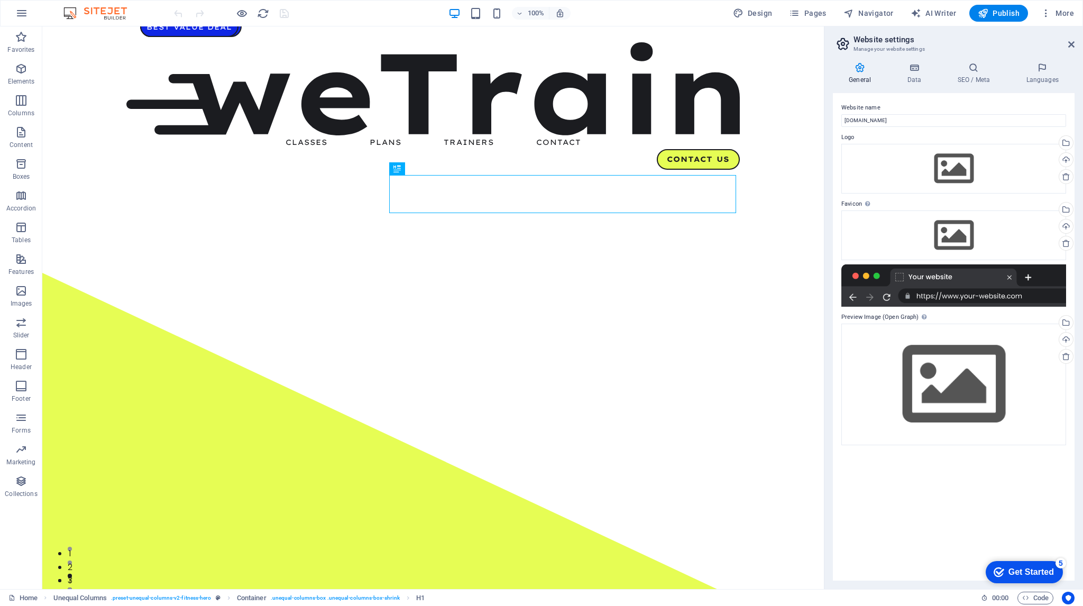
click at [863, 9] on span "Navigator" at bounding box center [868, 13] width 50 height 11
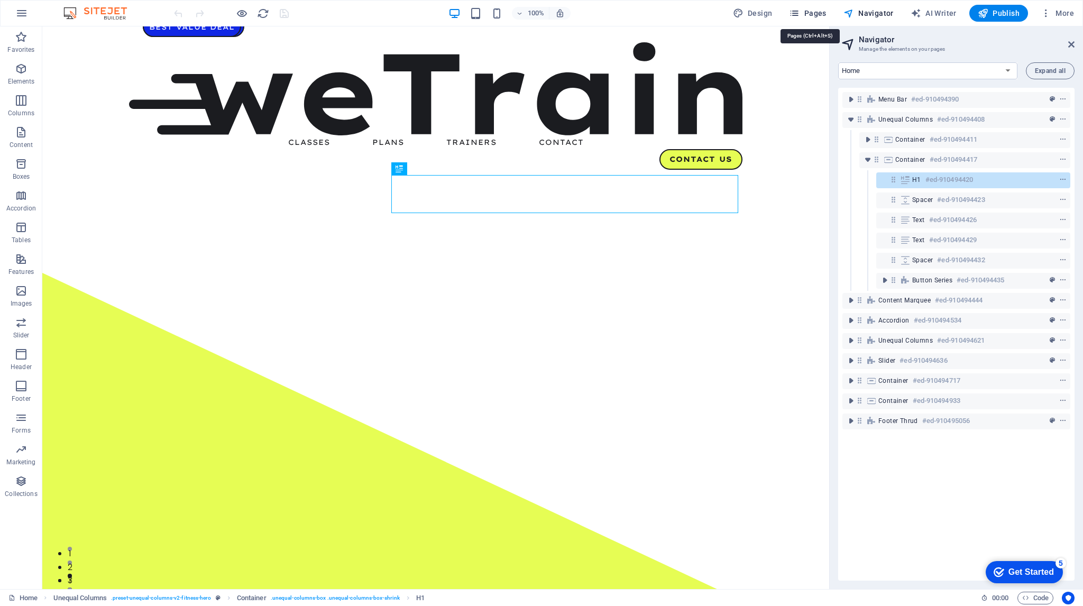
click at [819, 14] on span "Pages" at bounding box center [807, 13] width 37 height 11
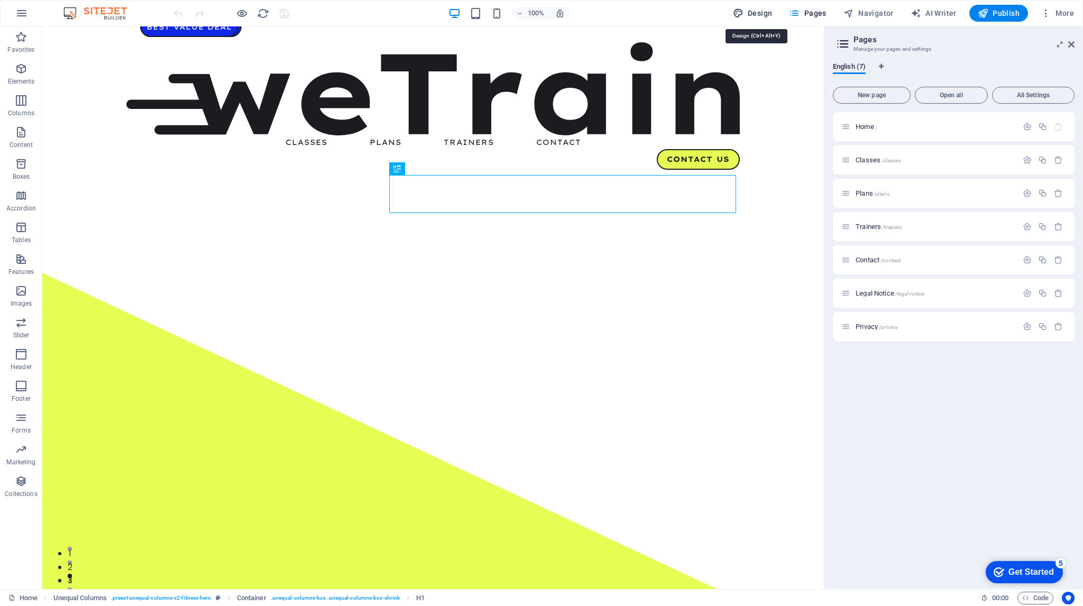
click at [768, 13] on span "Design" at bounding box center [753, 13] width 40 height 11
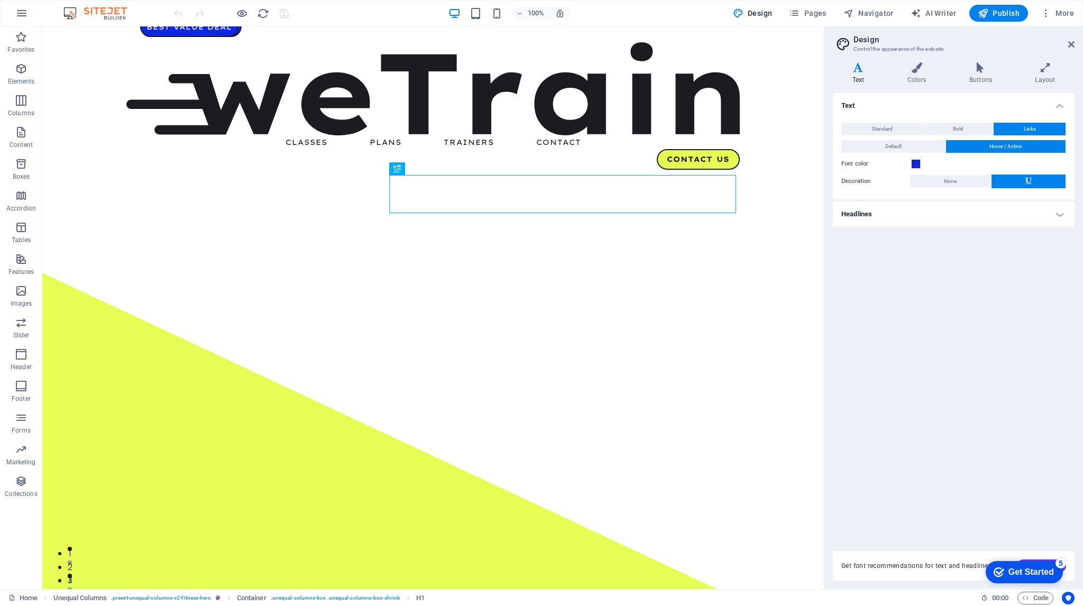
click at [1036, 575] on div "Get Started" at bounding box center [1030, 572] width 45 height 10
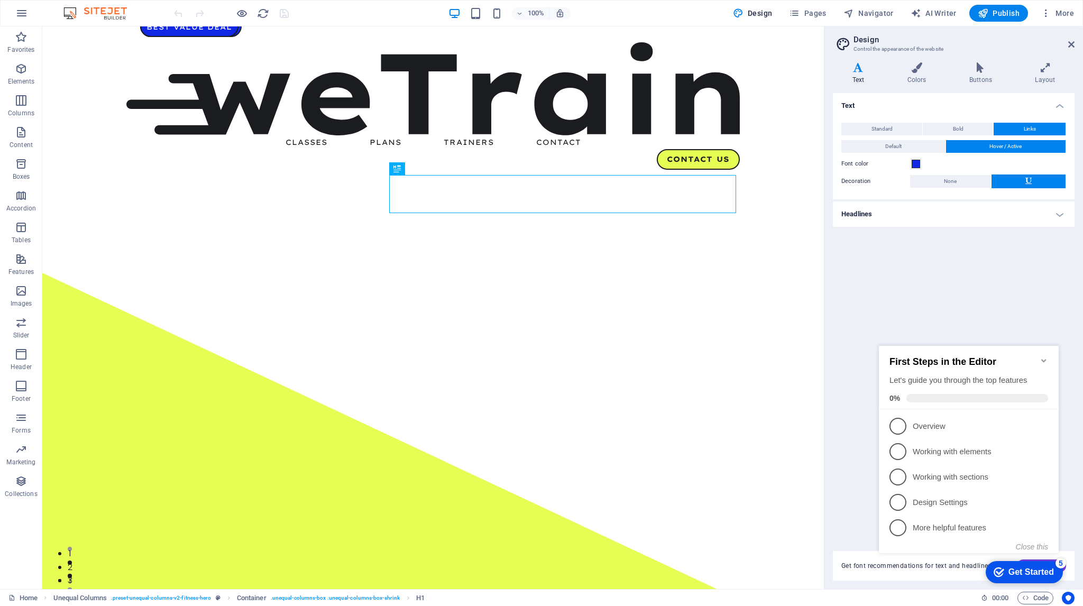
click at [1043, 359] on icon "Minimize checklist" at bounding box center [1043, 360] width 5 height 3
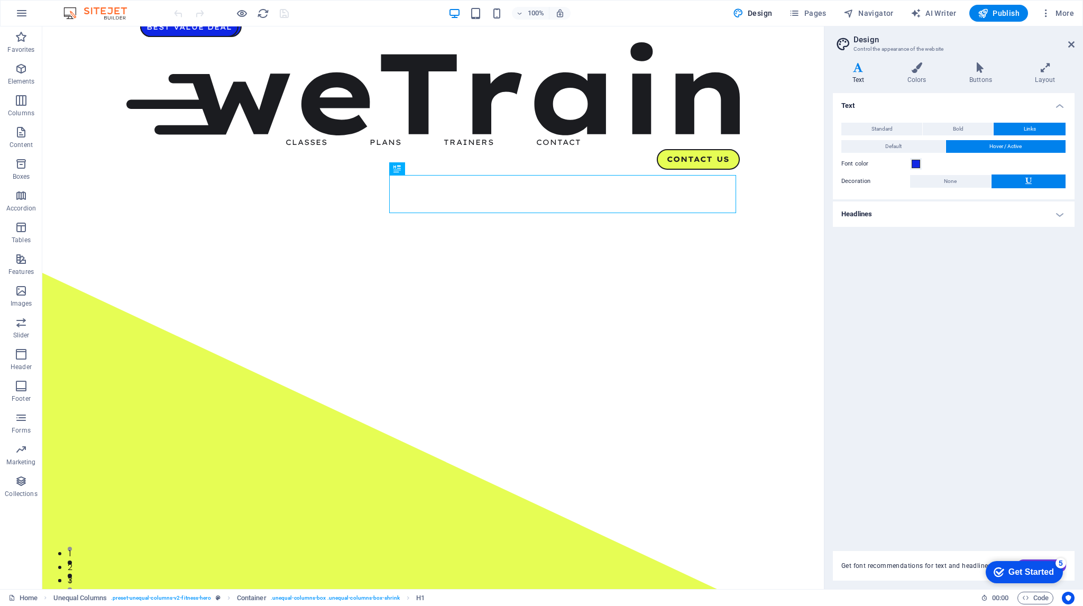
click at [1051, 226] on div "Text Standard Bold Links Font color Font Poppins Font size 16 rem px Line heigh…" at bounding box center [954, 315] width 242 height 445
